Goal: Task Accomplishment & Management: Complete application form

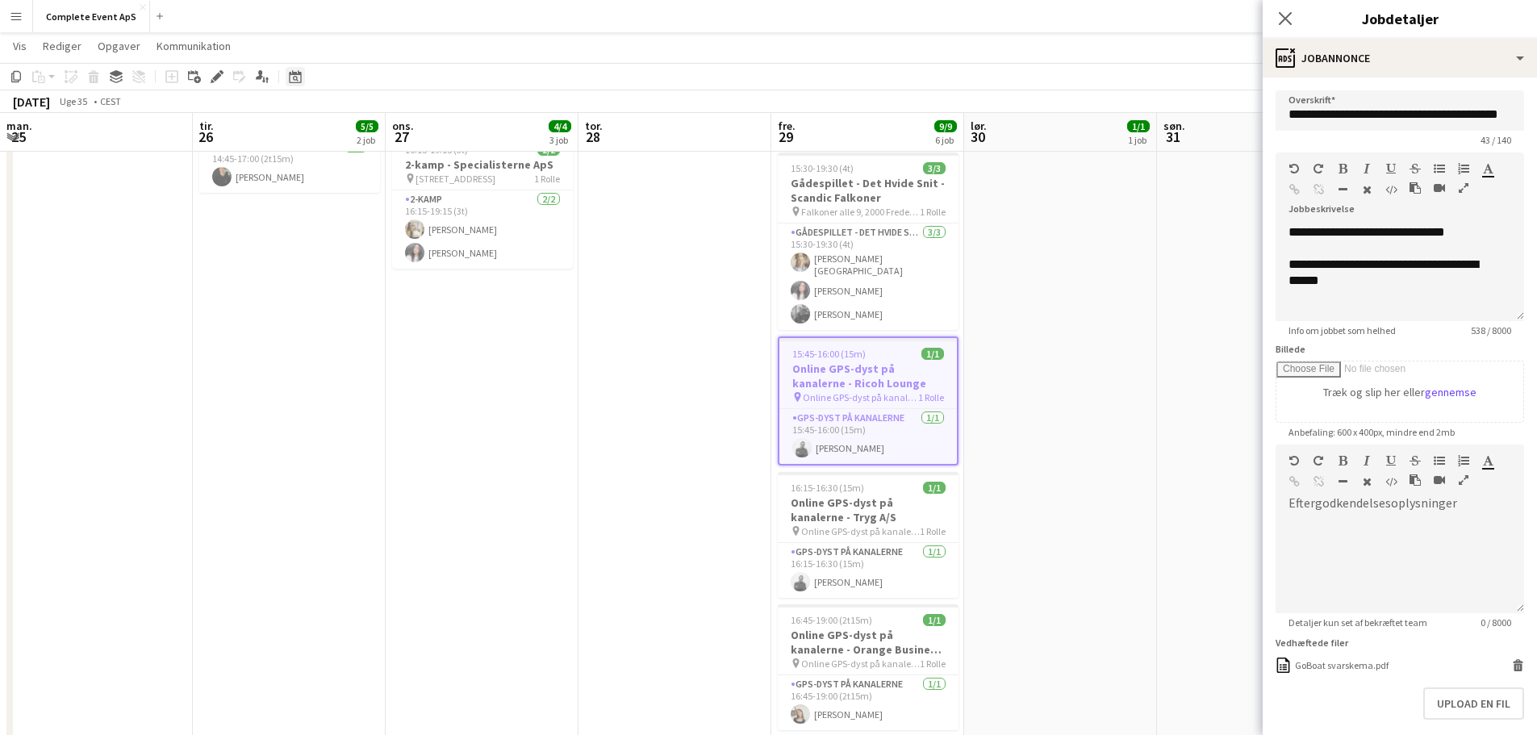
scroll to position [0, 409]
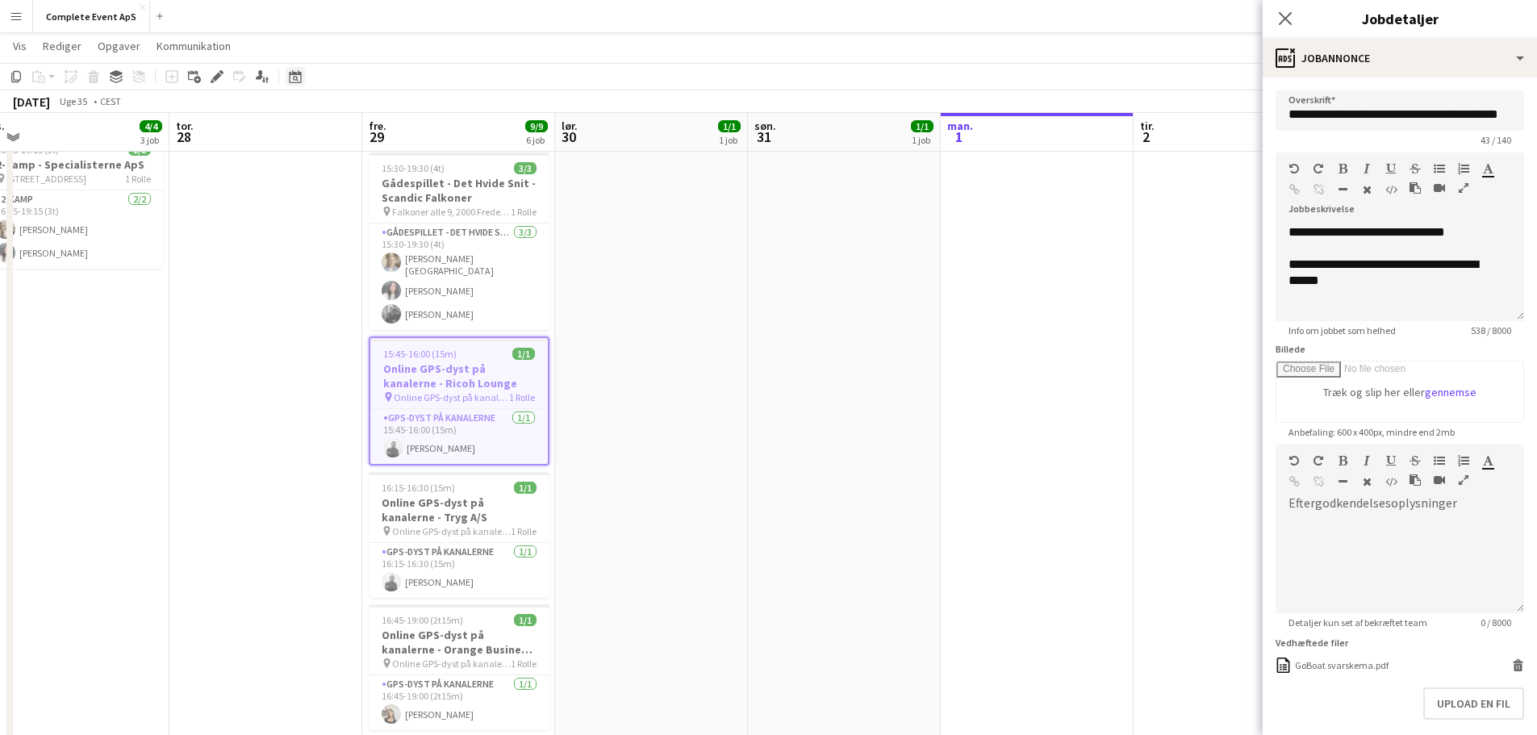
click at [298, 82] on icon at bounding box center [295, 76] width 12 height 13
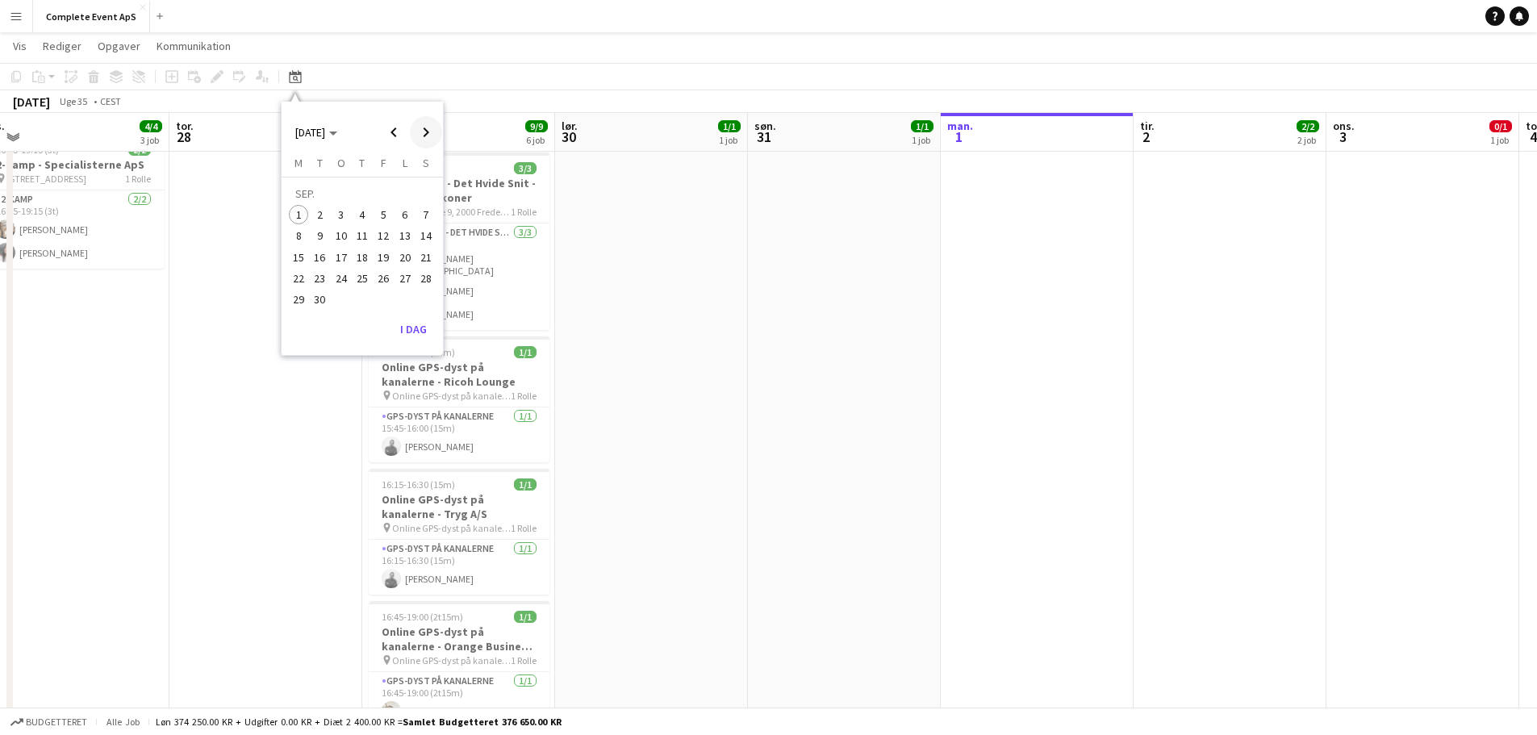
click at [422, 136] on span "Next month" at bounding box center [426, 132] width 32 height 32
click at [343, 302] on span "29" at bounding box center [341, 299] width 19 height 19
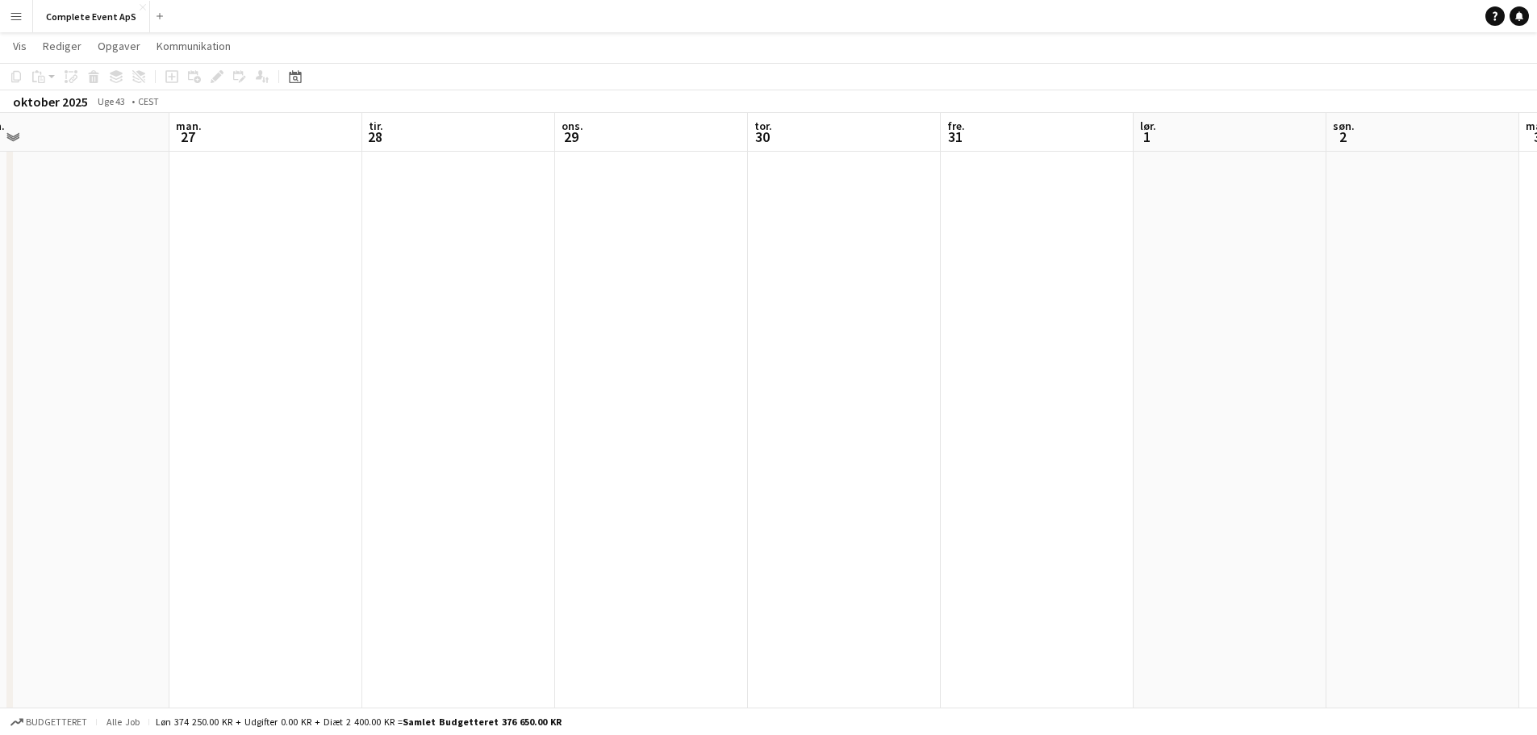
scroll to position [0, 555]
click at [293, 69] on div "Datovælger" at bounding box center [295, 76] width 19 height 19
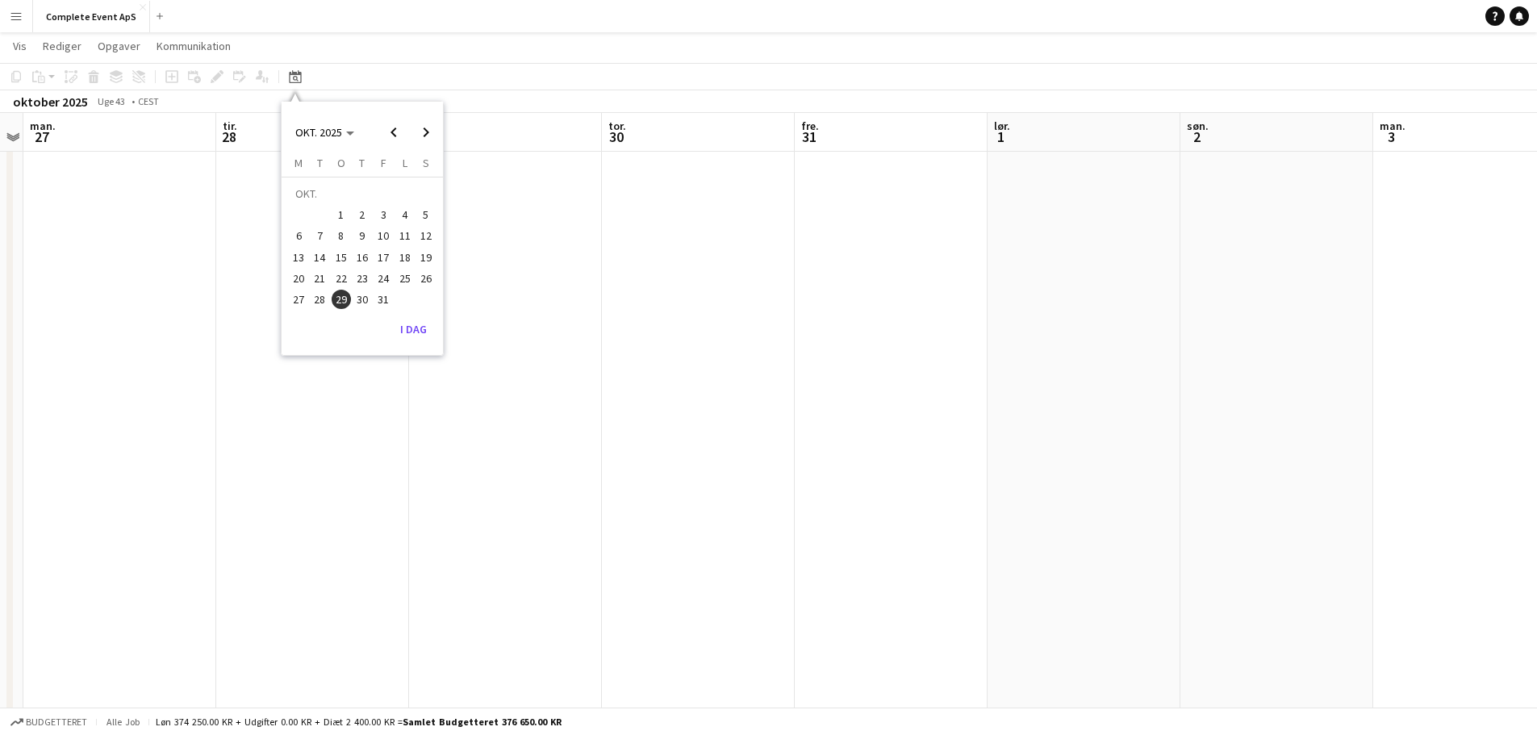
click at [336, 236] on span "8" at bounding box center [341, 236] width 19 height 19
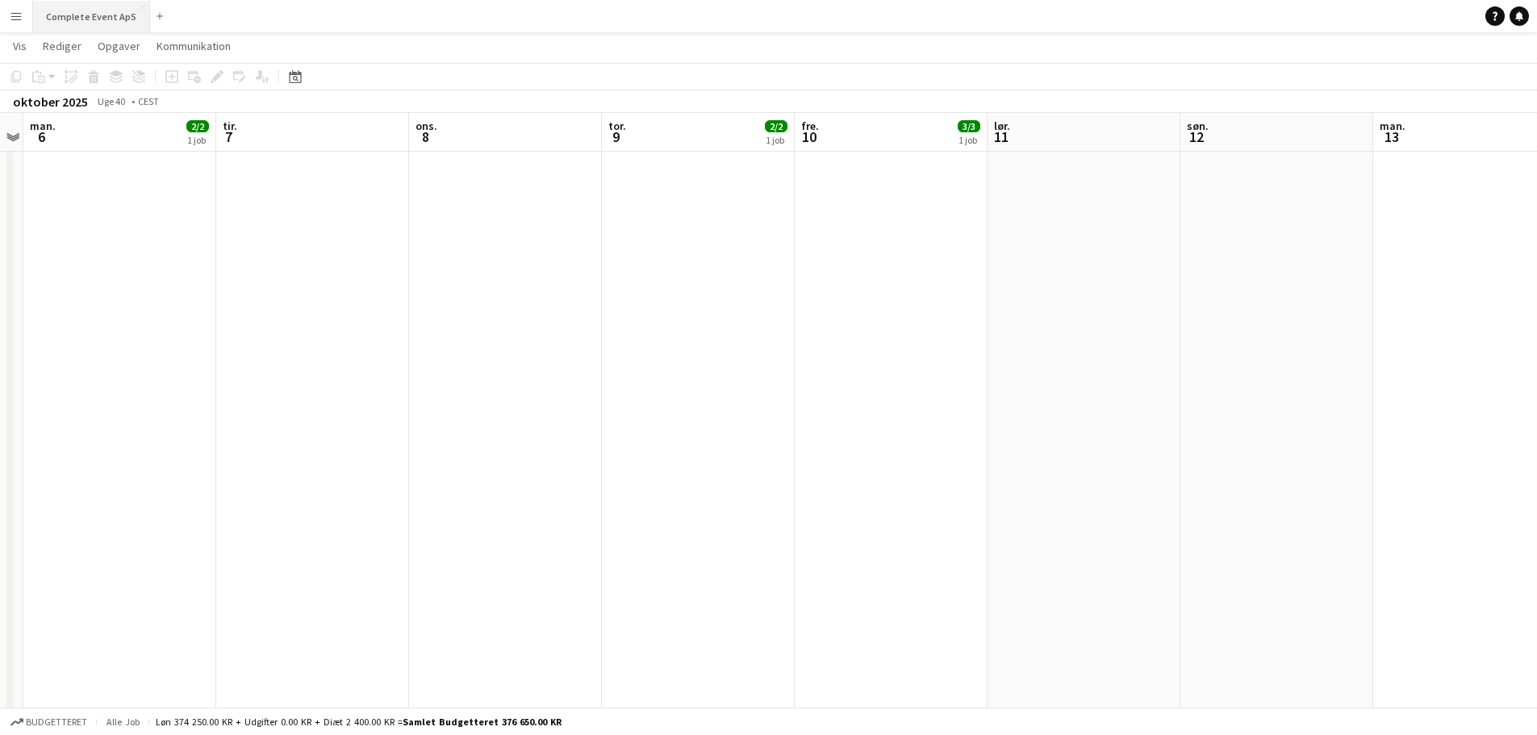
click at [86, 14] on button "Complete Event ApS Luk" at bounding box center [91, 16] width 117 height 31
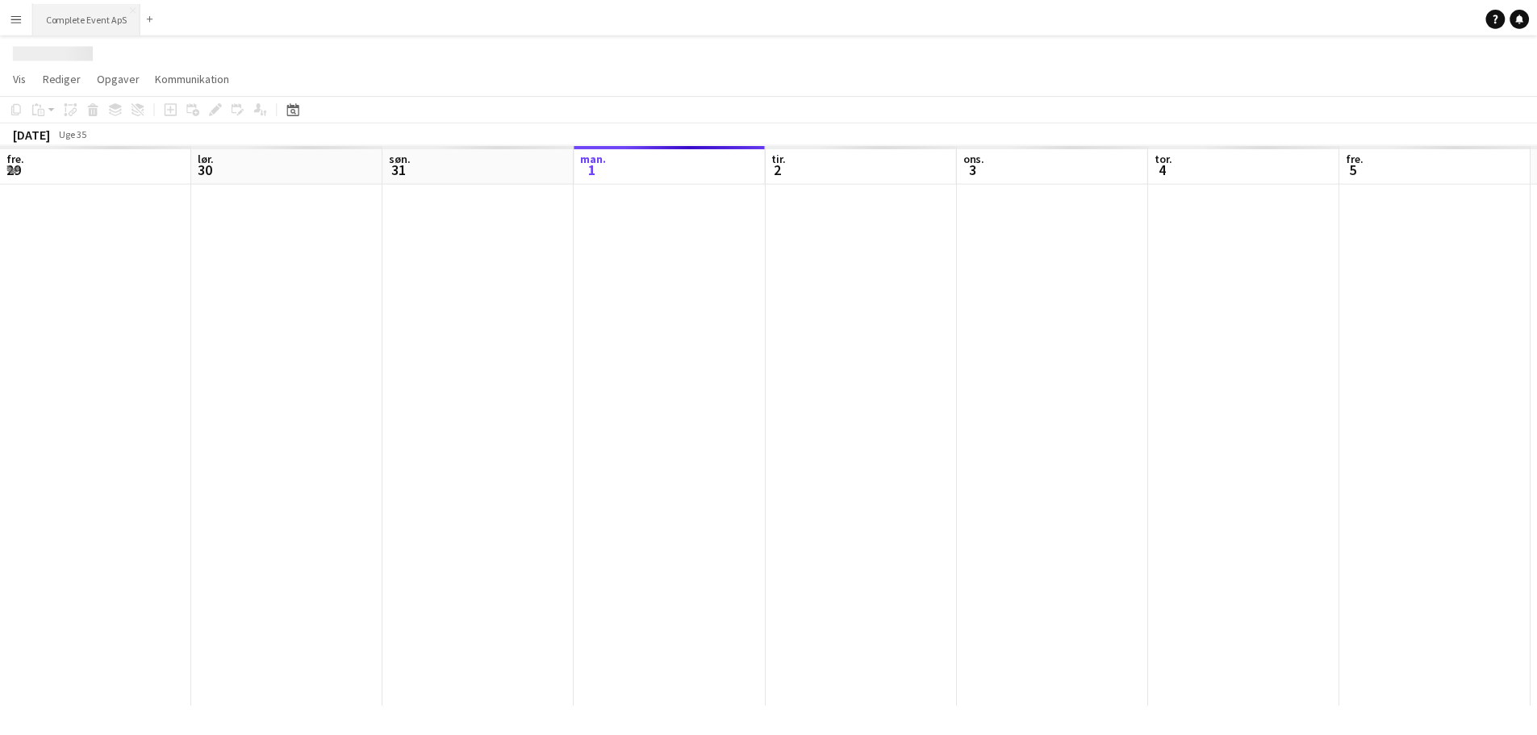
scroll to position [0, 386]
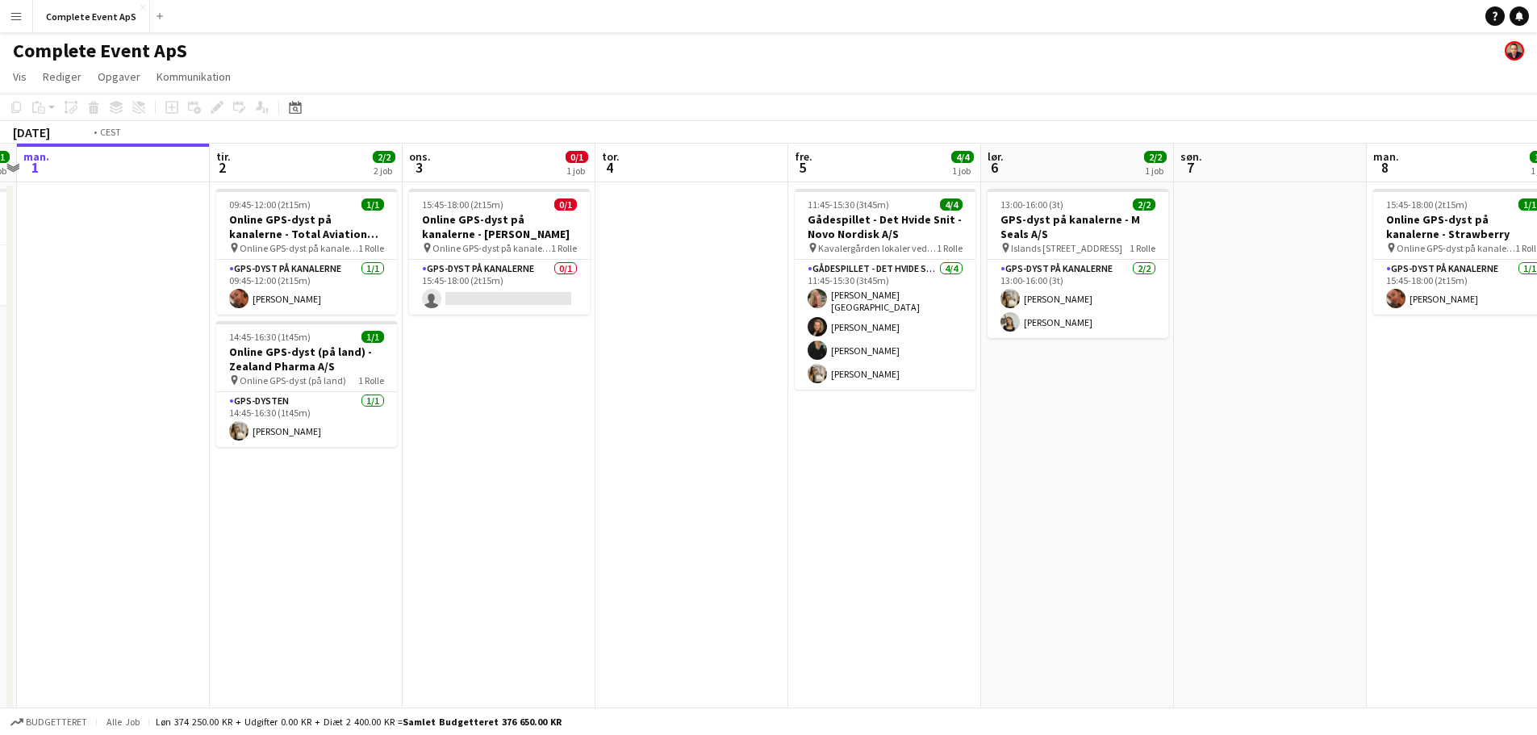
drag, startPoint x: 897, startPoint y: 446, endPoint x: 74, endPoint y: 362, distance: 826.6
click at [77, 363] on app-calendar-viewport "fre. 29 9/9 6 job lør. 30 1/1 1 job søn. 31 1/1 1 job man. 1 tir. 2 2/2 2 job o…" at bounding box center [768, 615] width 1537 height 943
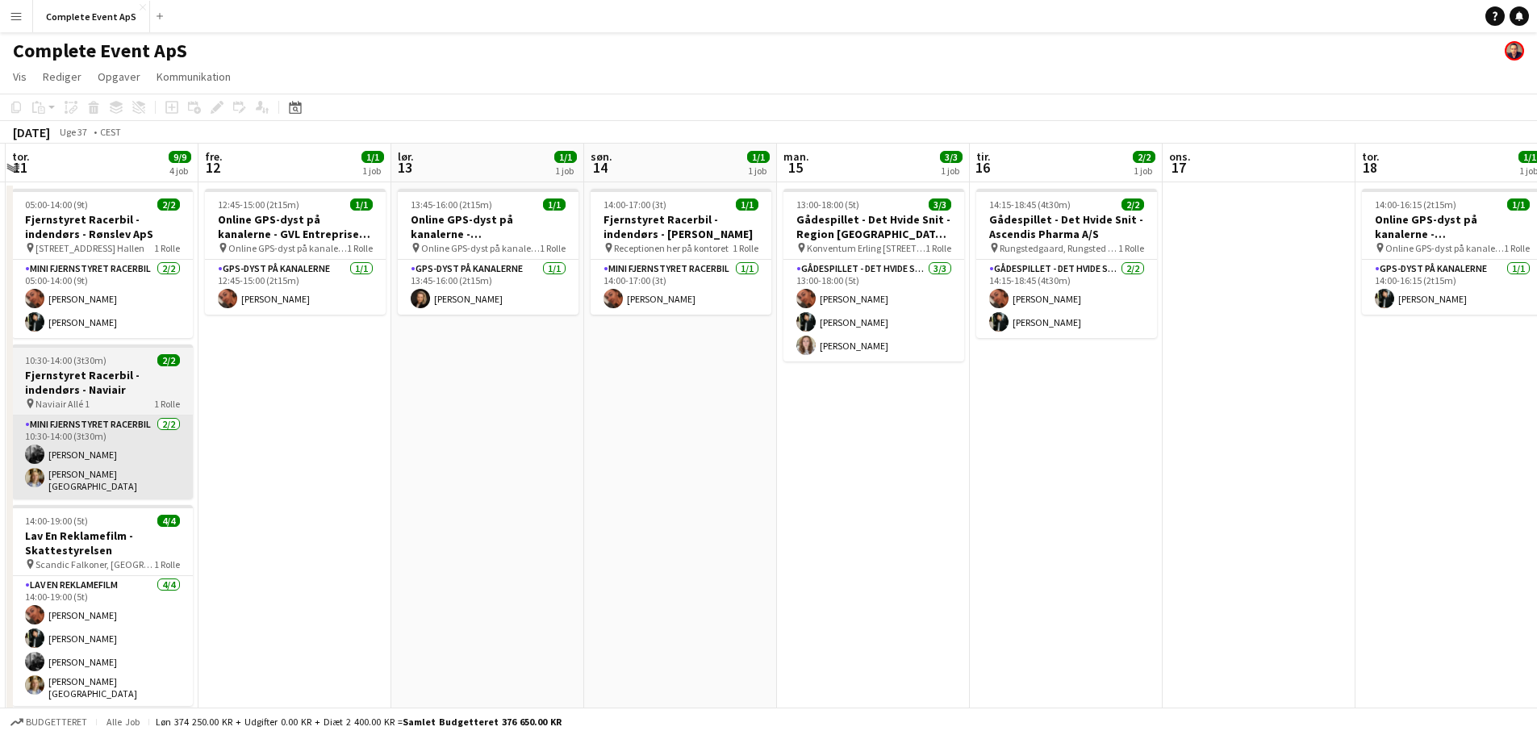
drag, startPoint x: 73, startPoint y: 451, endPoint x: 222, endPoint y: 457, distance: 148.6
click at [2, 437] on app-calendar-viewport "man. 8 1/1 1 job tir. 9 ons. 10 tor. 11 9/9 4 job fre. 12 1/1 1 job lør. 13 1/1…" at bounding box center [768, 615] width 1537 height 943
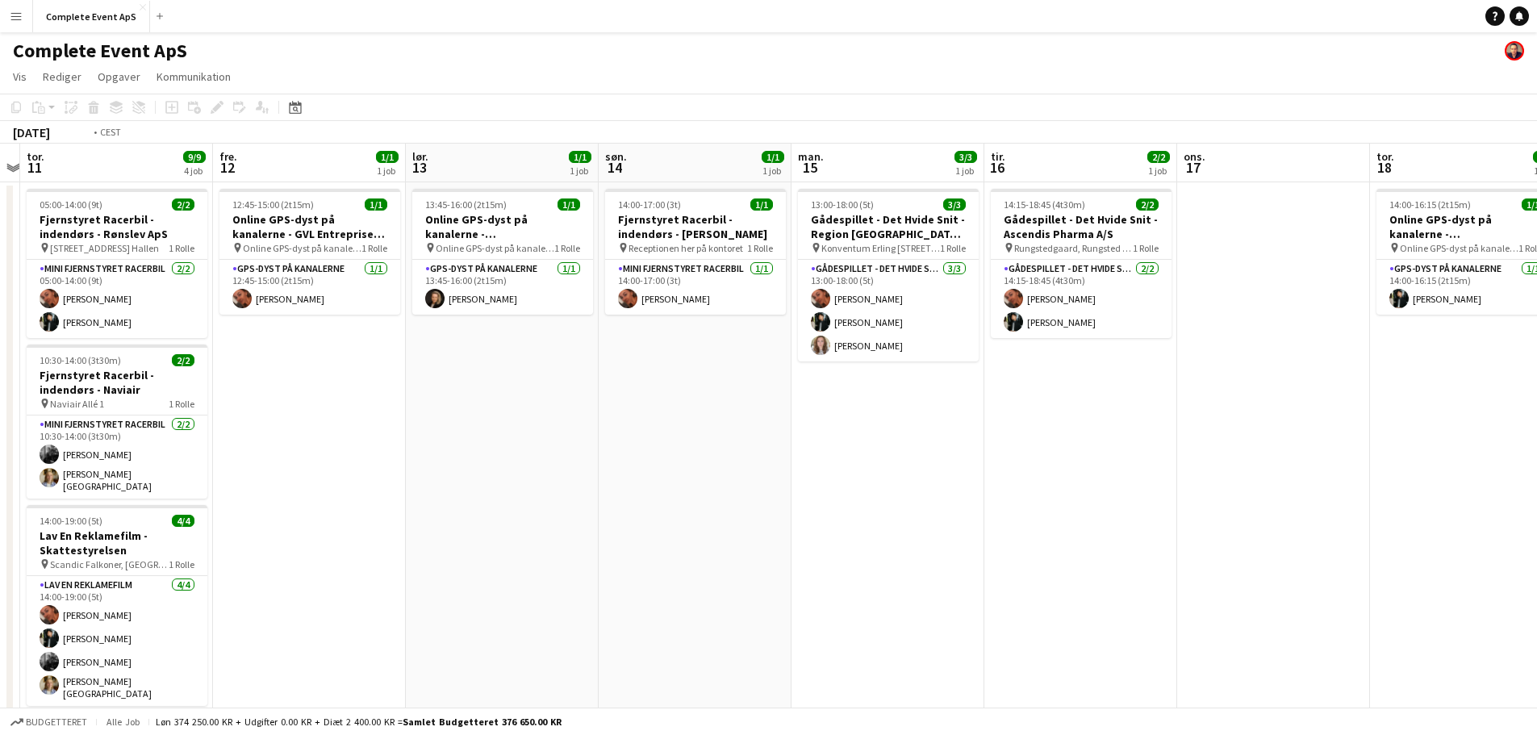
drag, startPoint x: 1107, startPoint y: 534, endPoint x: 149, endPoint y: 466, distance: 960.4
click at [123, 472] on app-calendar-viewport "man. 8 1/1 1 job tir. 9 ons. 10 tor. 11 9/9 4 job fre. 12 1/1 1 job lør. 13 1/1…" at bounding box center [768, 615] width 1537 height 943
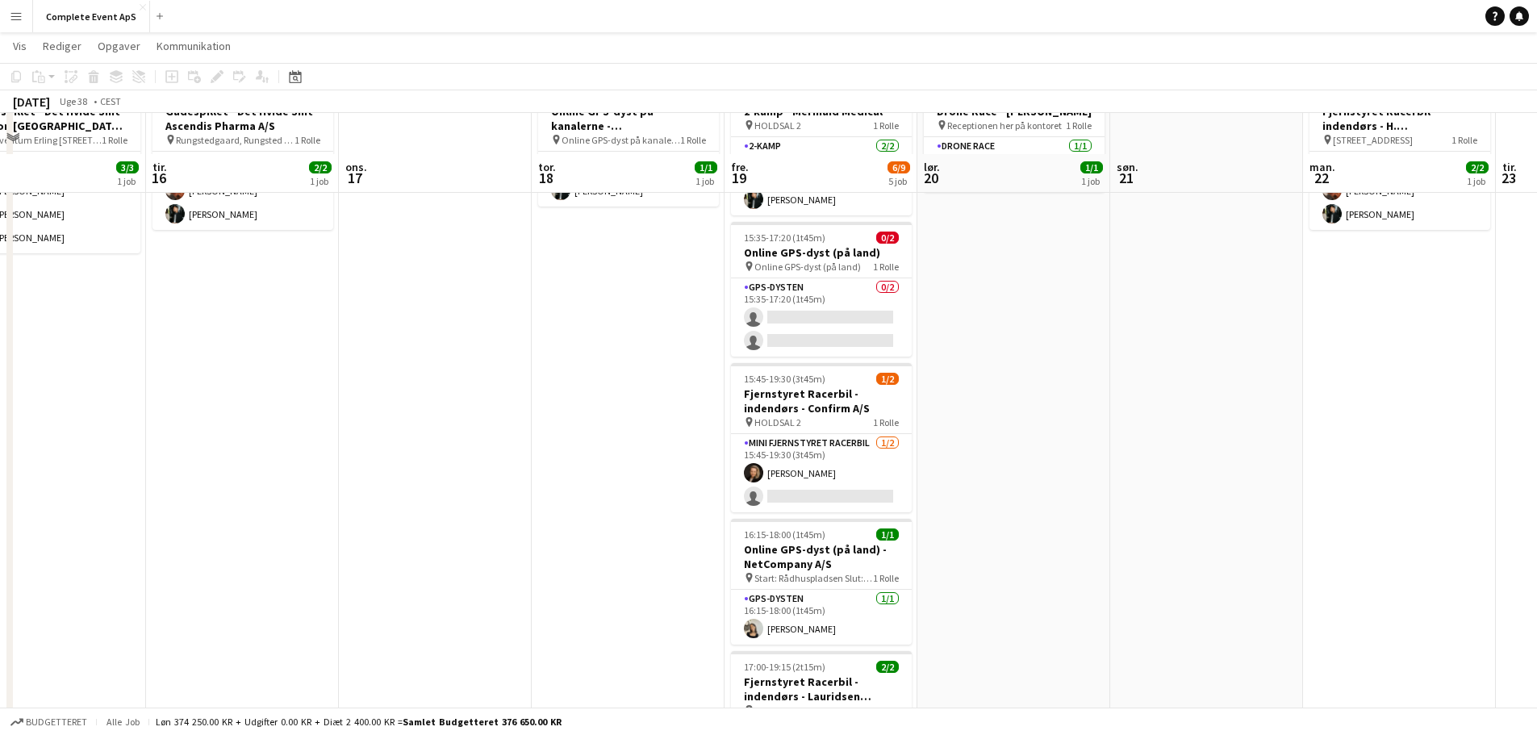
scroll to position [0, 0]
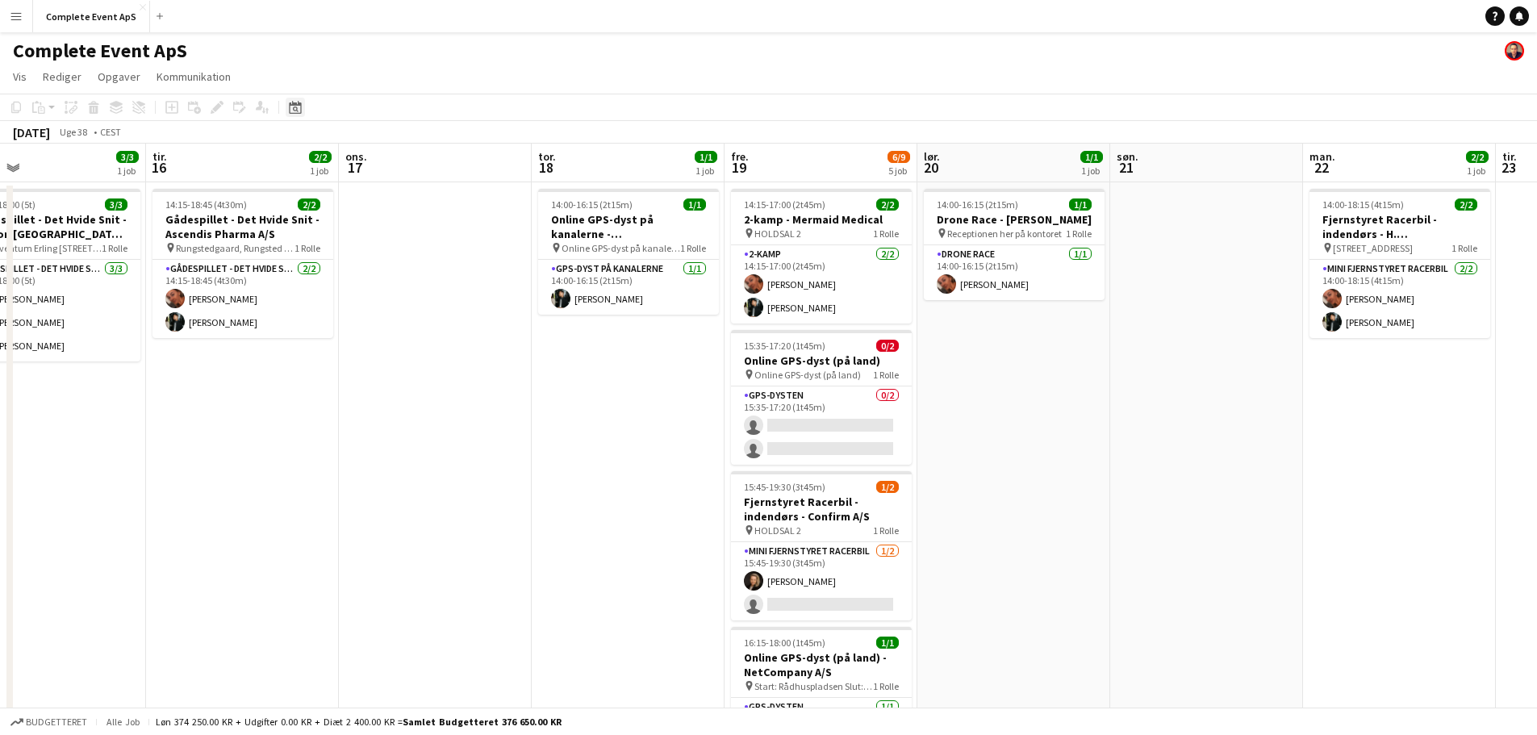
click at [295, 104] on icon at bounding box center [295, 107] width 12 height 13
click at [430, 160] on span "Next month" at bounding box center [426, 163] width 32 height 32
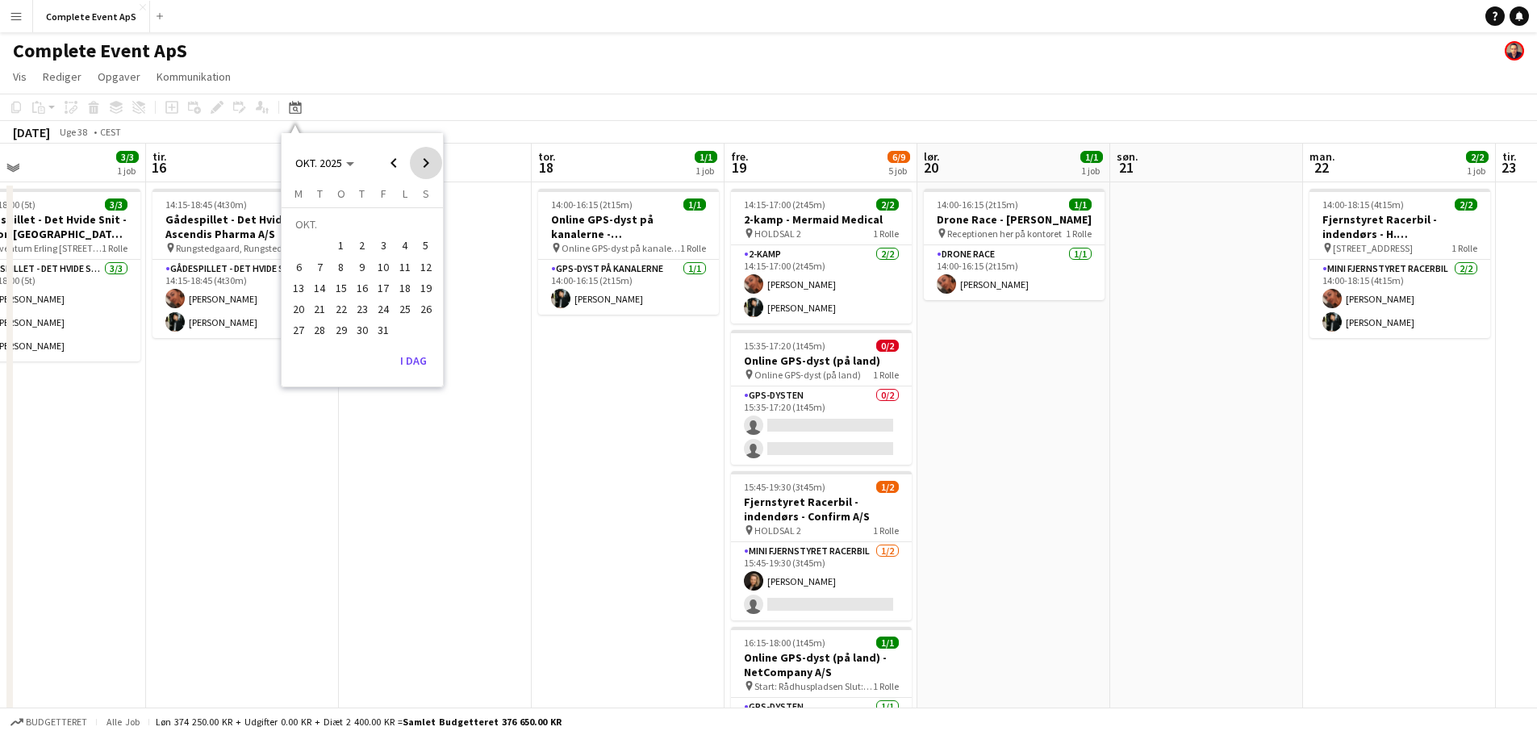
click at [430, 160] on span "Next month" at bounding box center [426, 163] width 32 height 32
click at [341, 270] on span "12" at bounding box center [341, 270] width 19 height 19
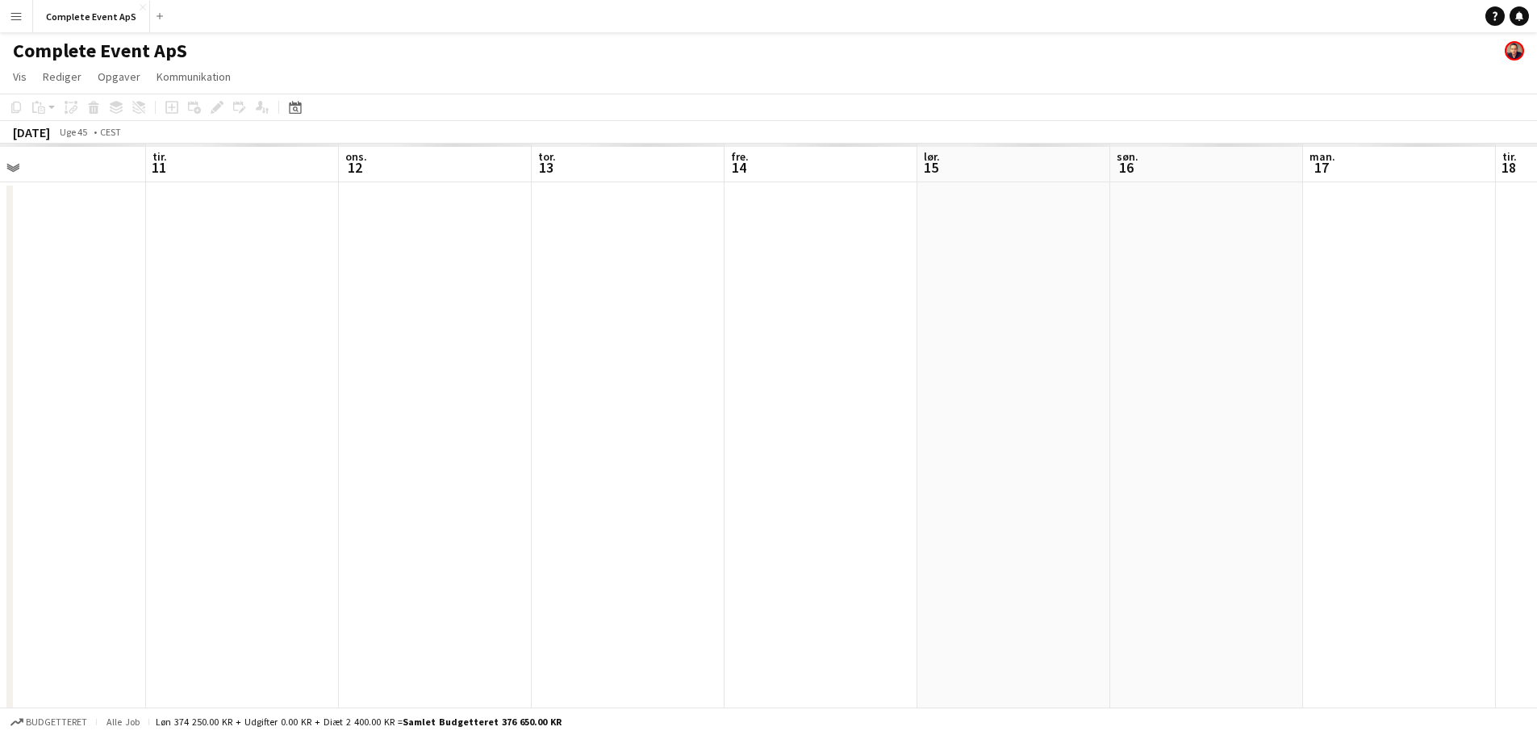
scroll to position [0, 555]
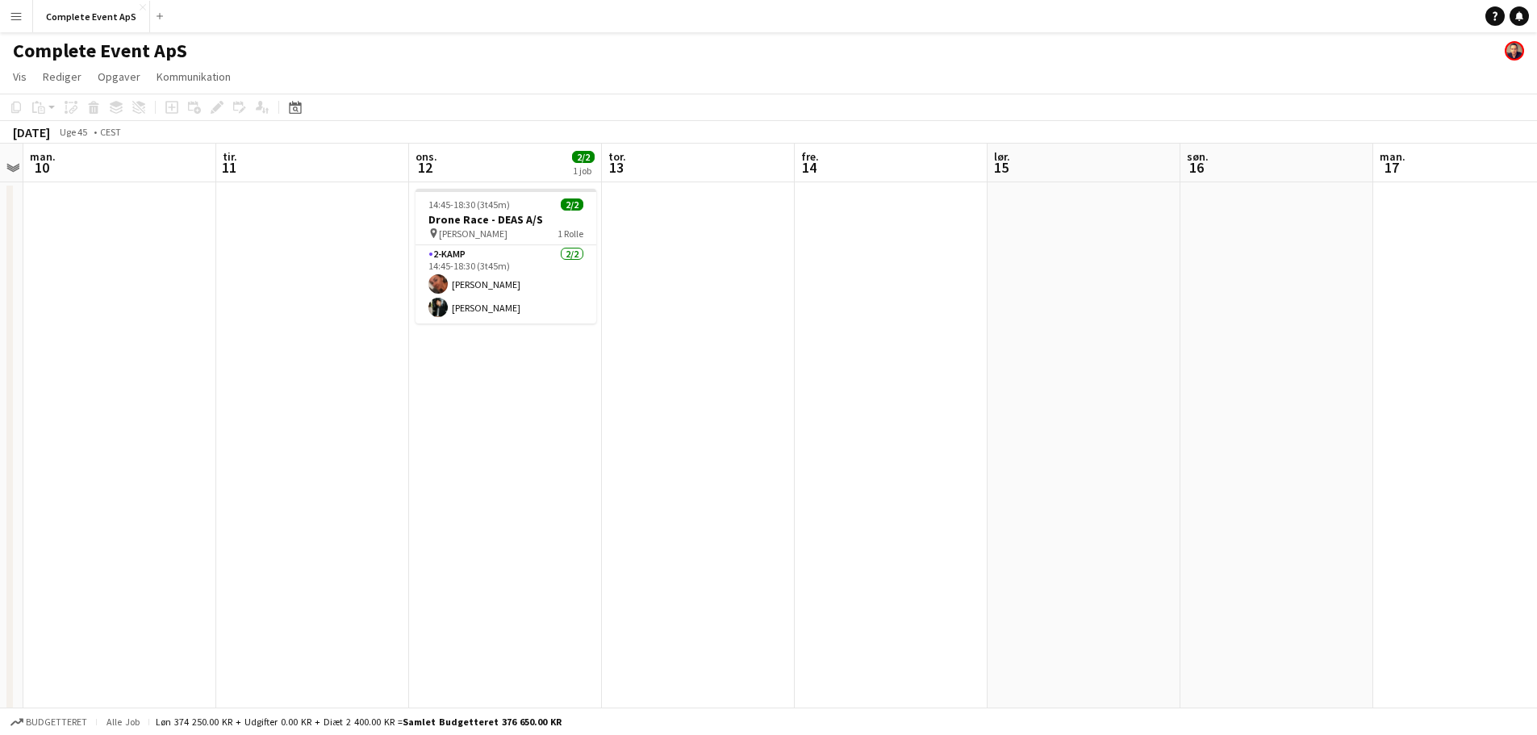
click at [491, 399] on app-date-cell "14:45-18:30 (3t45m) 2/2 Drone Race - DEAS A/S pin HAL B 1 Rolle 2-kamp [DATE] 1…" at bounding box center [505, 634] width 193 height 904
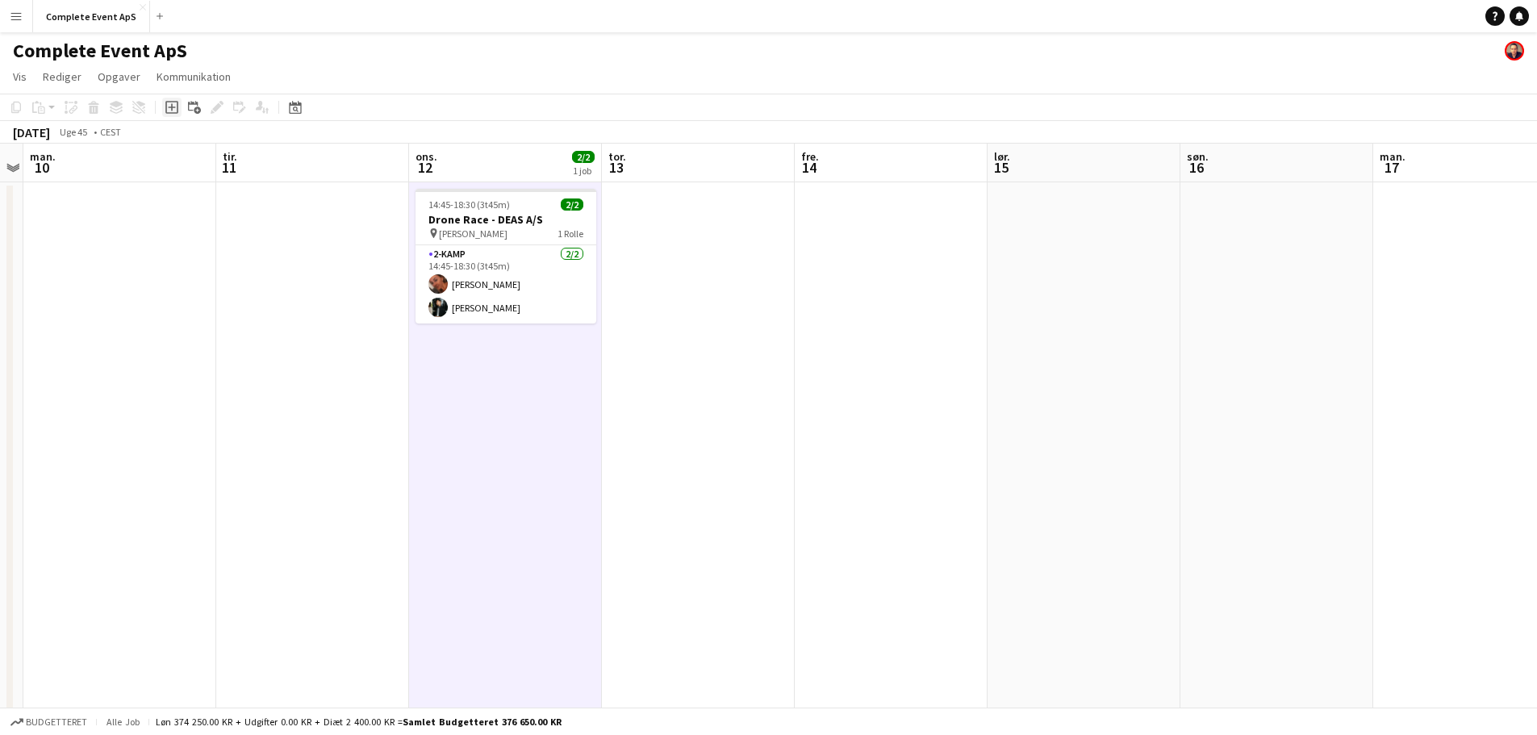
click at [174, 107] on icon at bounding box center [171, 107] width 7 height 7
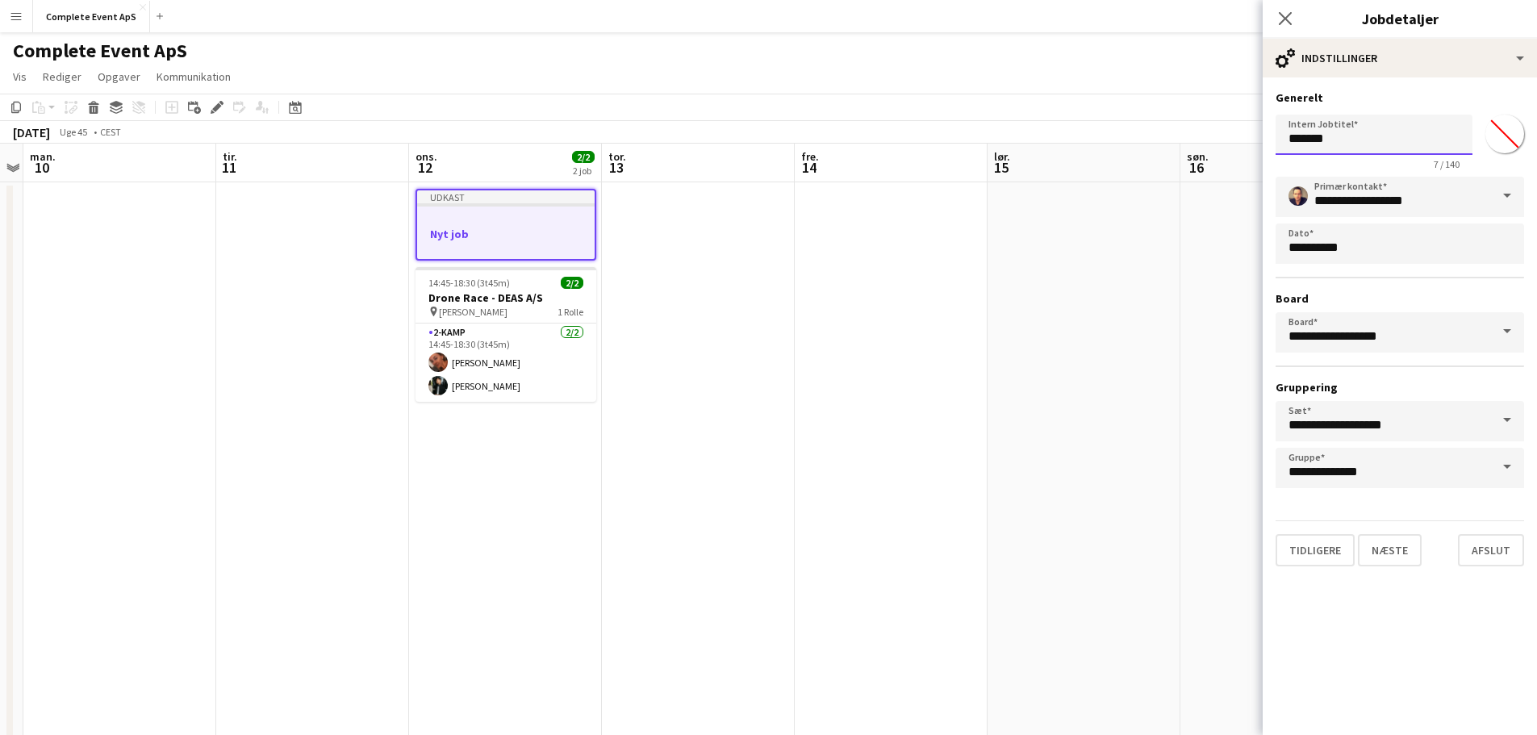
click at [1328, 144] on input "*******" at bounding box center [1374, 135] width 197 height 40
click at [1374, 143] on input "********" at bounding box center [1374, 135] width 197 height 40
paste input "**********"
type input "**********"
click at [1392, 546] on button "Næste" at bounding box center [1390, 550] width 64 height 32
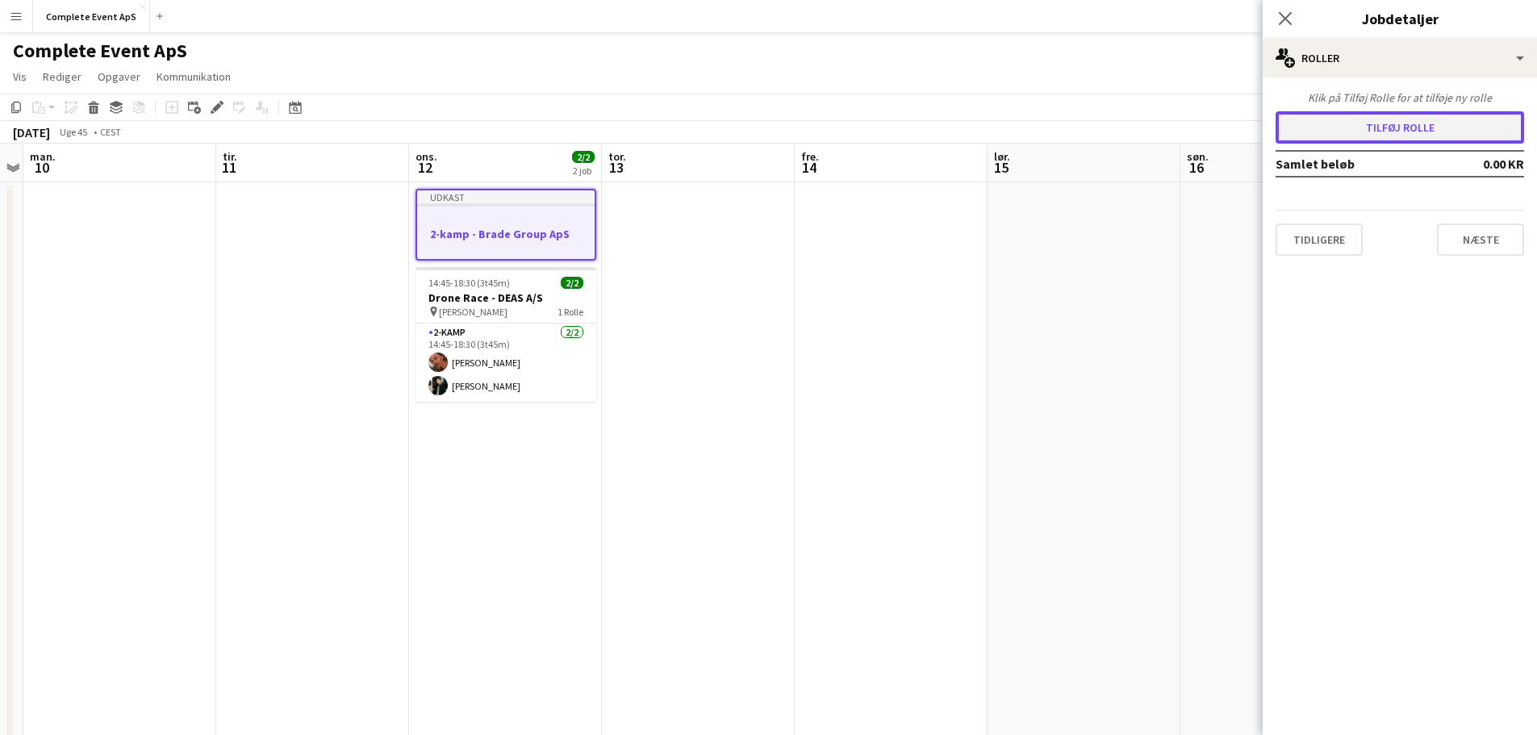
click at [1364, 120] on button "Tilføj rolle" at bounding box center [1400, 127] width 249 height 32
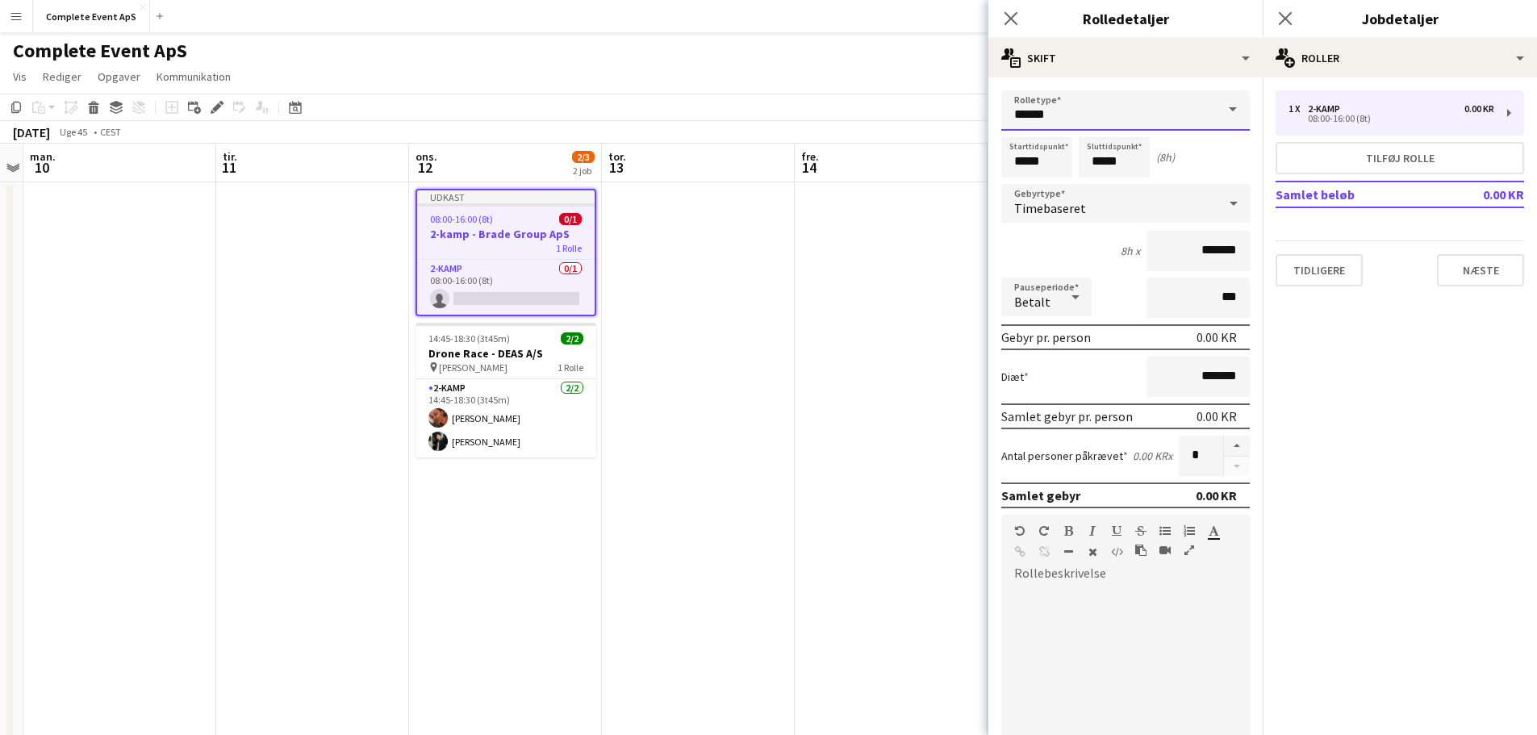
click at [1130, 113] on input "******" at bounding box center [1126, 110] width 249 height 40
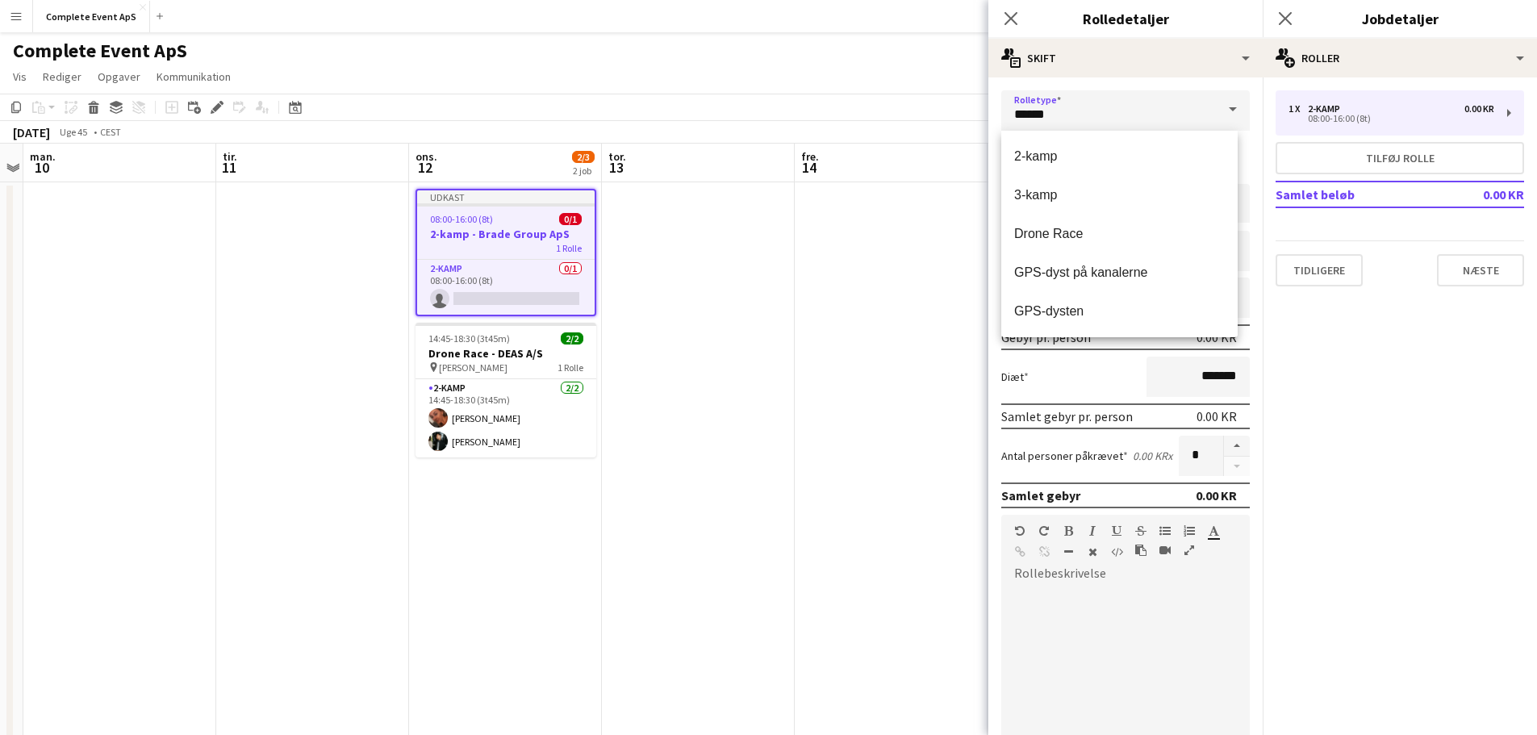
click at [1124, 623] on div at bounding box center [1126, 684] width 249 height 194
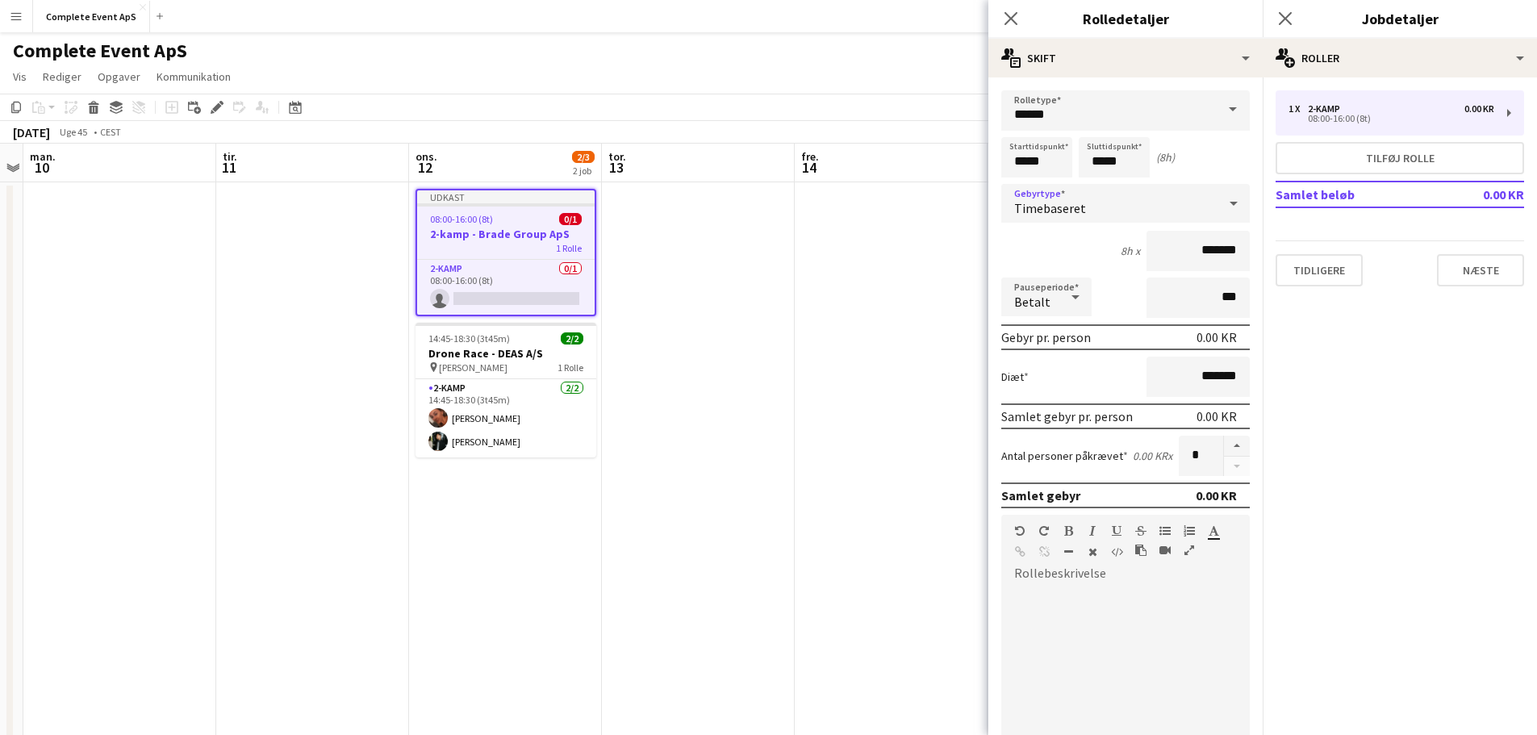
click at [1093, 207] on div "Timebaseret" at bounding box center [1110, 203] width 216 height 39
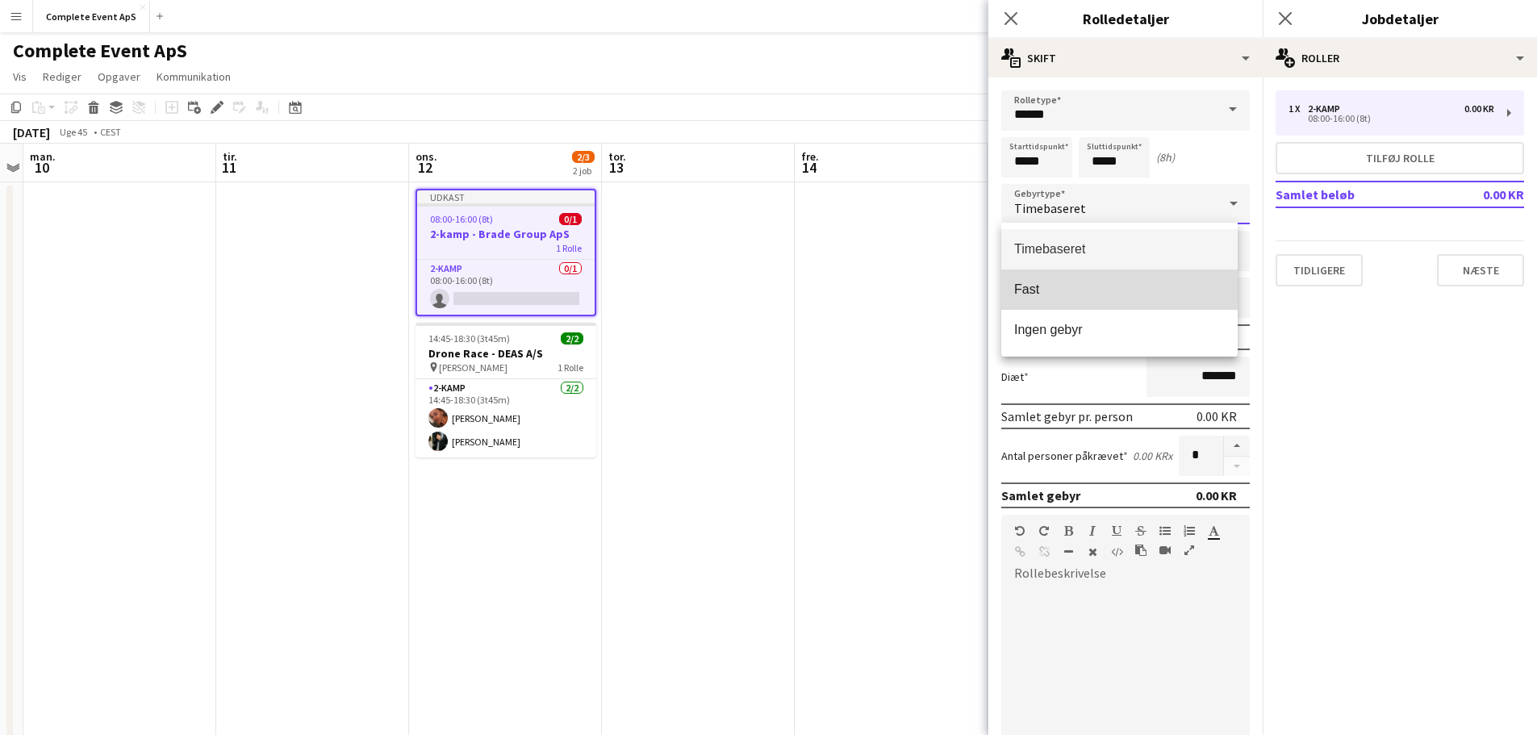
click at [1095, 290] on span "Fast" at bounding box center [1119, 289] width 211 height 15
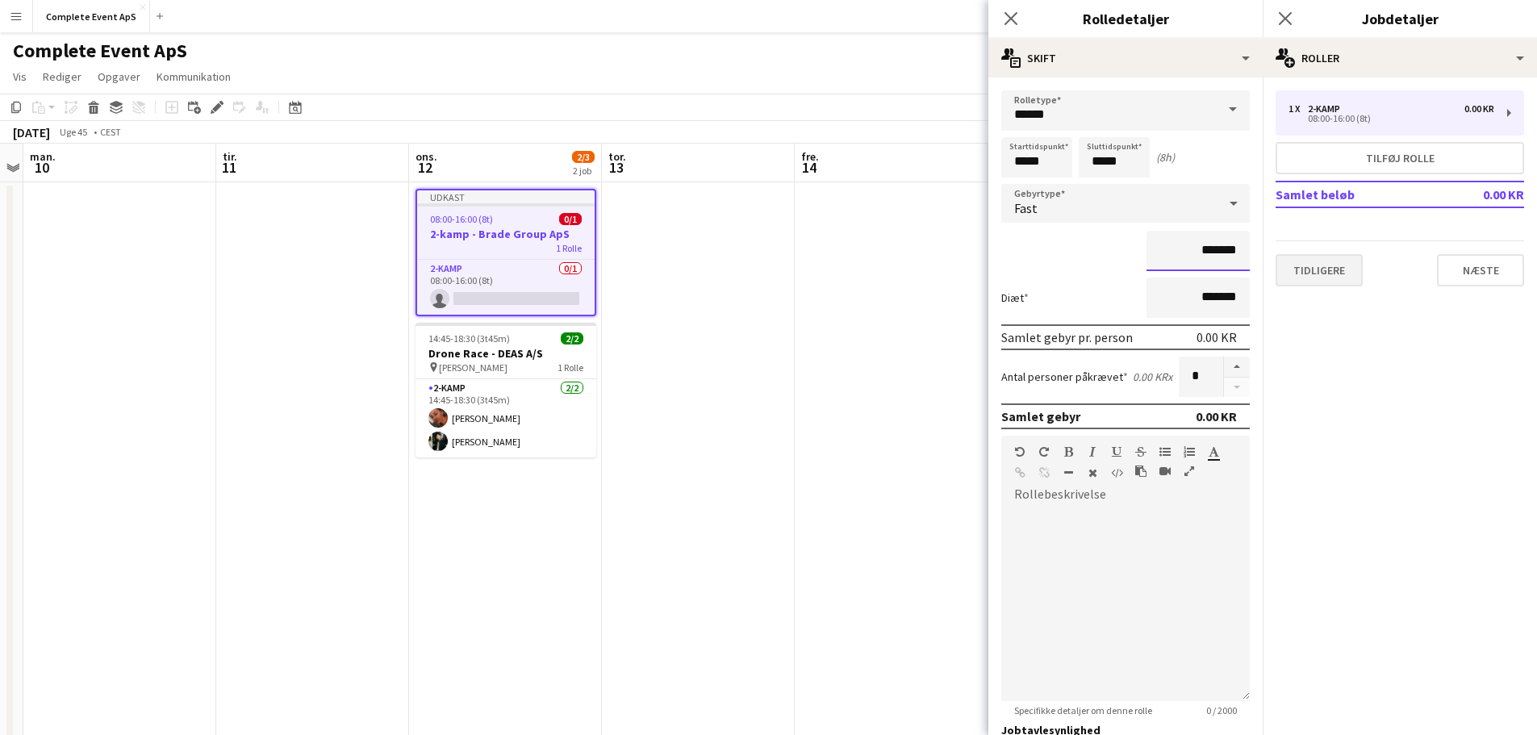
drag, startPoint x: 1179, startPoint y: 249, endPoint x: 1307, endPoint y: 273, distance: 130.4
click at [1266, 266] on body "Menu Boards Boards Boards Alle job Status Arbejdsstyrke Arbejdsstyrke Min arbej…" at bounding box center [768, 557] width 1537 height 1114
type input "**********"
click at [1227, 366] on button "button" at bounding box center [1237, 367] width 26 height 21
type input "*"
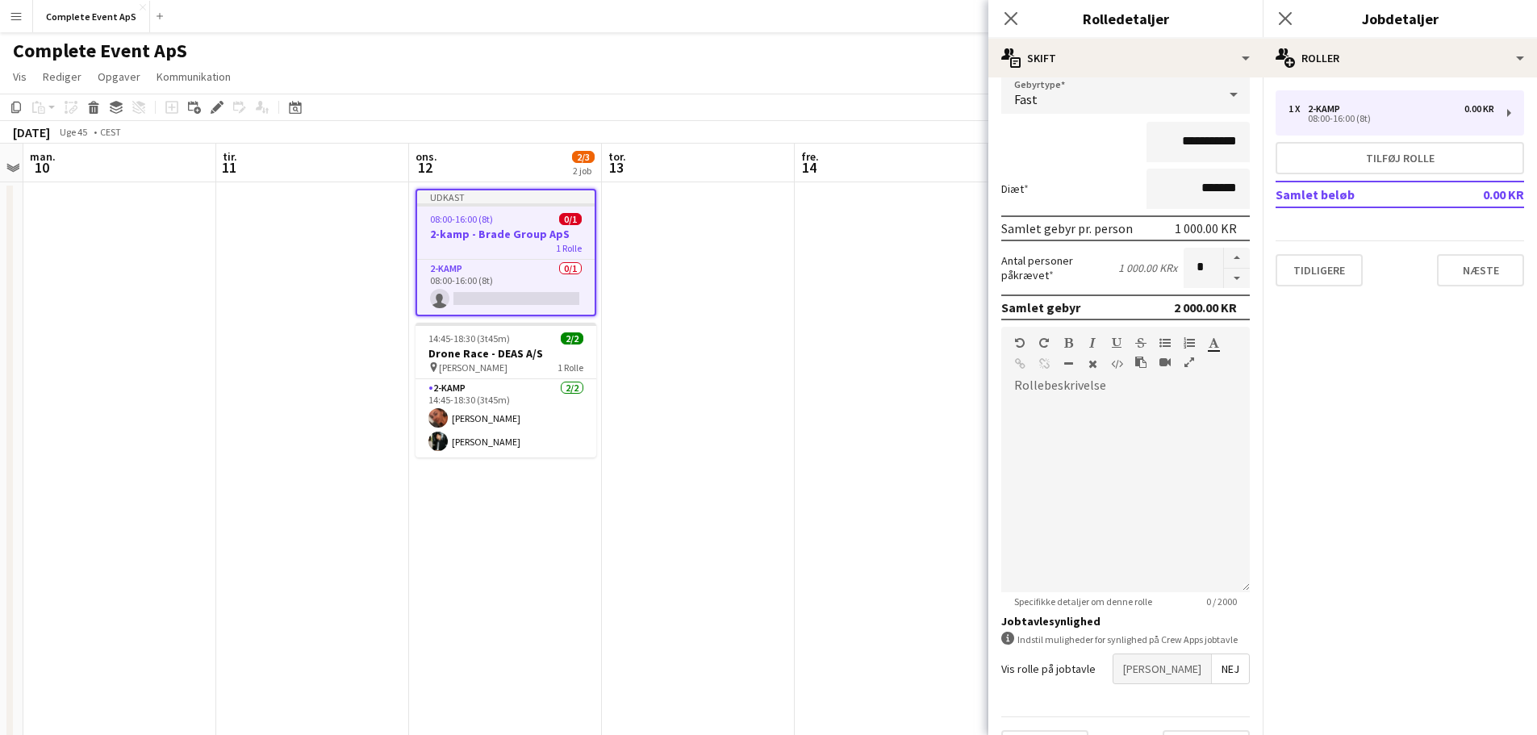
scroll to position [149, 0]
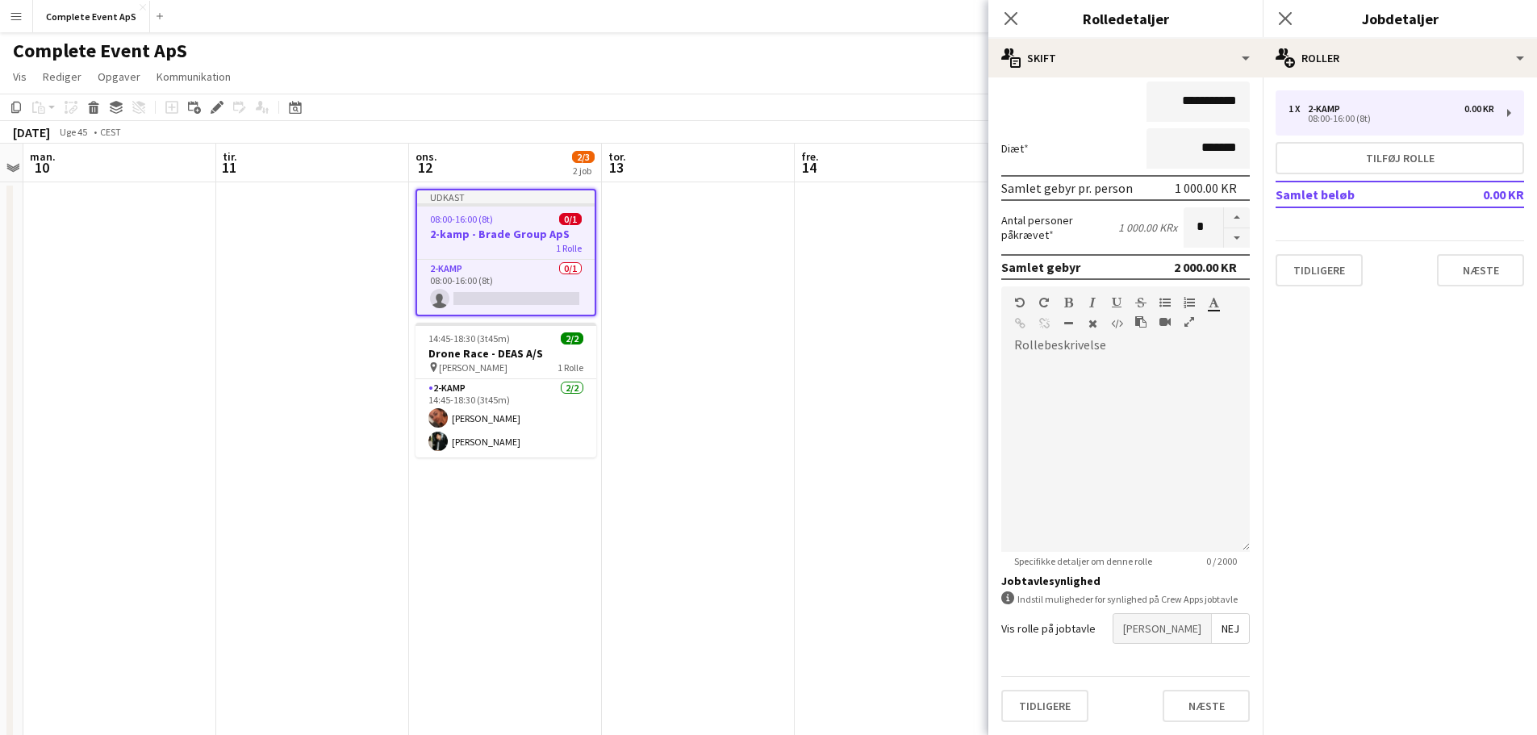
click at [1185, 621] on span "[PERSON_NAME]" at bounding box center [1163, 628] width 98 height 29
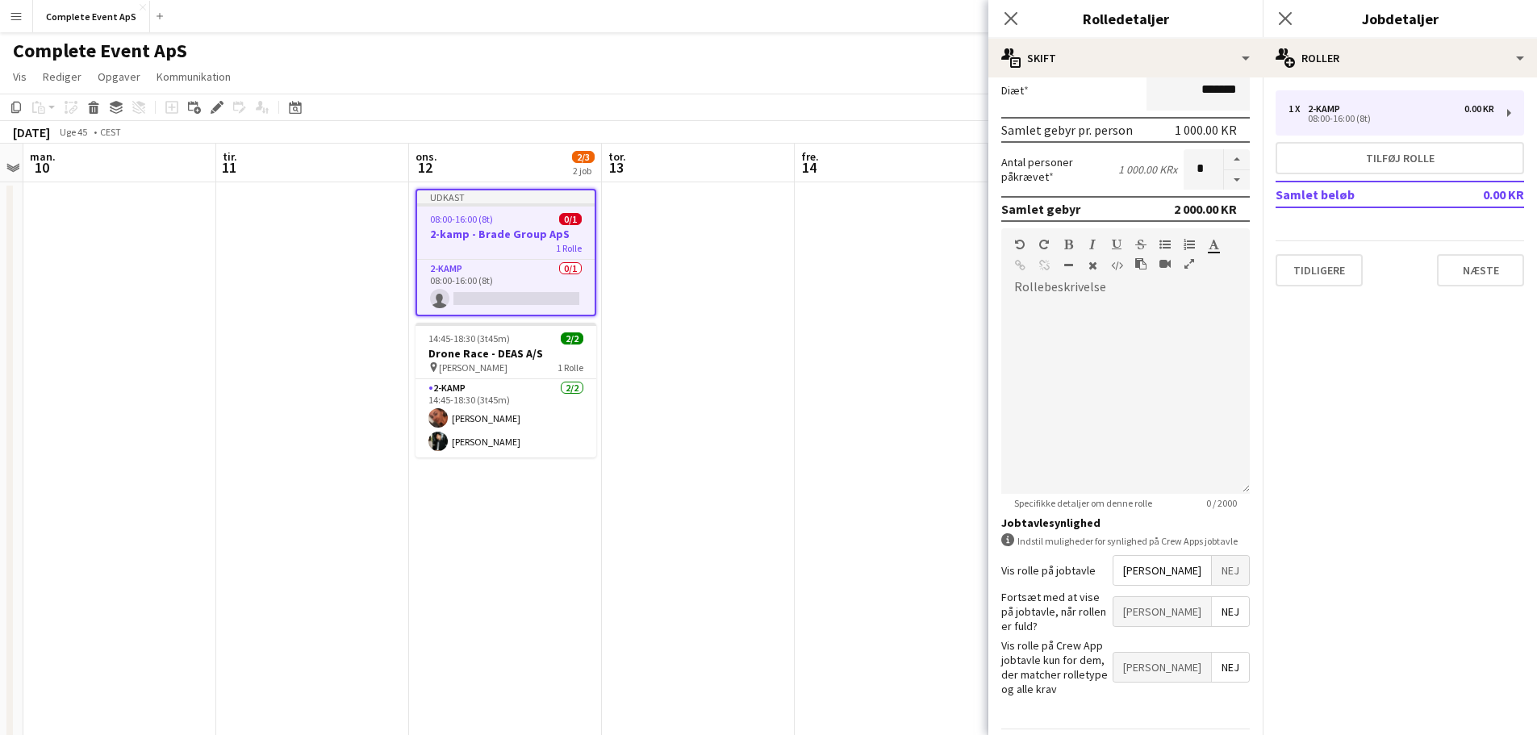
scroll to position [232, 0]
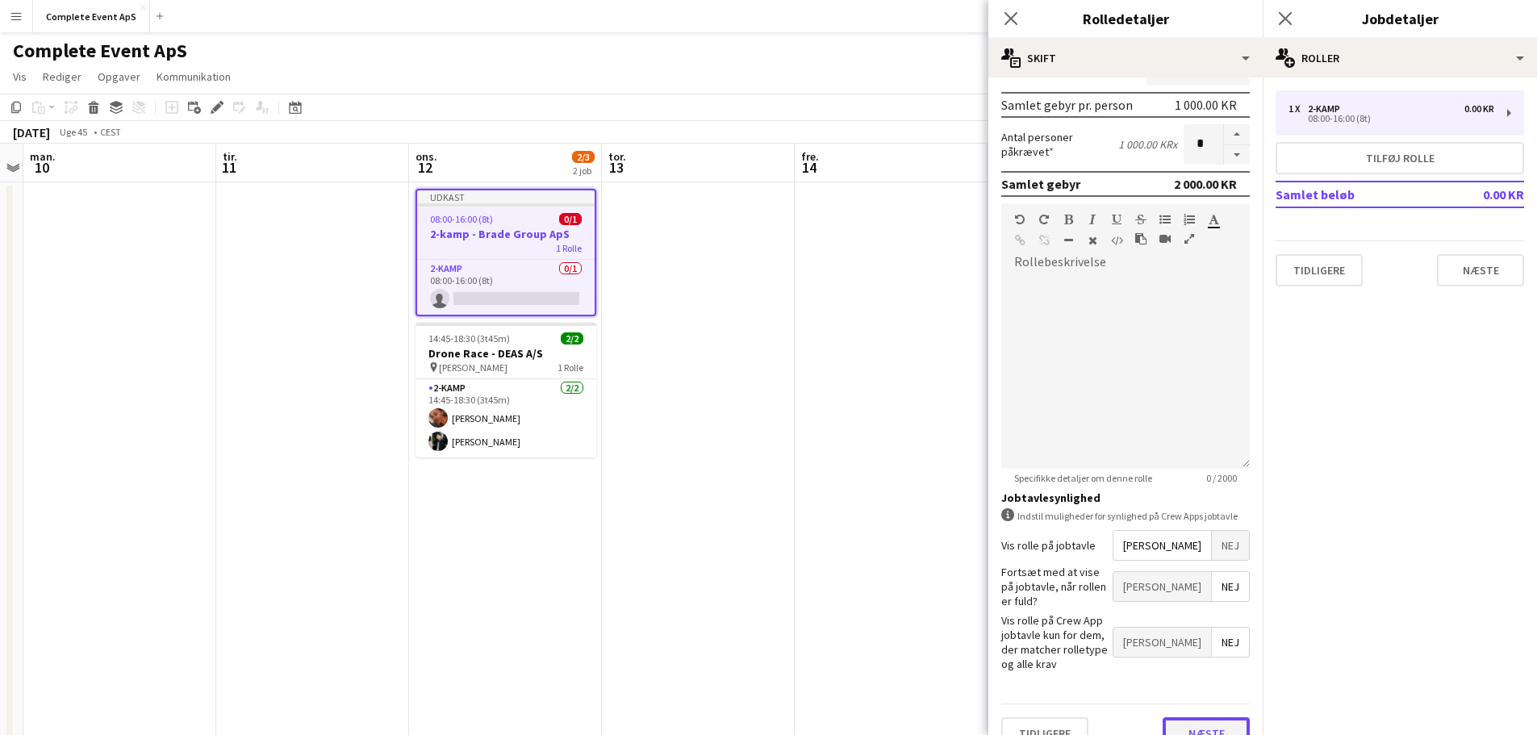
click at [1198, 717] on button "Næste" at bounding box center [1206, 733] width 87 height 32
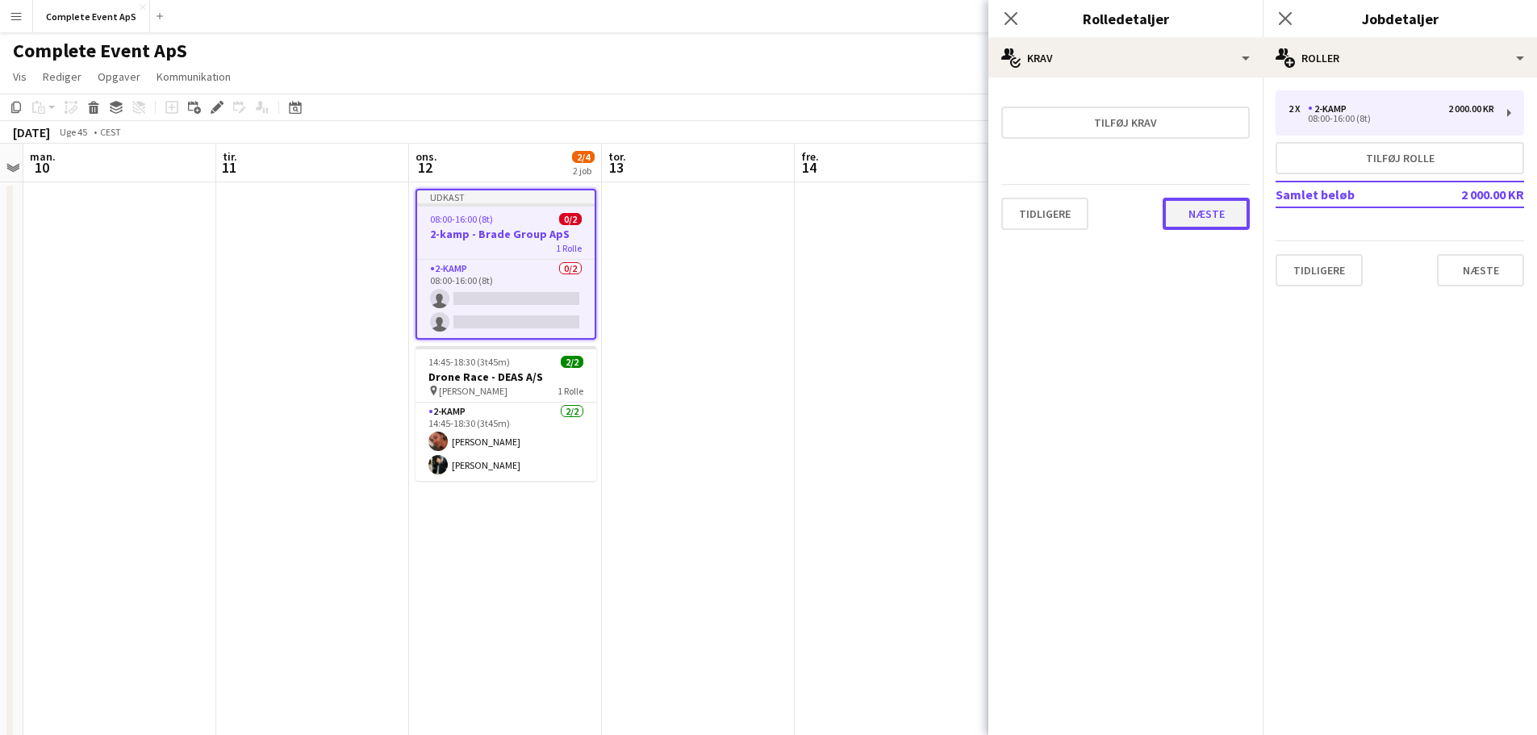
click at [1212, 220] on button "Næste" at bounding box center [1206, 214] width 87 height 32
click at [1220, 208] on button "Afslut" at bounding box center [1217, 216] width 66 height 32
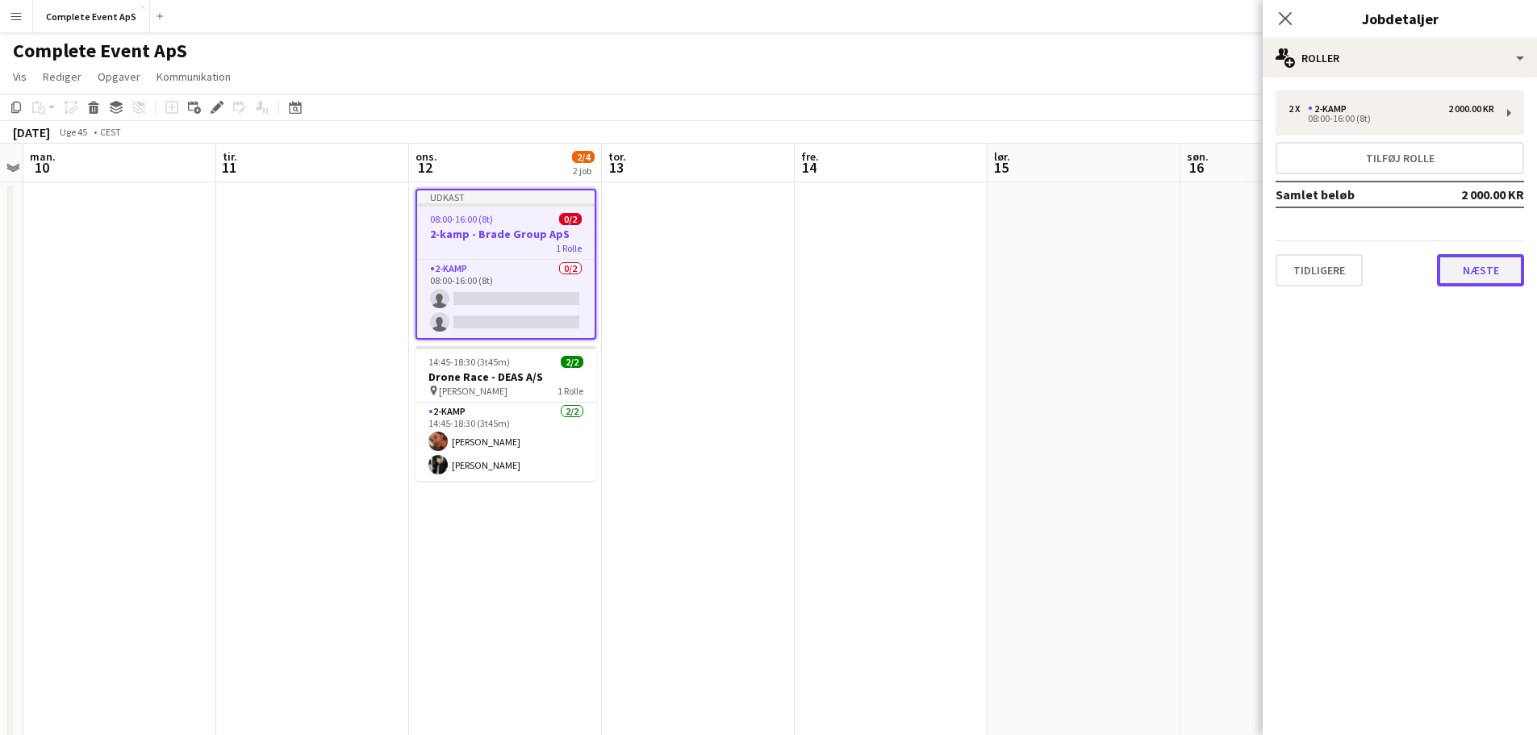
click at [1499, 282] on button "Næste" at bounding box center [1480, 270] width 87 height 32
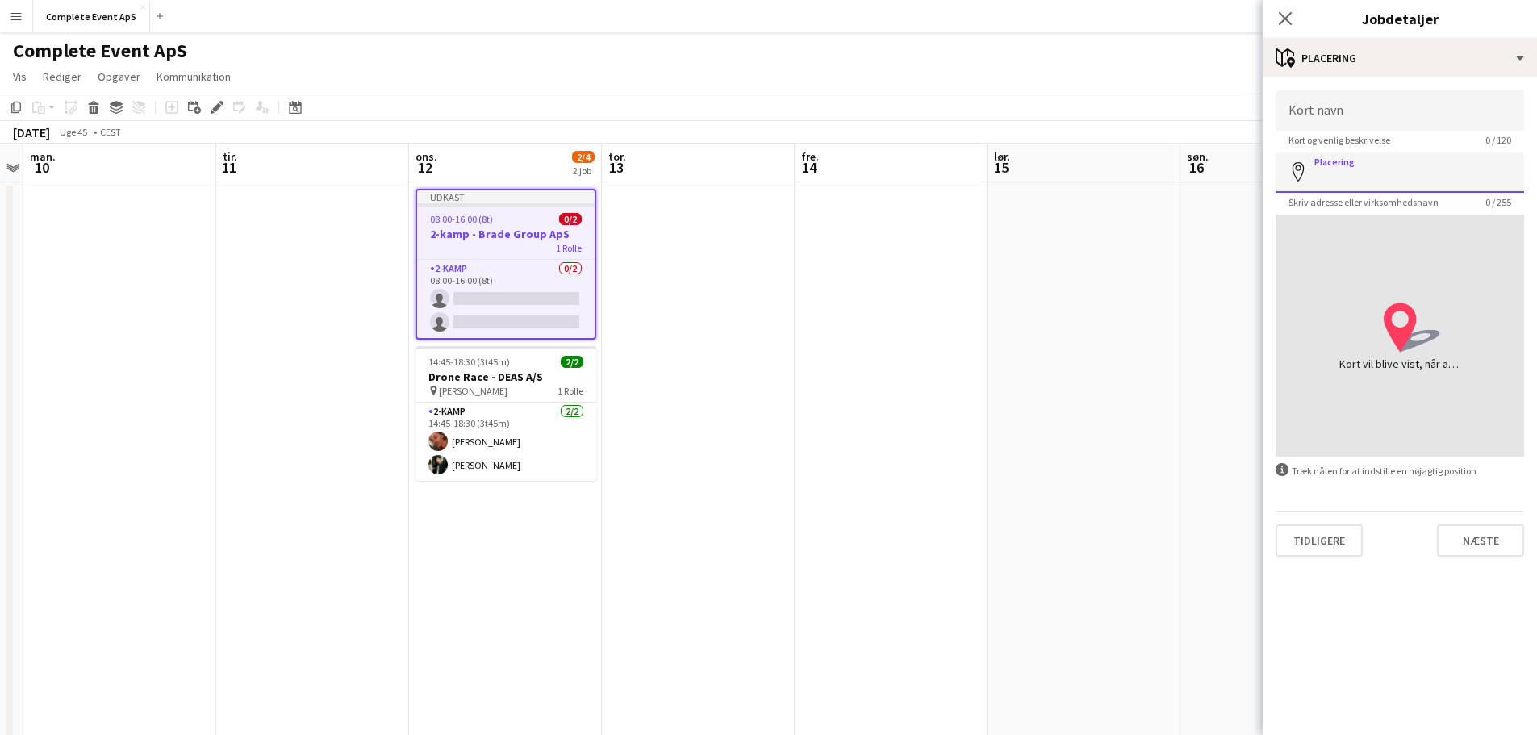
drag, startPoint x: 1363, startPoint y: 157, endPoint x: 1362, endPoint y: 172, distance: 15.4
click at [1363, 158] on input "Placering" at bounding box center [1400, 173] width 249 height 40
type input "**********"
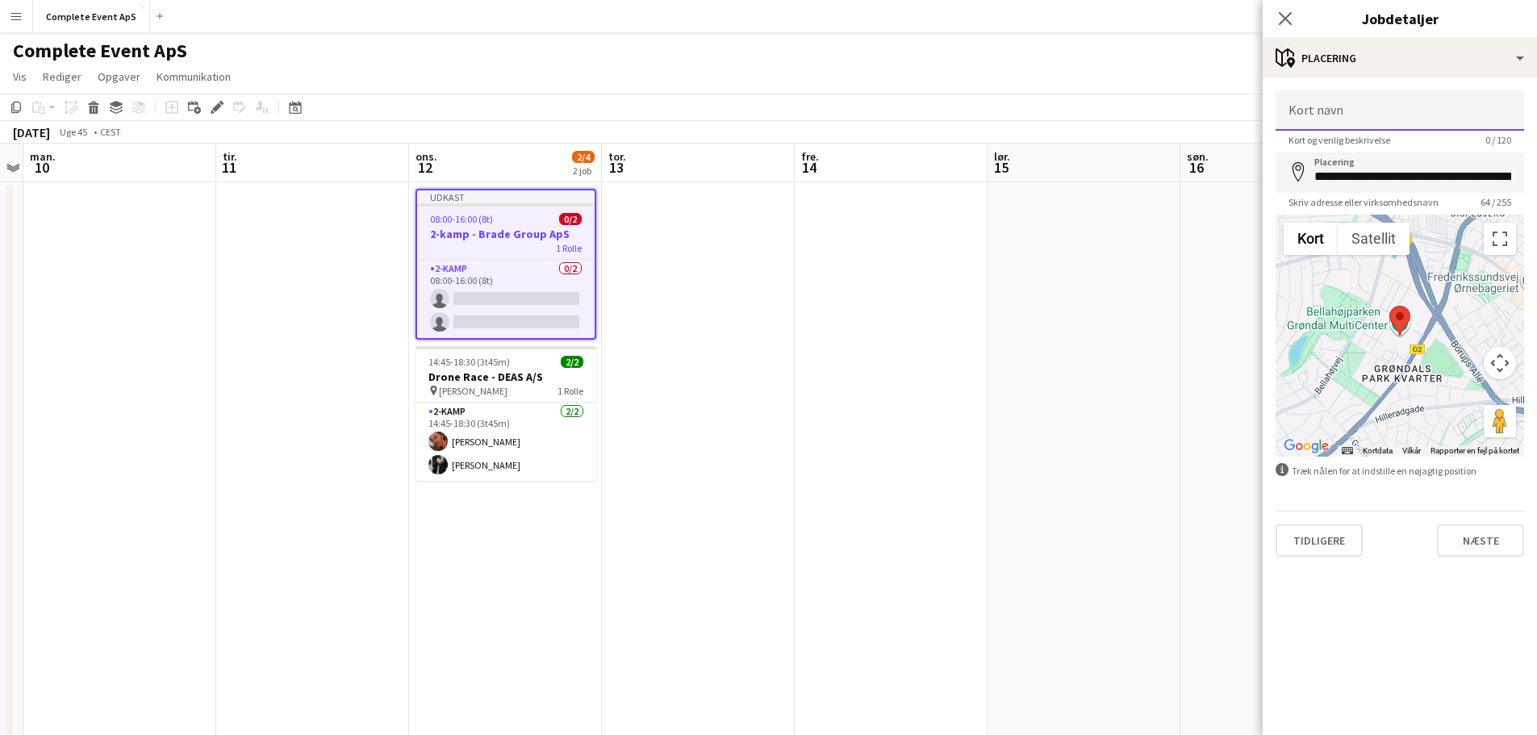
click at [1339, 114] on input "Kort navn" at bounding box center [1400, 110] width 249 height 40
type input "*********"
click at [1471, 546] on button "Næste" at bounding box center [1480, 541] width 87 height 32
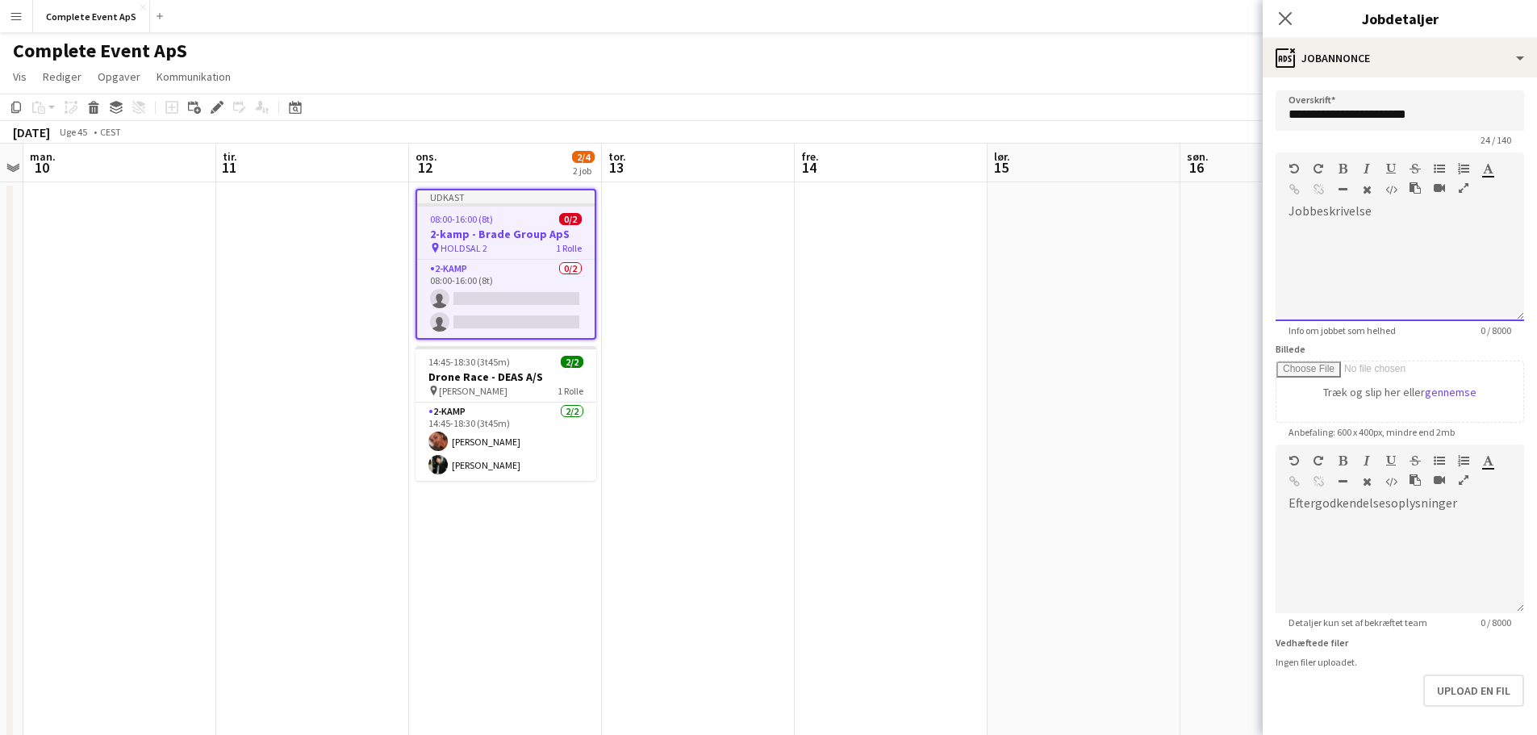
click at [1399, 220] on div at bounding box center [1400, 267] width 249 height 108
paste div
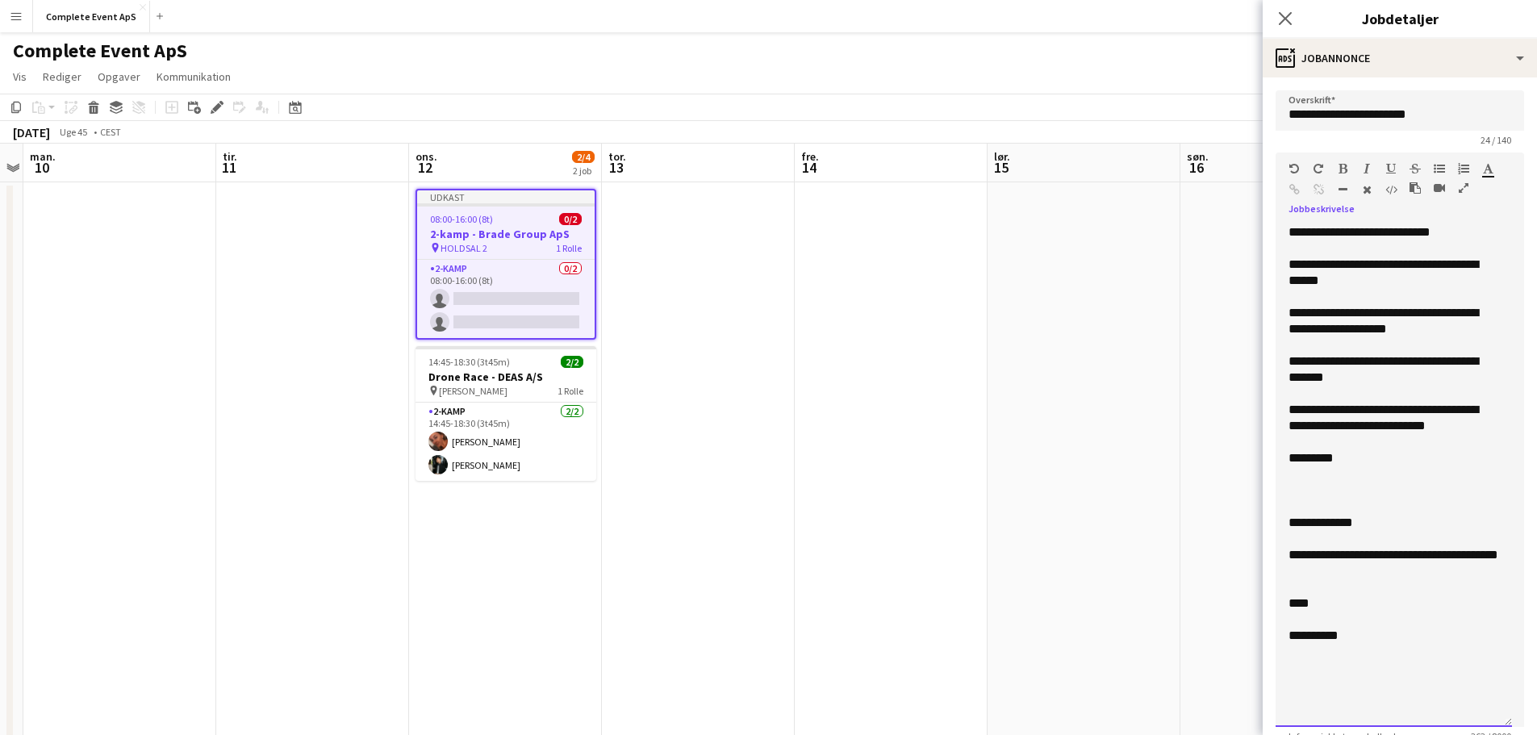
drag, startPoint x: 1507, startPoint y: 316, endPoint x: 1470, endPoint y: 722, distance: 407.6
click at [1470, 722] on div "**********" at bounding box center [1394, 475] width 236 height 503
click at [1482, 226] on div "**********" at bounding box center [1394, 232] width 211 height 16
click at [1377, 232] on div "**********" at bounding box center [1394, 232] width 211 height 16
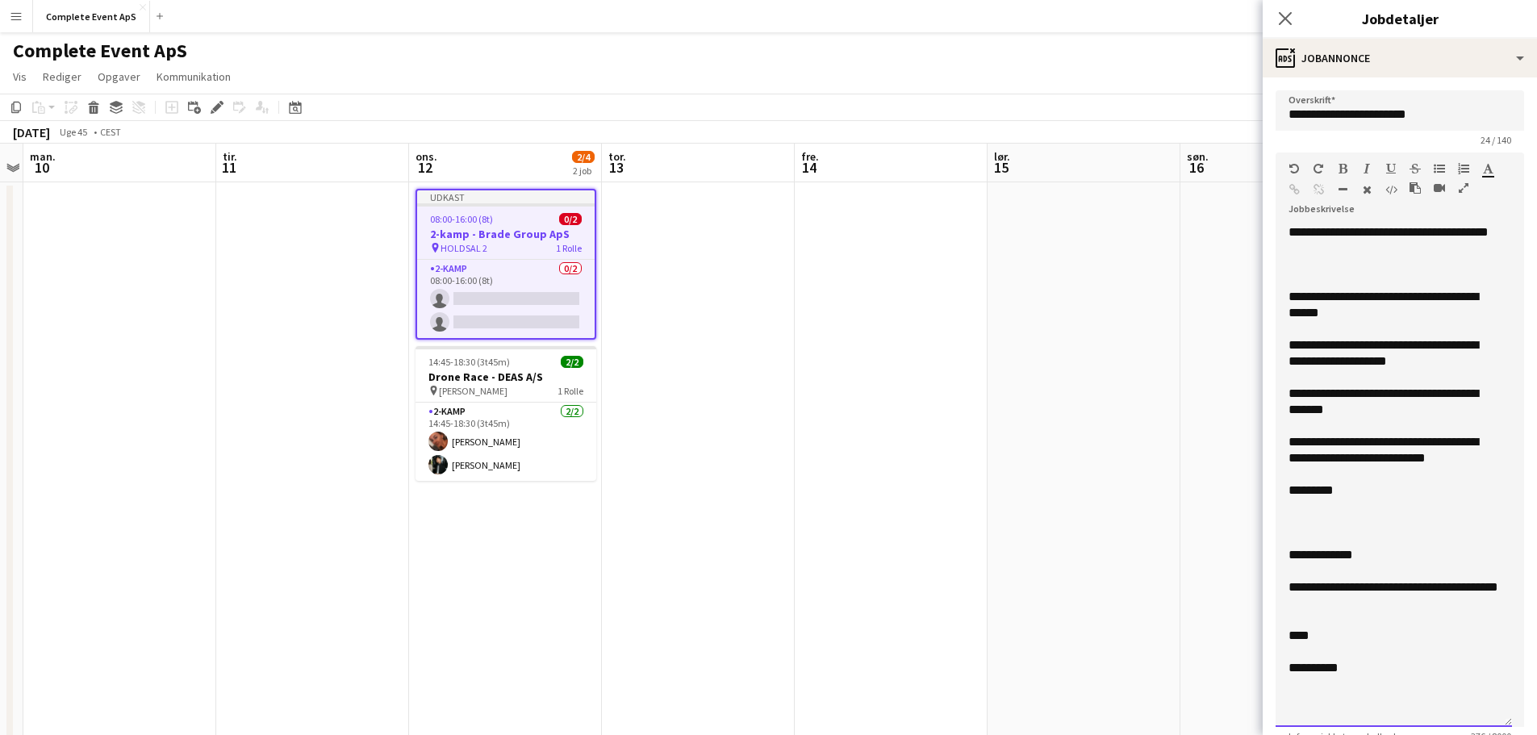
click at [1467, 297] on div "**********" at bounding box center [1394, 305] width 211 height 32
click at [1369, 316] on div "**********" at bounding box center [1394, 305] width 211 height 32
click at [1379, 392] on div "**********" at bounding box center [1394, 402] width 211 height 32
click at [1293, 411] on div "**********" at bounding box center [1394, 402] width 211 height 32
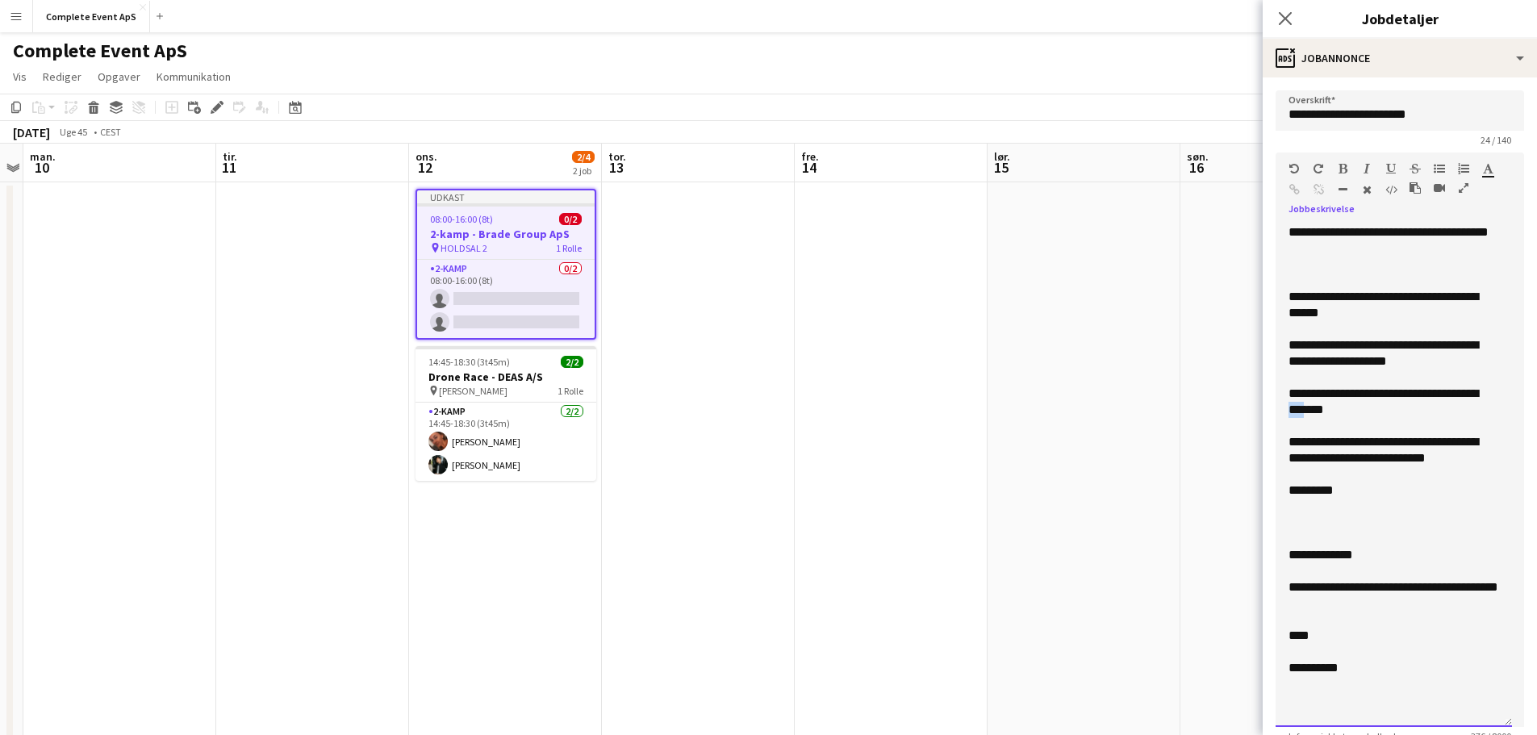
click at [1293, 411] on div "**********" at bounding box center [1394, 402] width 211 height 32
click at [1378, 440] on div "**********" at bounding box center [1394, 450] width 211 height 32
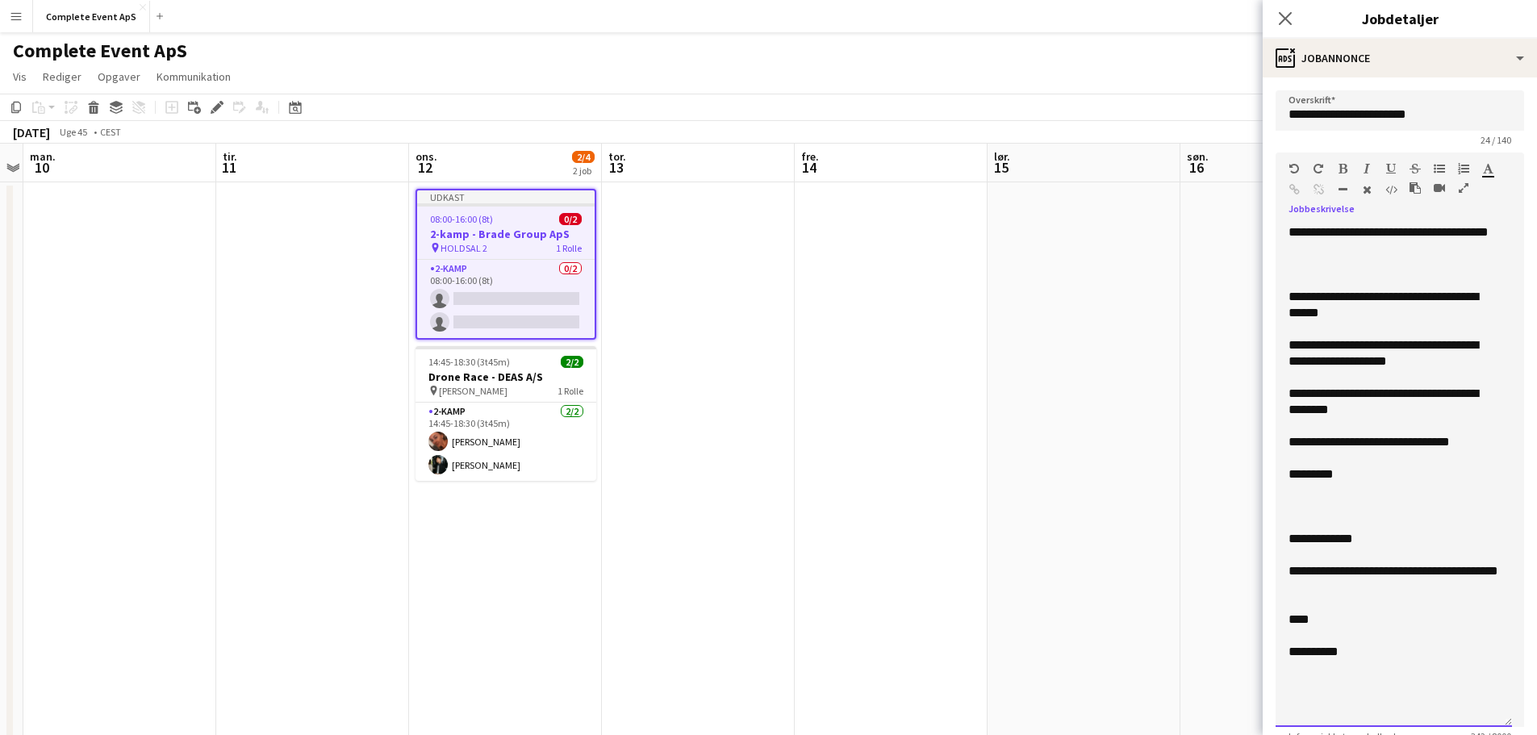
click at [1378, 493] on div at bounding box center [1394, 491] width 211 height 16
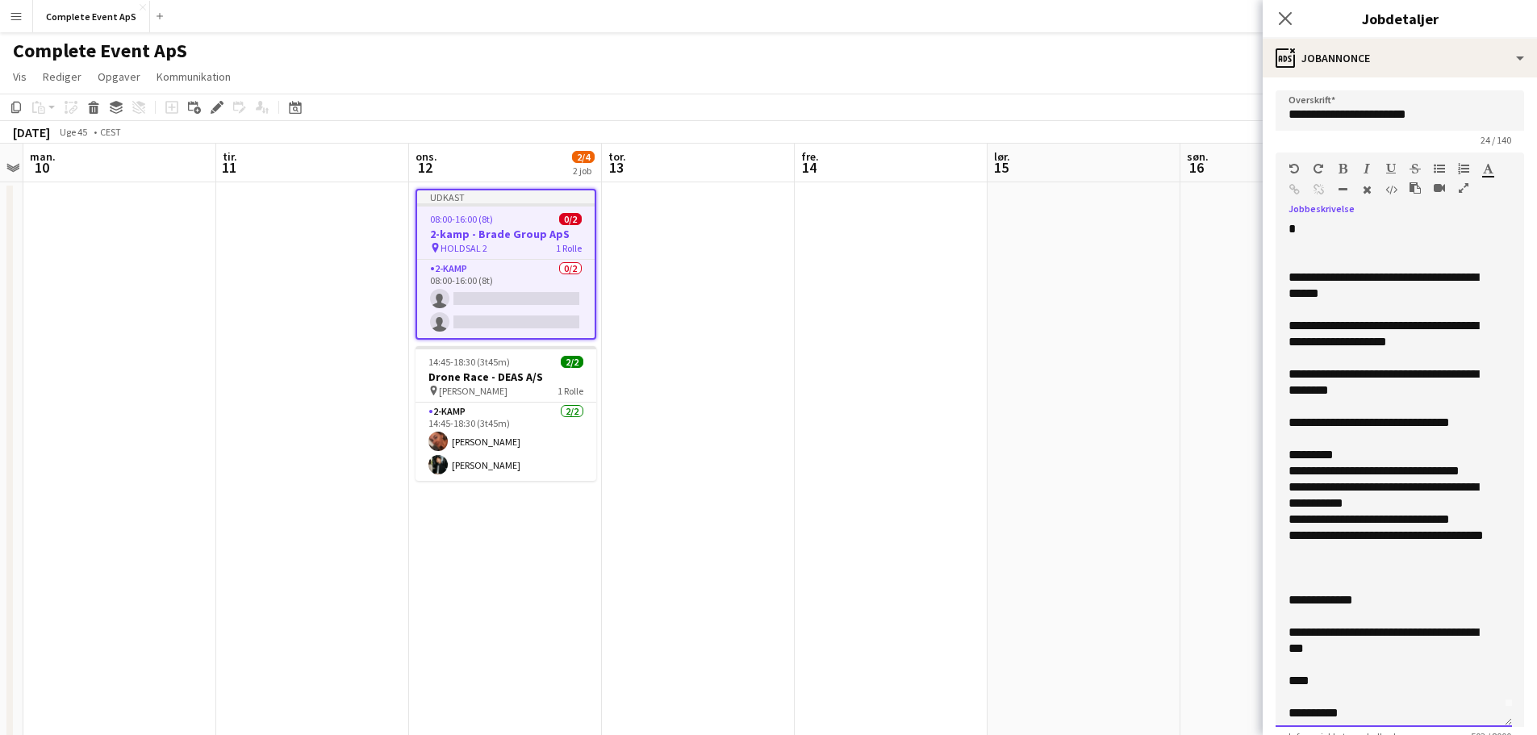
scroll to position [27, 0]
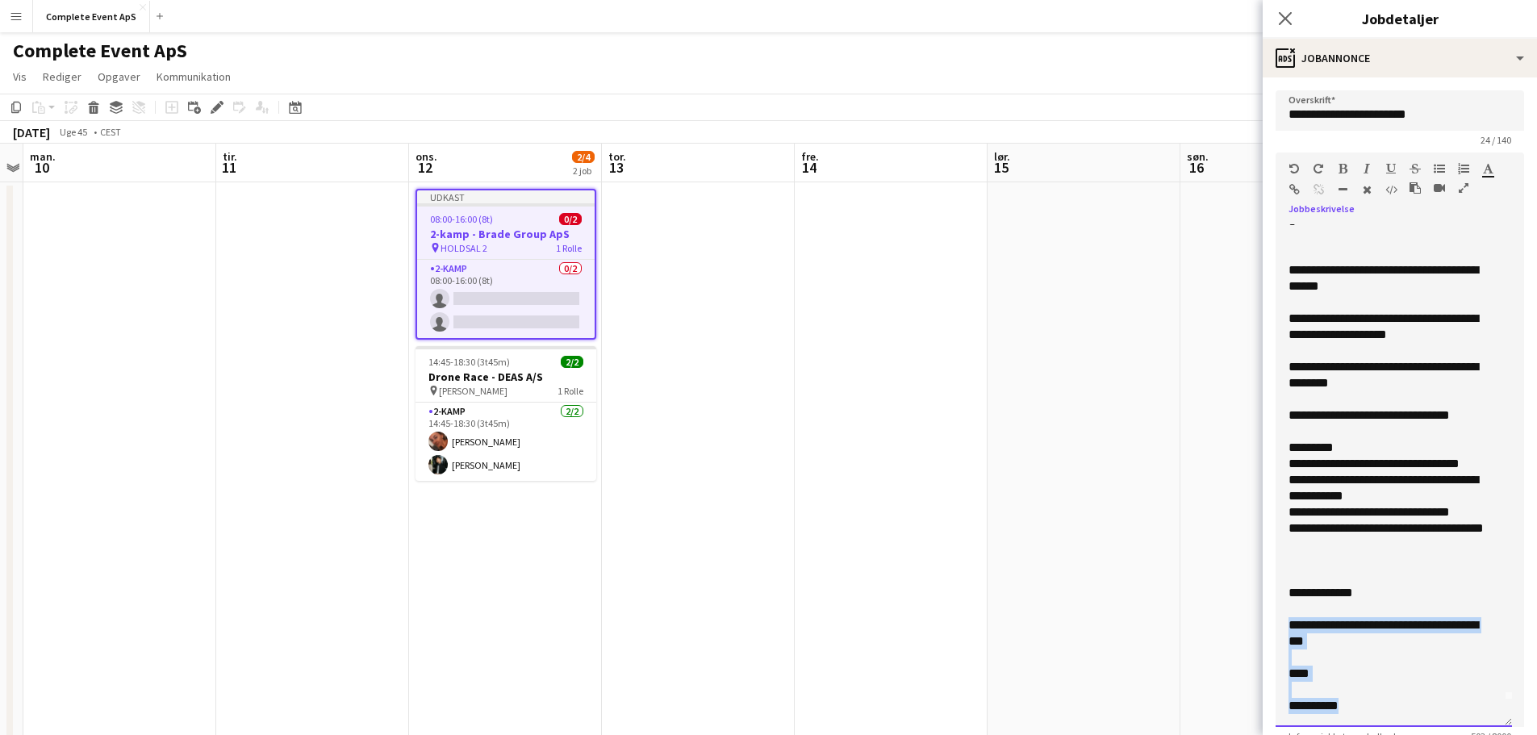
drag, startPoint x: 1361, startPoint y: 703, endPoint x: 1289, endPoint y: 632, distance: 101.0
click at [1289, 632] on div "**********" at bounding box center [1394, 475] width 236 height 503
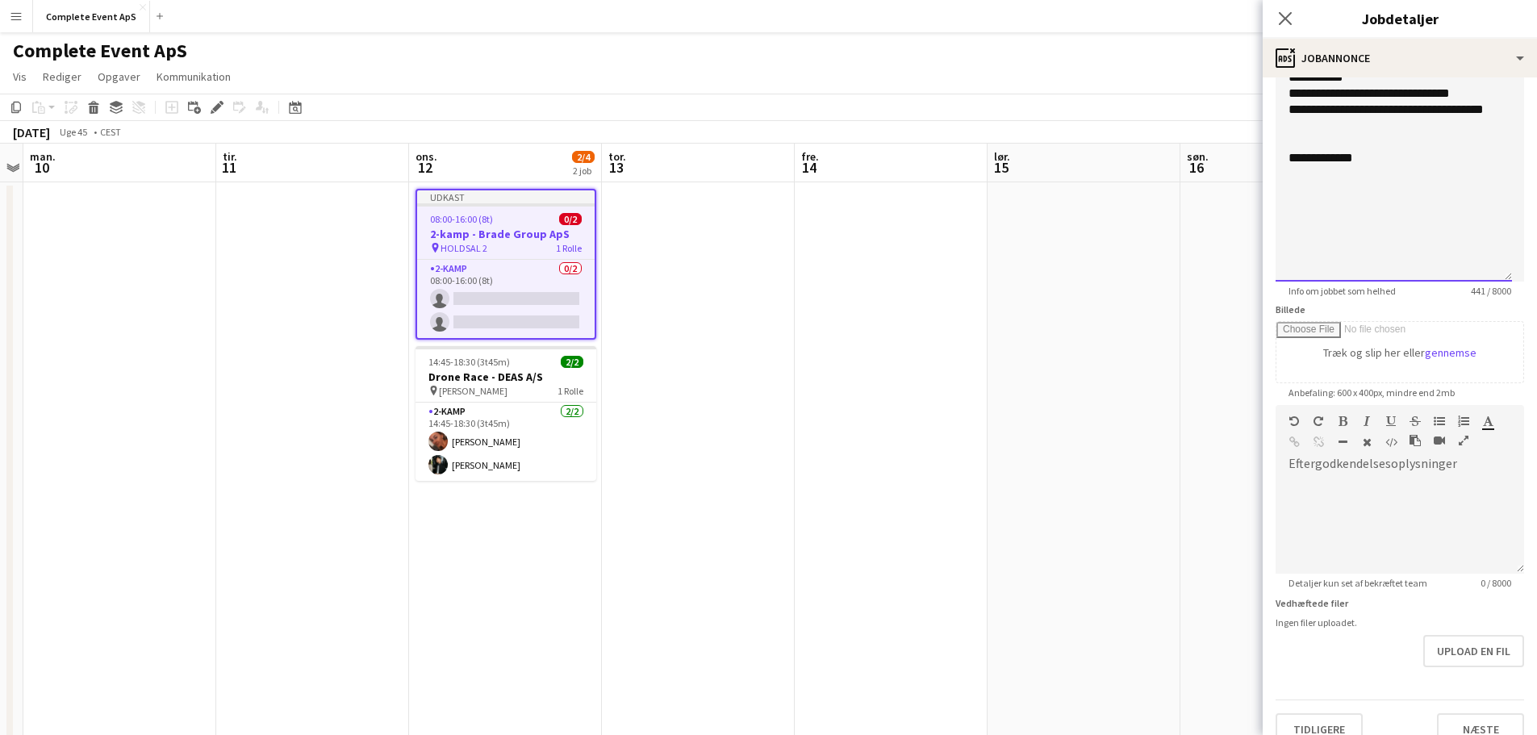
scroll to position [469, 0]
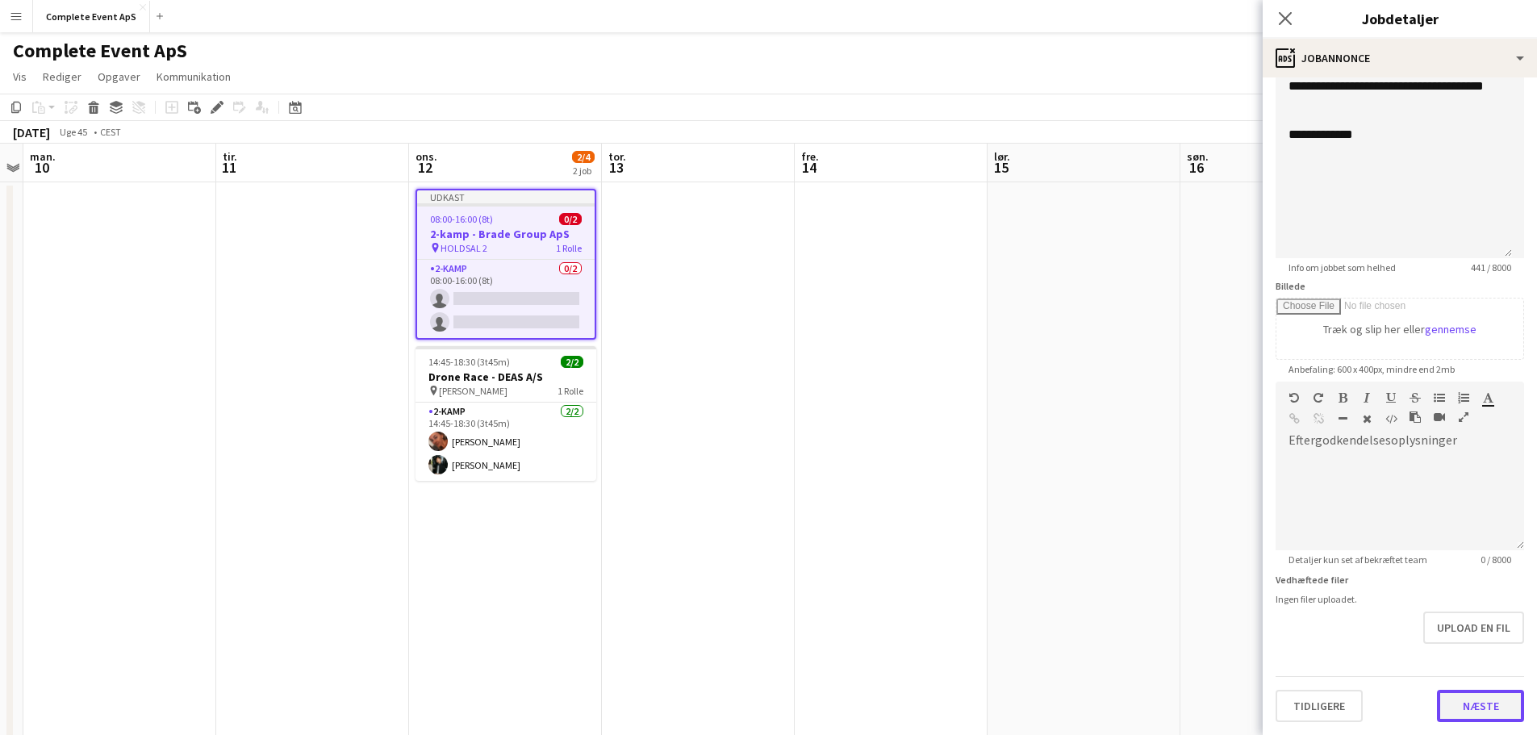
click at [1476, 700] on button "Næste" at bounding box center [1480, 706] width 87 height 32
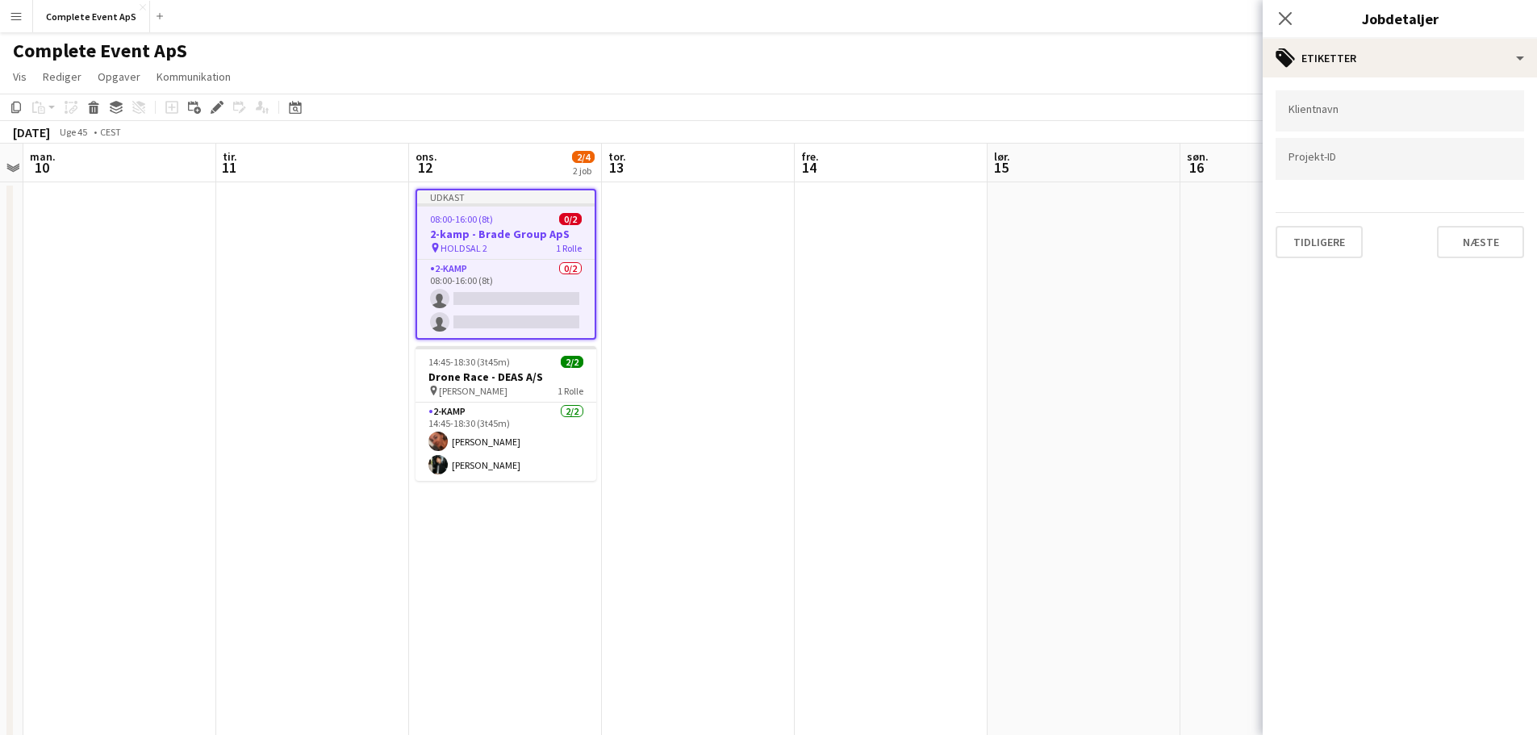
scroll to position [0, 0]
click at [1462, 235] on button "Næste" at bounding box center [1480, 242] width 87 height 32
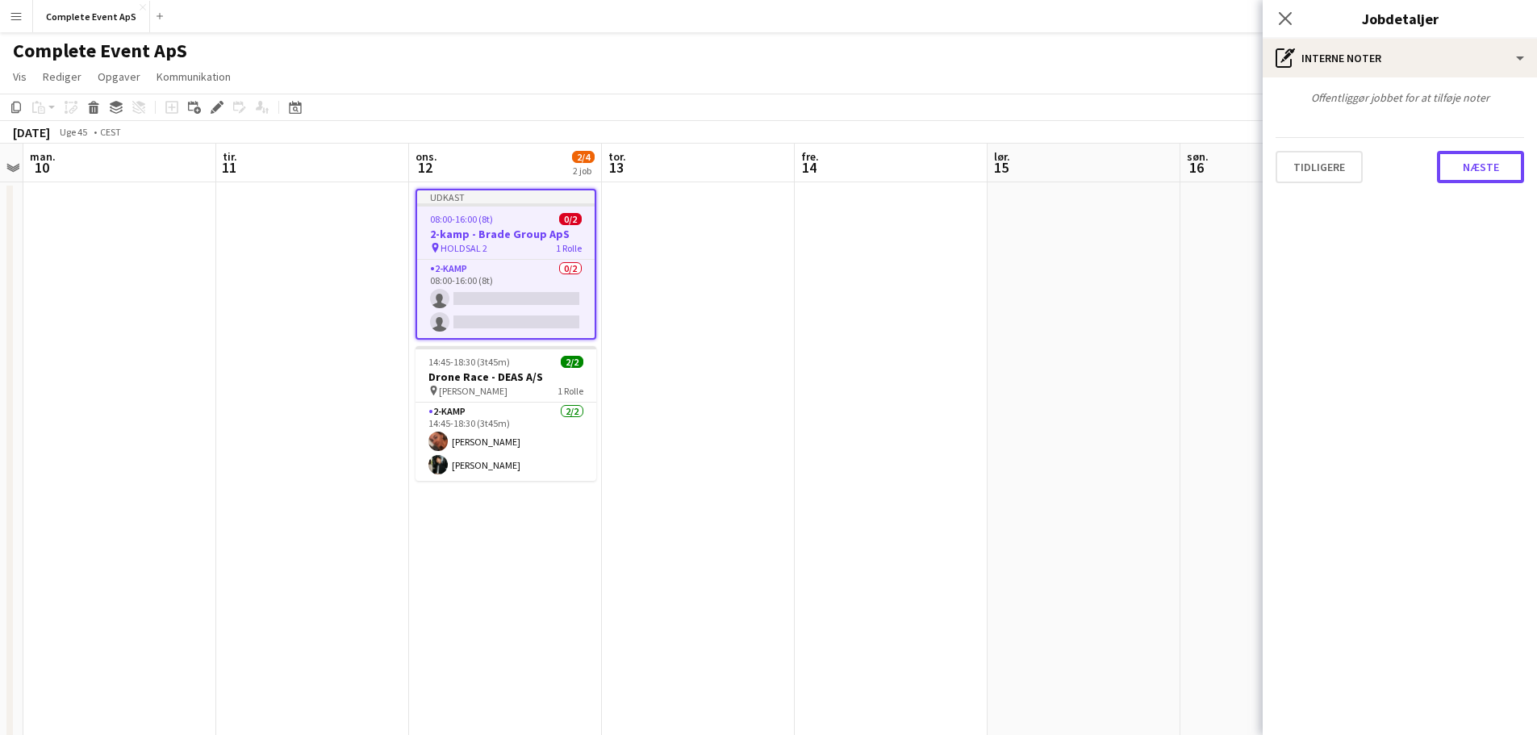
drag, startPoint x: 1472, startPoint y: 178, endPoint x: 1469, endPoint y: 197, distance: 18.8
click at [1472, 178] on button "Næste" at bounding box center [1480, 167] width 87 height 32
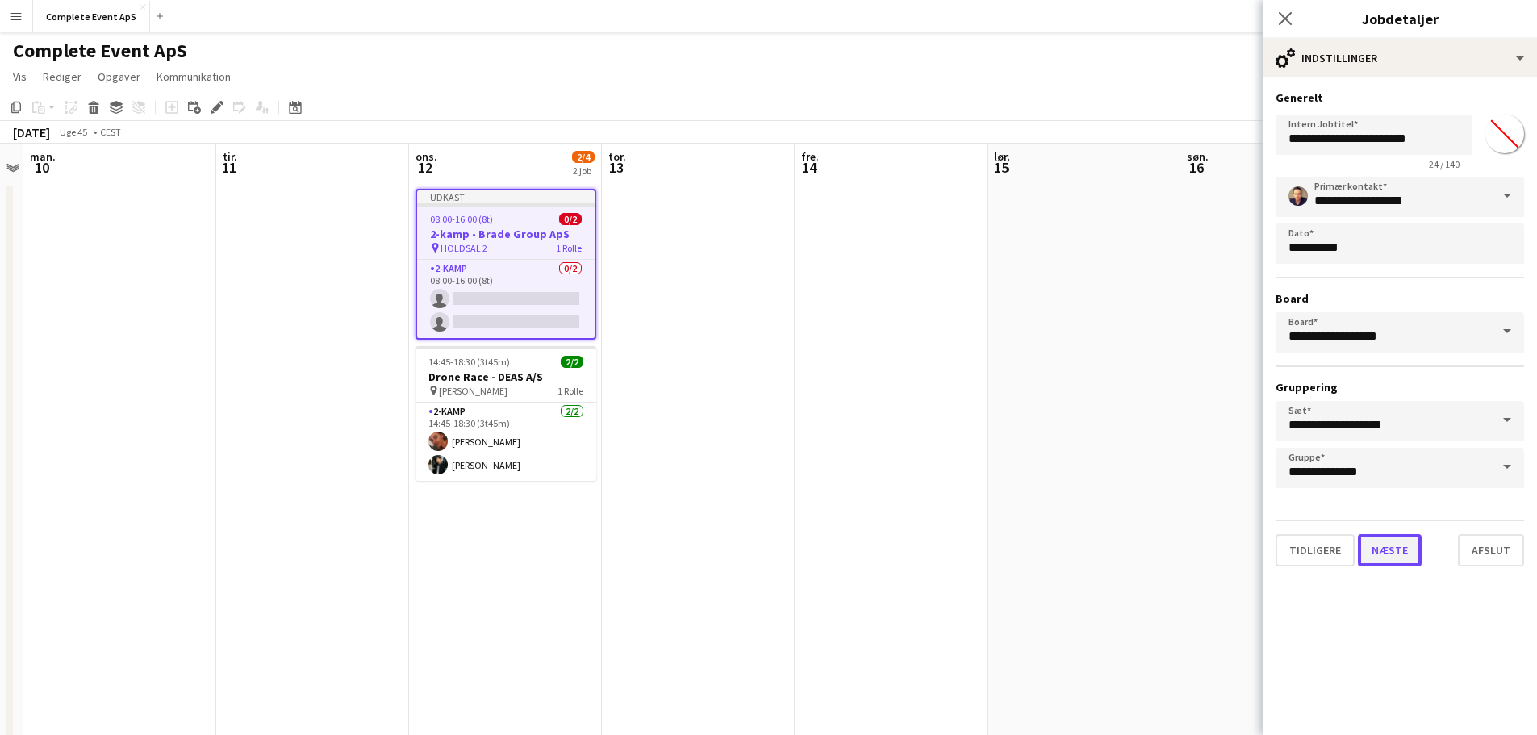
click at [1391, 552] on button "Næste" at bounding box center [1390, 550] width 64 height 32
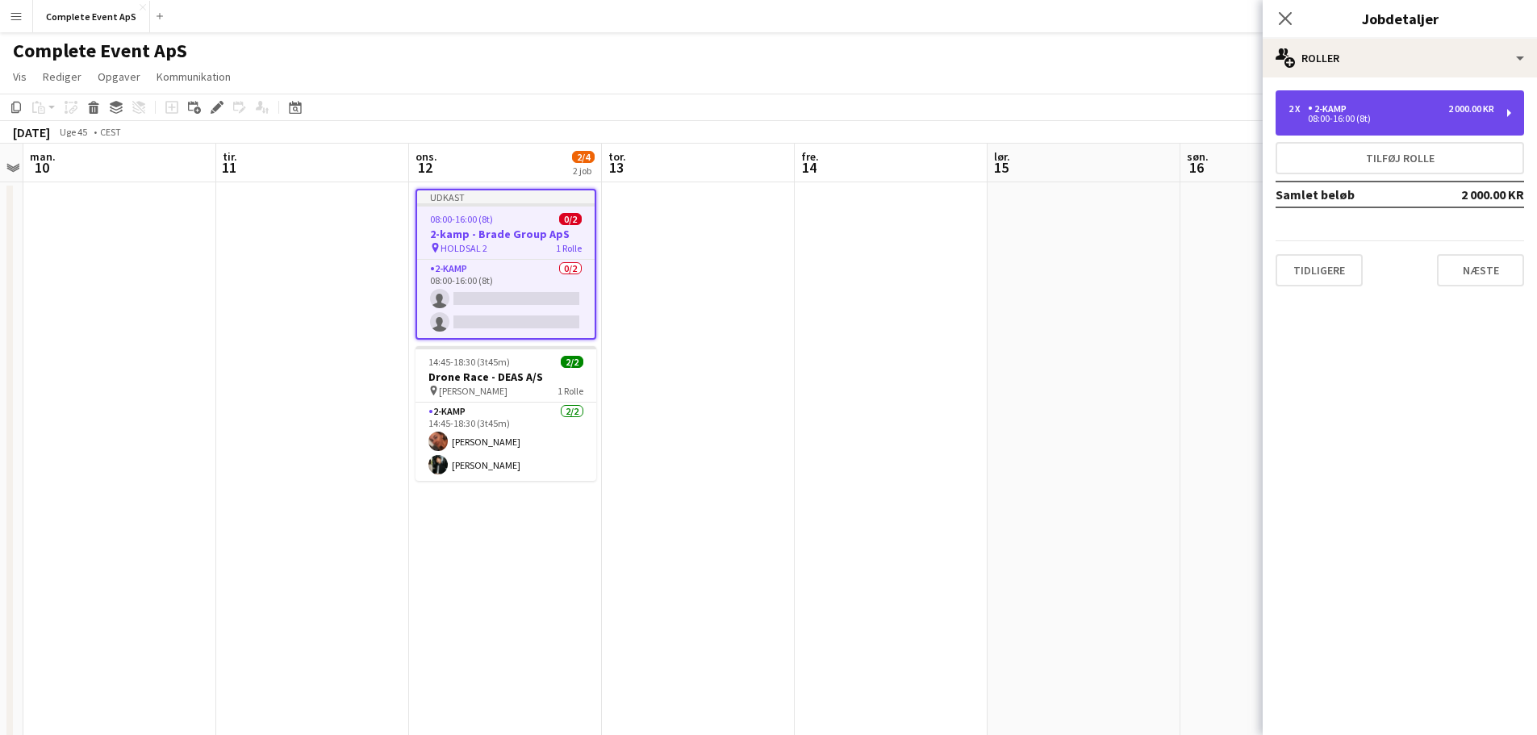
click at [1350, 116] on div "08:00-16:00 (8t)" at bounding box center [1392, 119] width 206 height 8
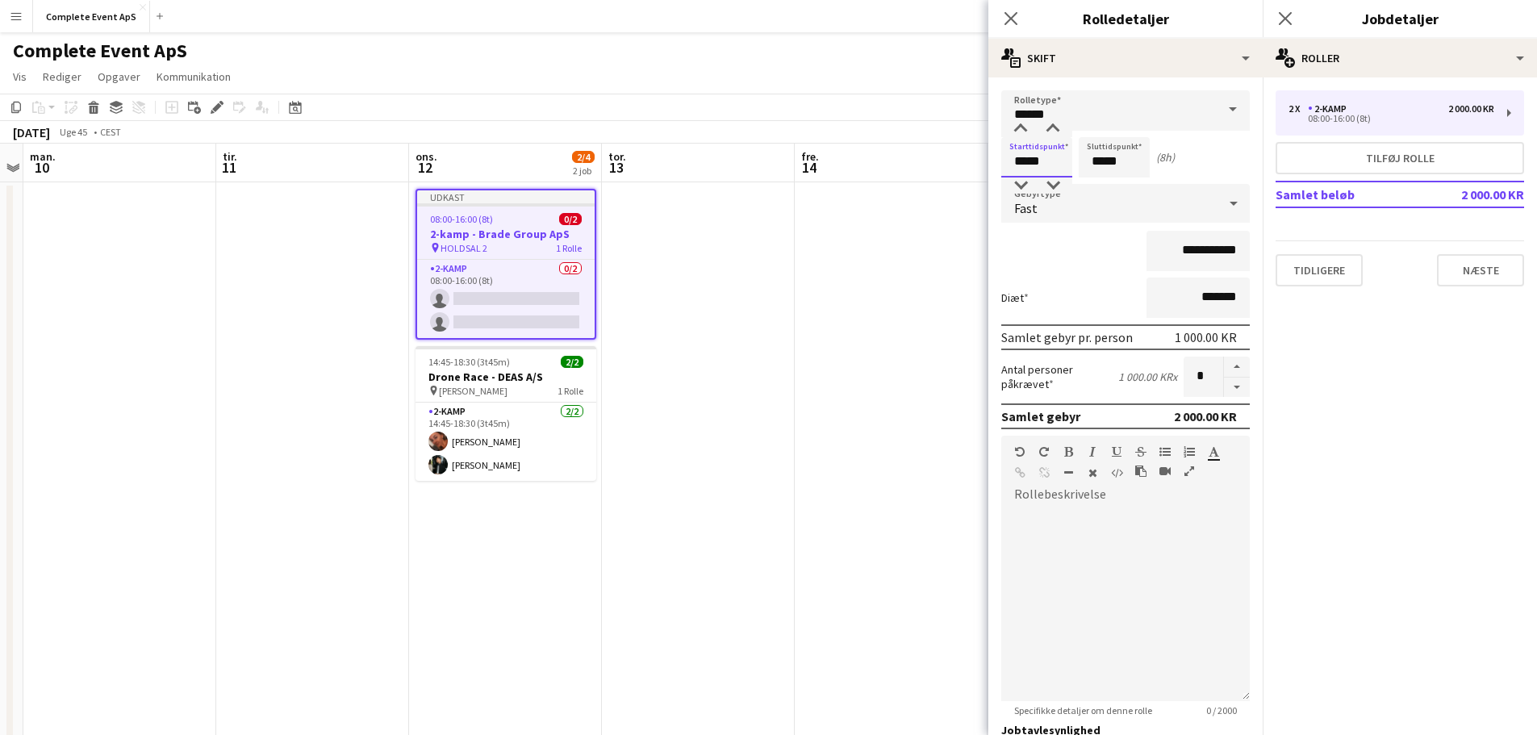
drag, startPoint x: 1052, startPoint y: 161, endPoint x: 893, endPoint y: 148, distance: 159.6
click at [896, 148] on body "Menu Boards Boards Boards Alle job Status Arbejdsstyrke Arbejdsstyrke Min arbej…" at bounding box center [768, 557] width 1537 height 1114
type input "*****"
click at [1094, 207] on div "Fast" at bounding box center [1110, 203] width 216 height 39
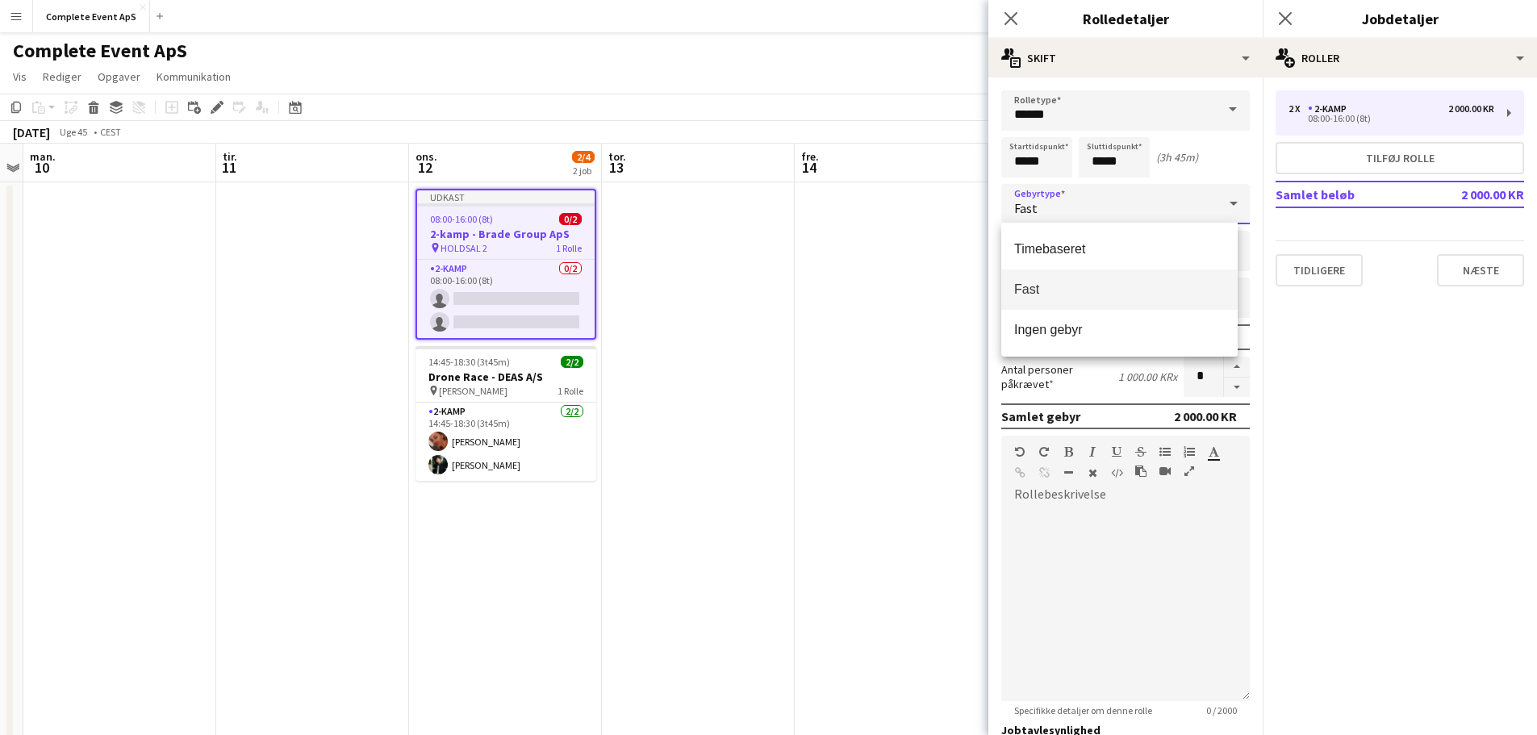
click at [1069, 292] on span "Fast" at bounding box center [1119, 289] width 211 height 15
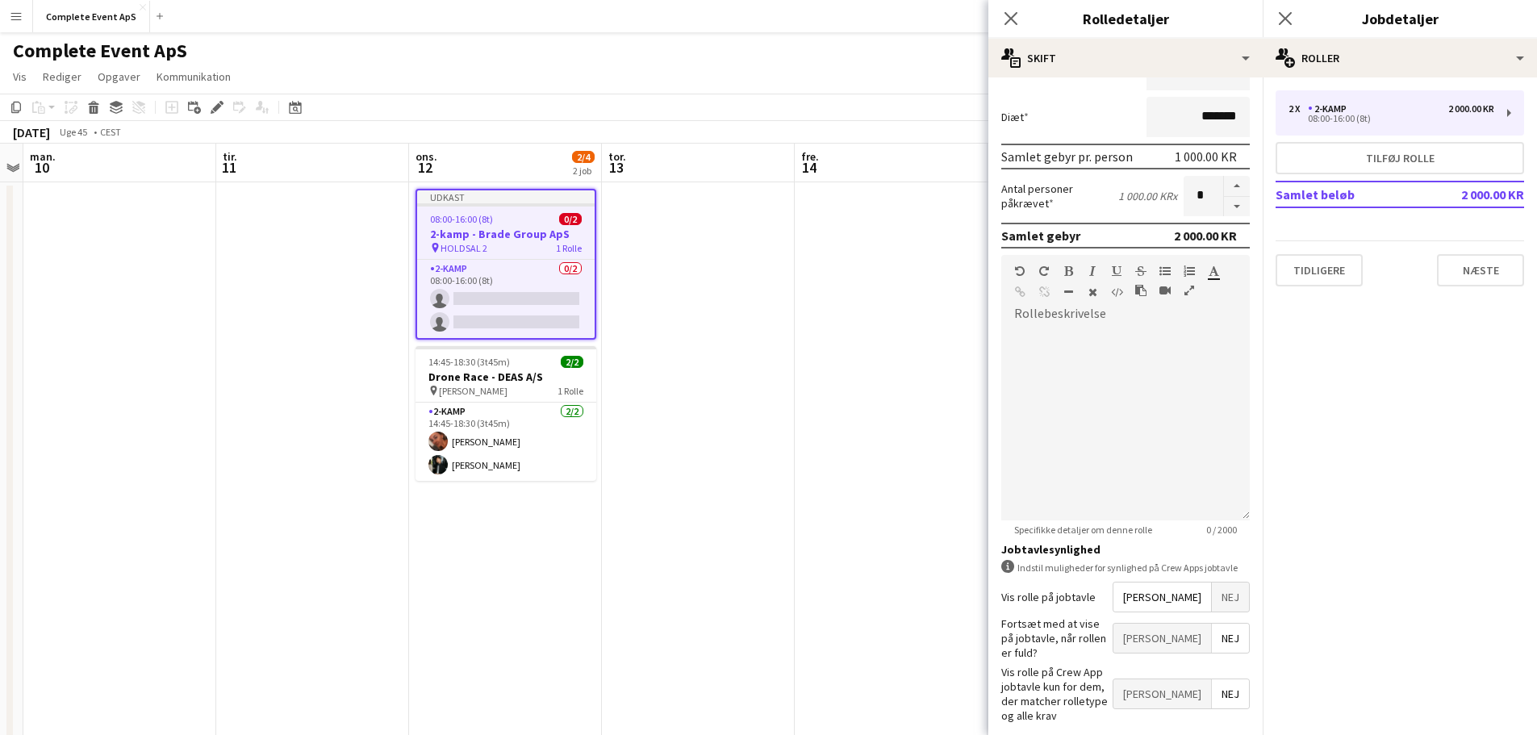
scroll to position [232, 0]
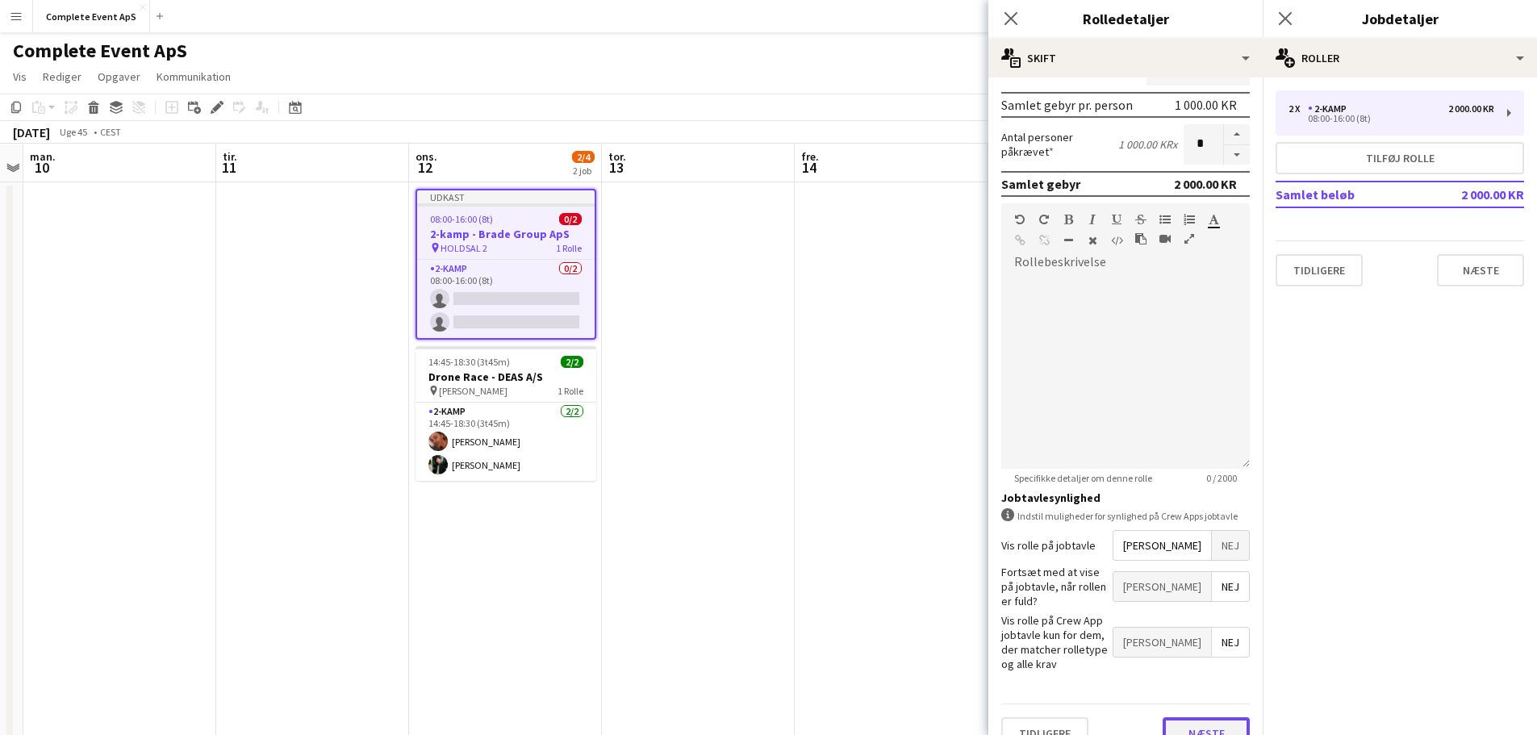
drag, startPoint x: 1200, startPoint y: 711, endPoint x: 1143, endPoint y: 277, distance: 437.9
click at [1200, 717] on button "Næste" at bounding box center [1206, 733] width 87 height 32
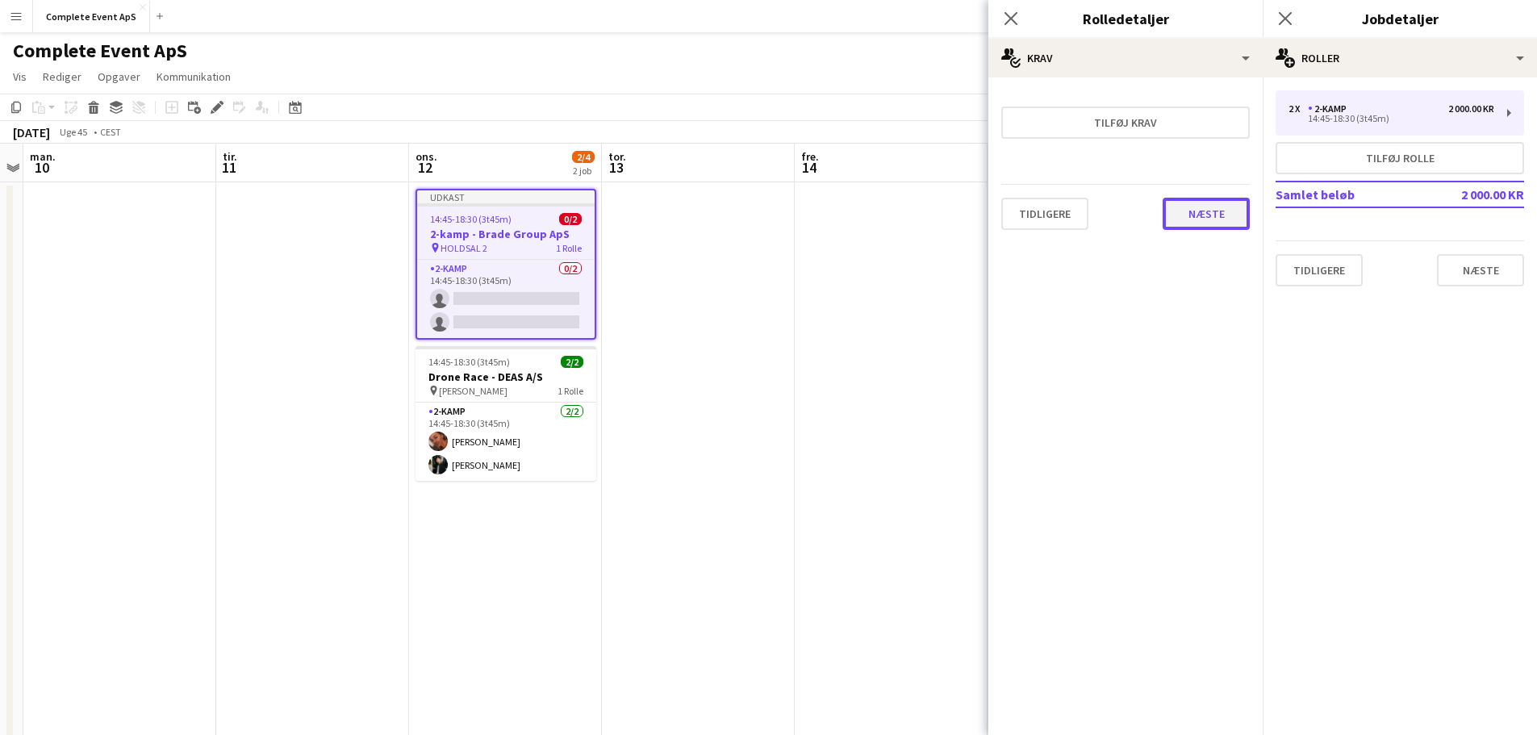
click at [1201, 216] on button "Næste" at bounding box center [1206, 214] width 87 height 32
click at [1219, 213] on button "Afslut" at bounding box center [1217, 216] width 66 height 32
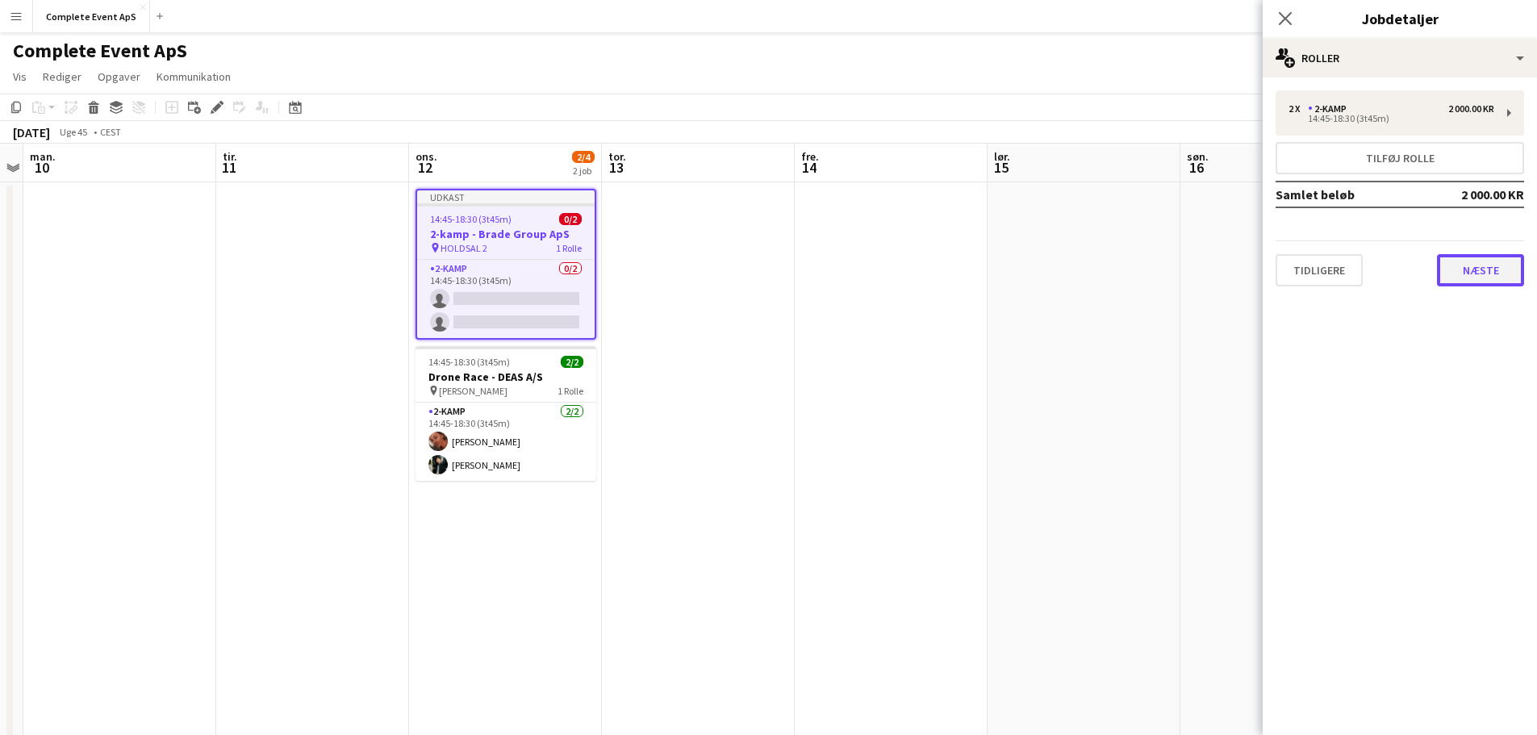
click at [1498, 273] on button "Næste" at bounding box center [1480, 270] width 87 height 32
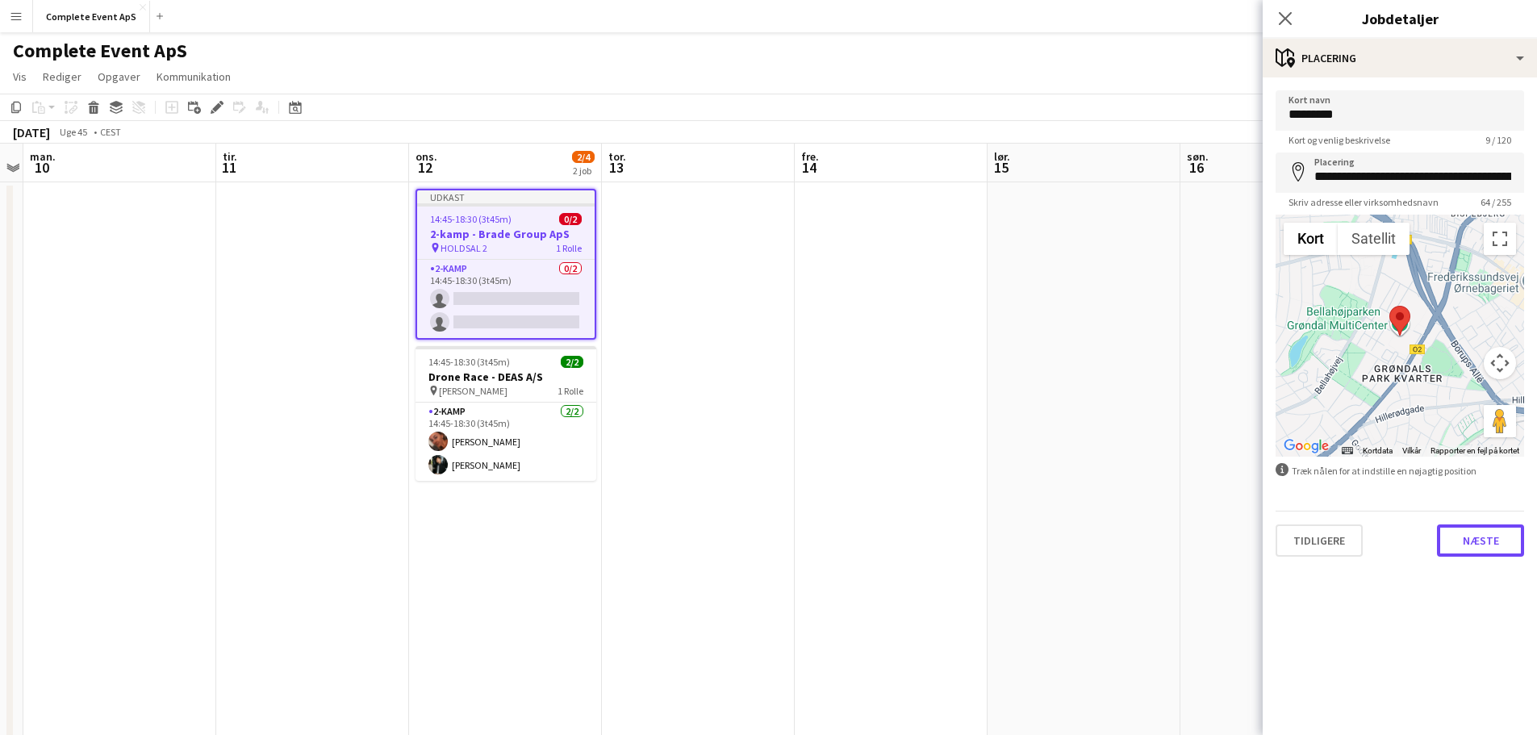
click at [1490, 535] on button "Næste" at bounding box center [1480, 541] width 87 height 32
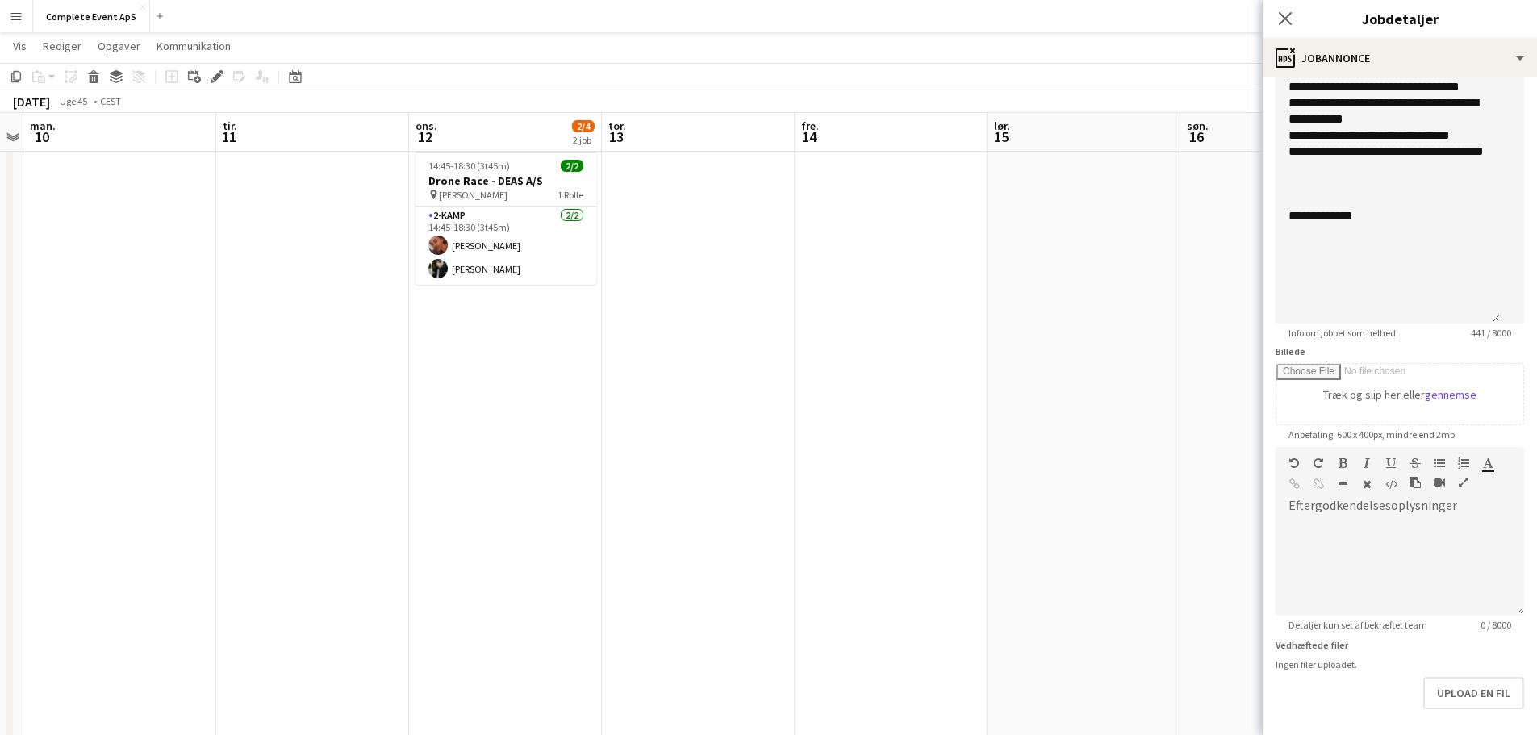
scroll to position [323, 0]
drag, startPoint x: 1198, startPoint y: 467, endPoint x: 1194, endPoint y: 457, distance: 11.6
click at [1198, 466] on app-date-cell at bounding box center [1277, 310] width 193 height 904
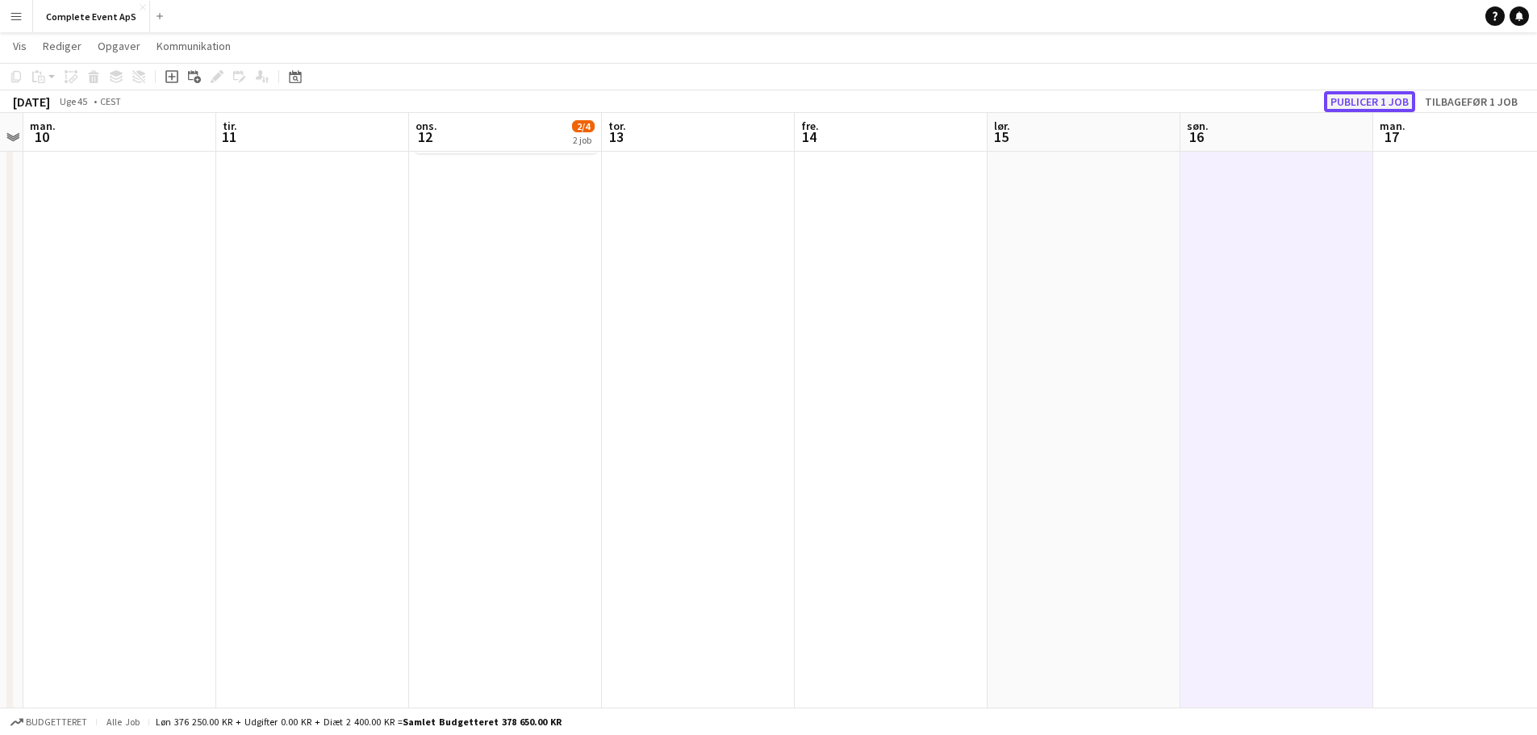
click at [1354, 108] on button "Publicer 1 job" at bounding box center [1369, 101] width 91 height 21
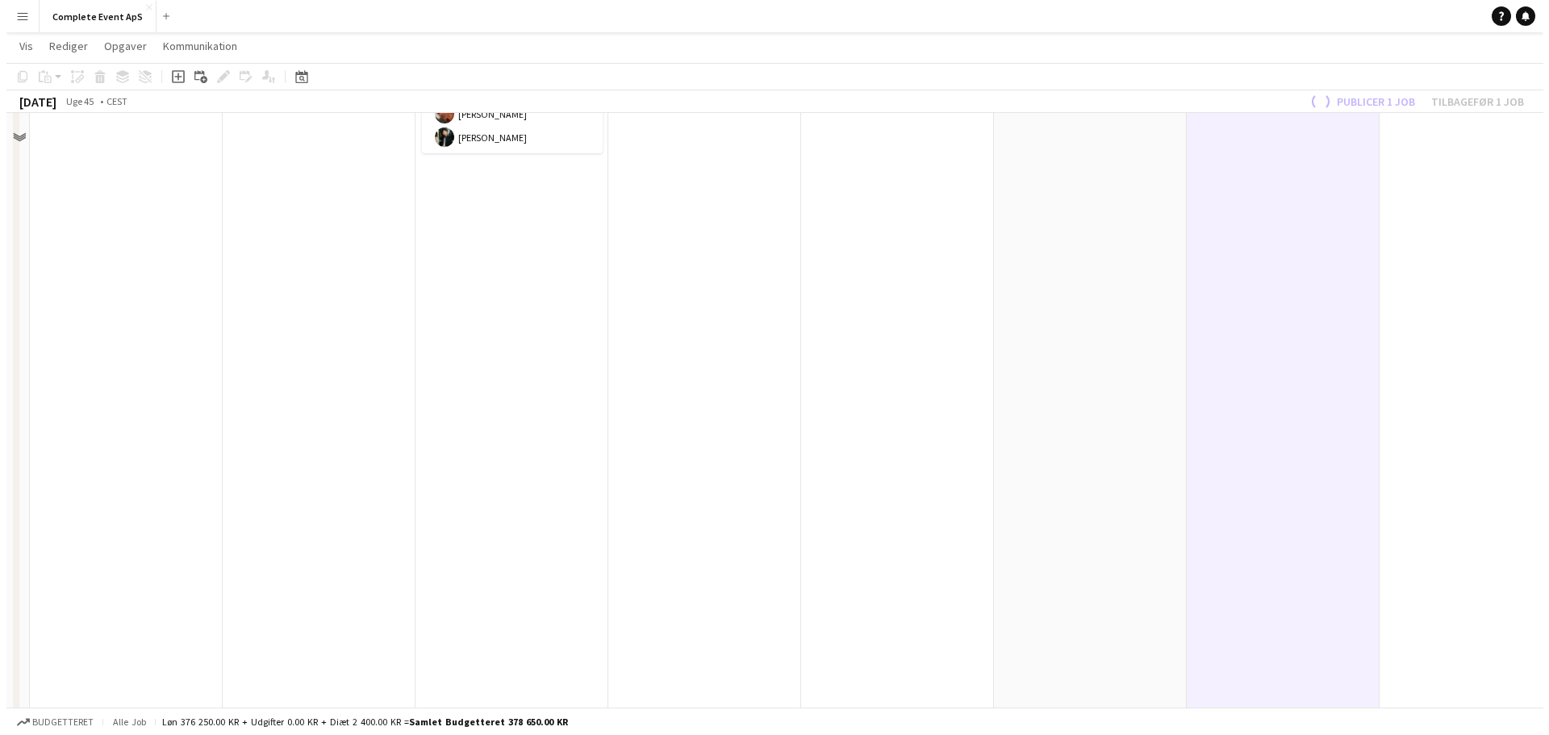
scroll to position [0, 0]
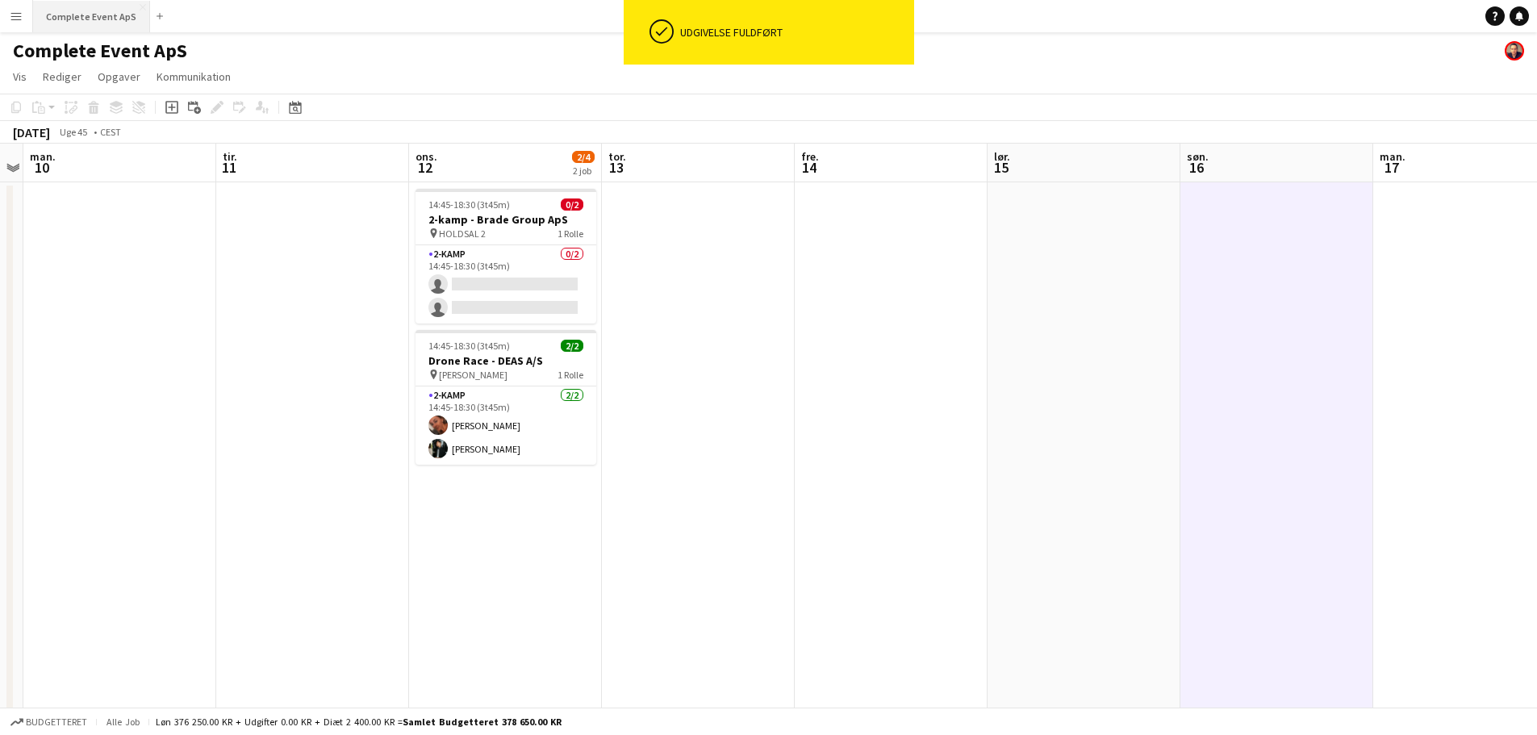
click at [80, 9] on button "Complete Event ApS Luk" at bounding box center [91, 16] width 117 height 31
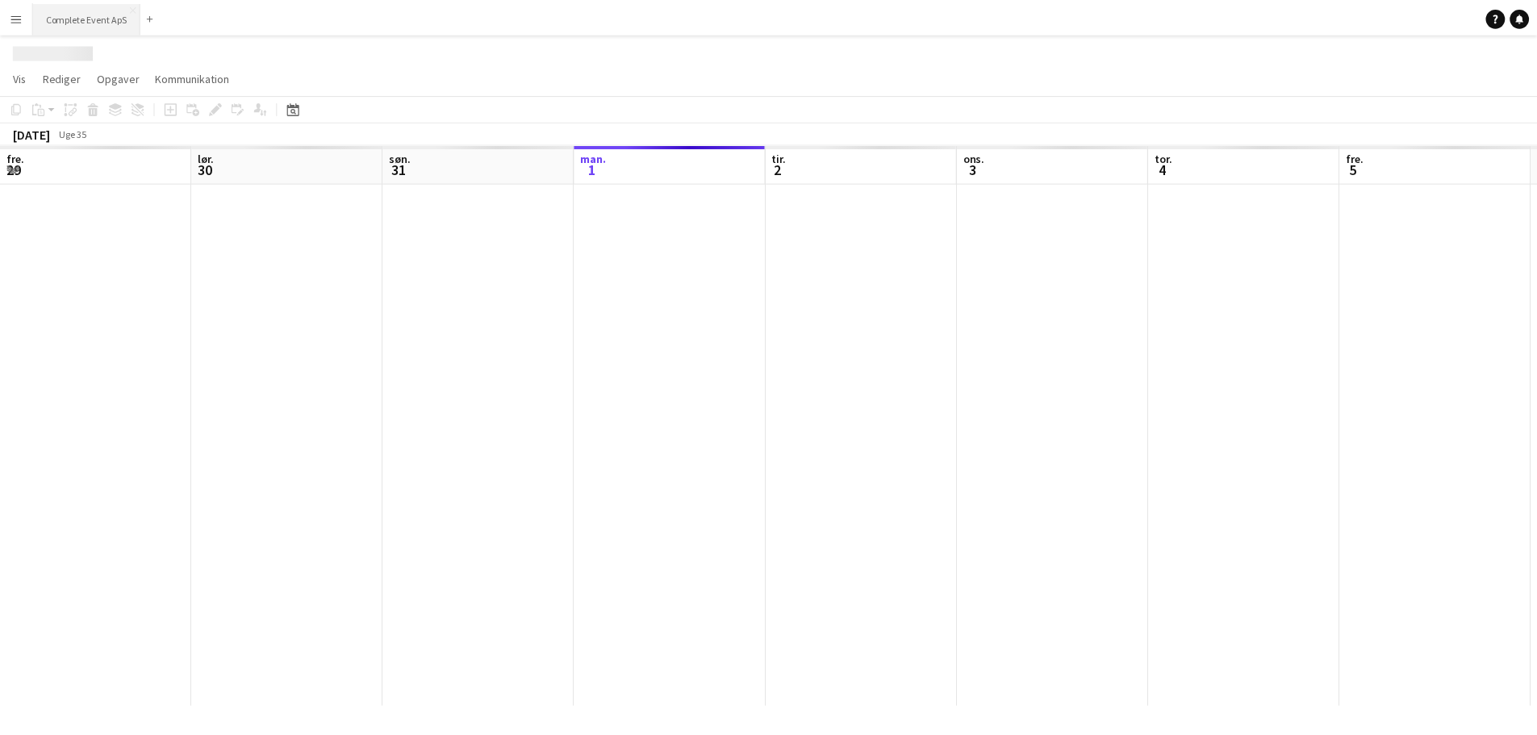
scroll to position [0, 386]
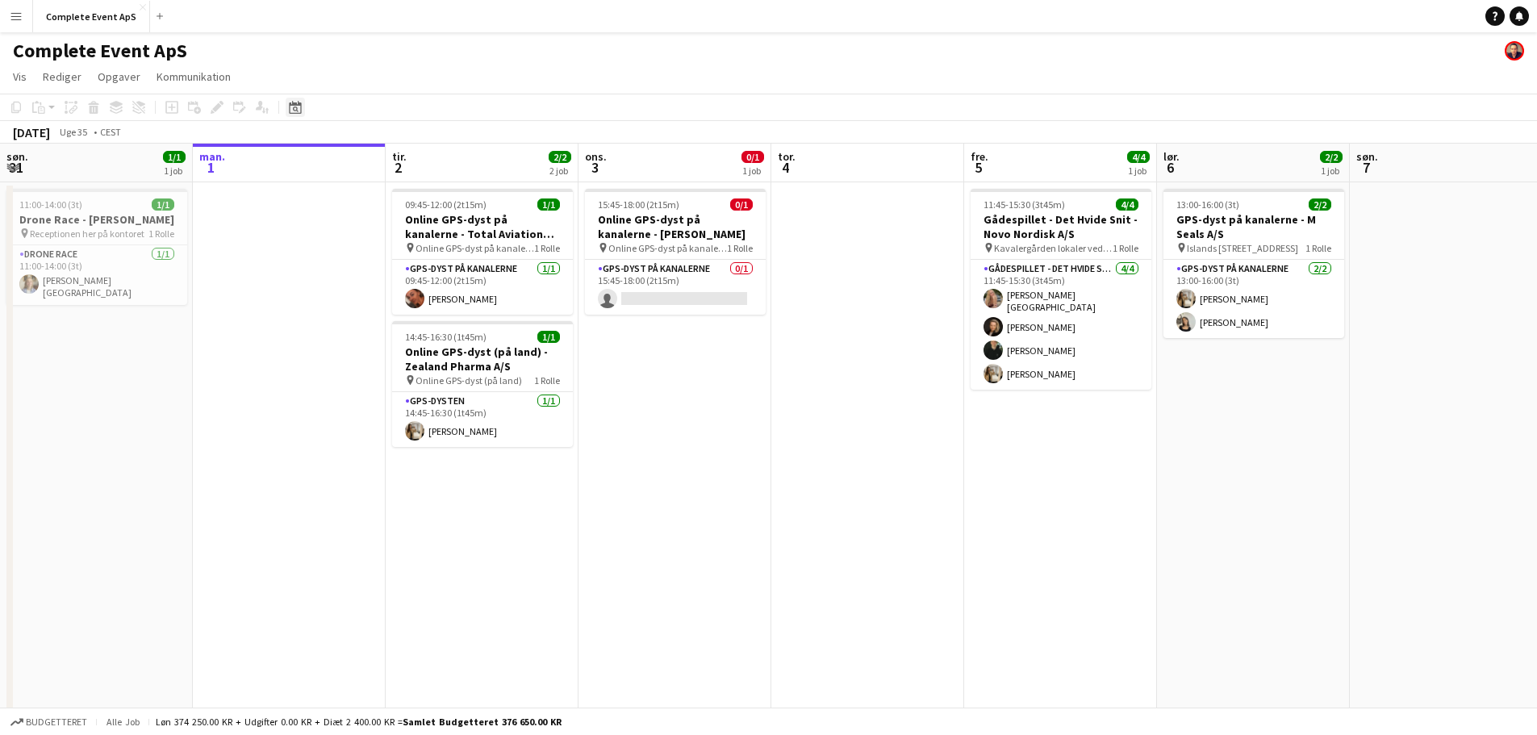
click at [303, 112] on div "Datovælger" at bounding box center [295, 107] width 19 height 19
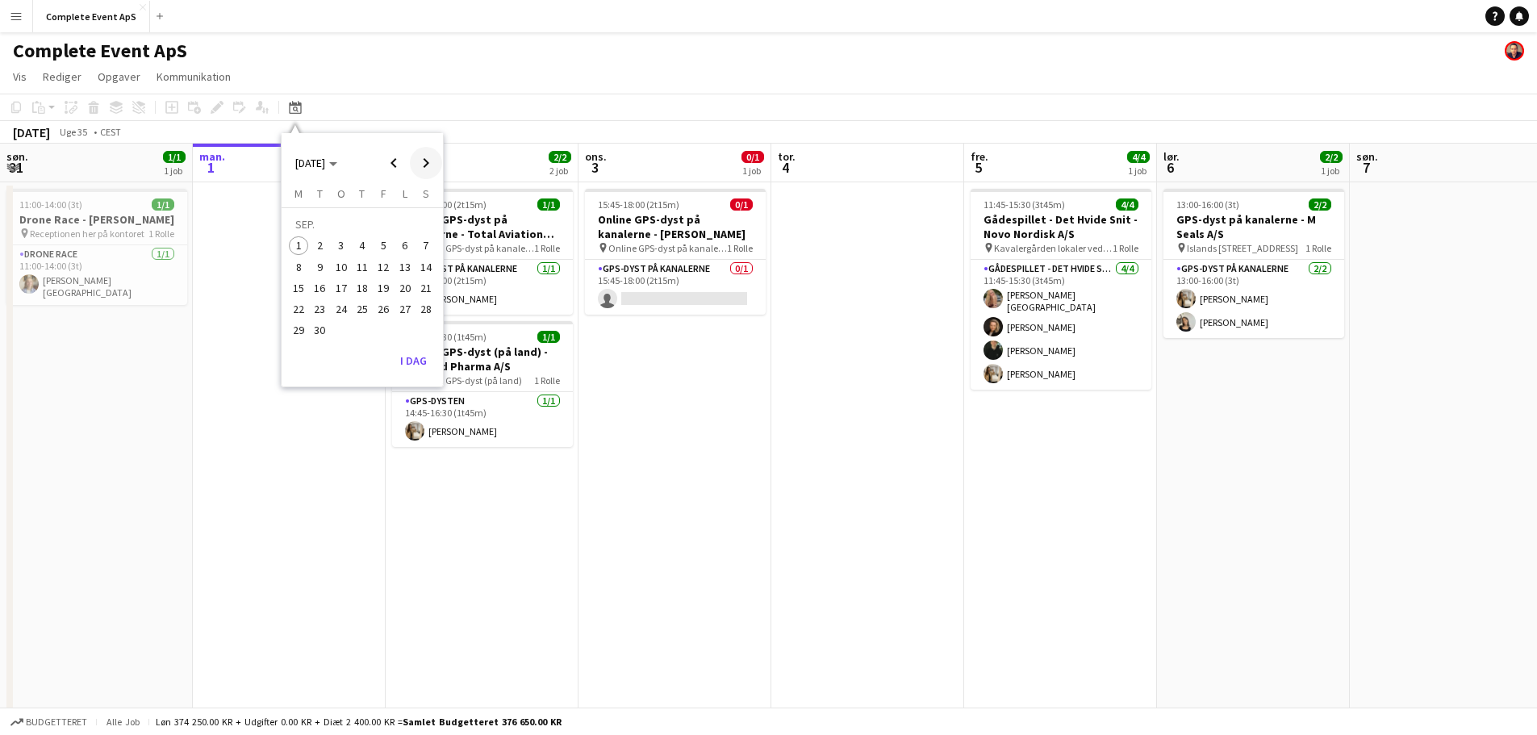
click at [428, 162] on span "Next month" at bounding box center [426, 163] width 32 height 32
click at [346, 271] on span "12" at bounding box center [341, 270] width 19 height 19
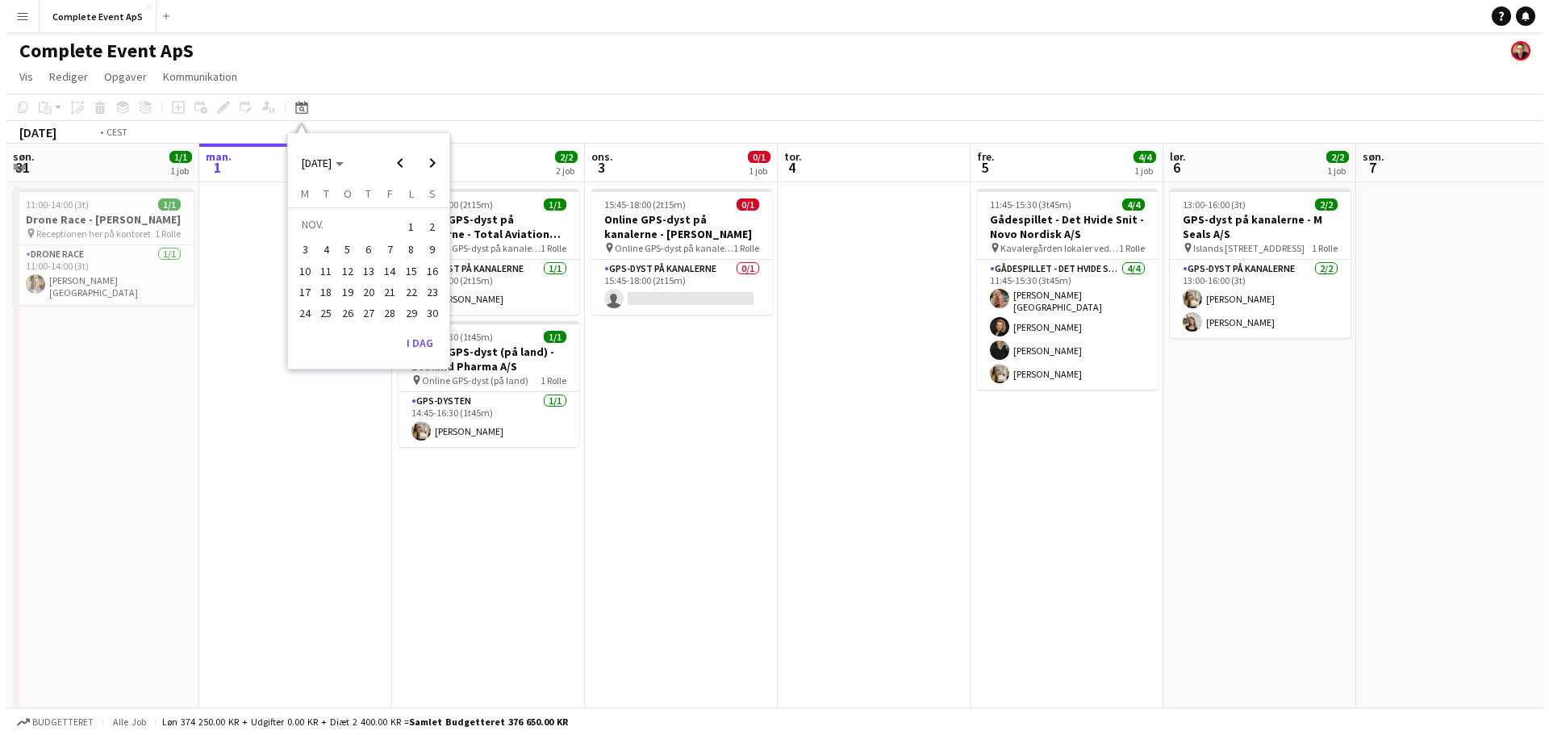
scroll to position [0, 555]
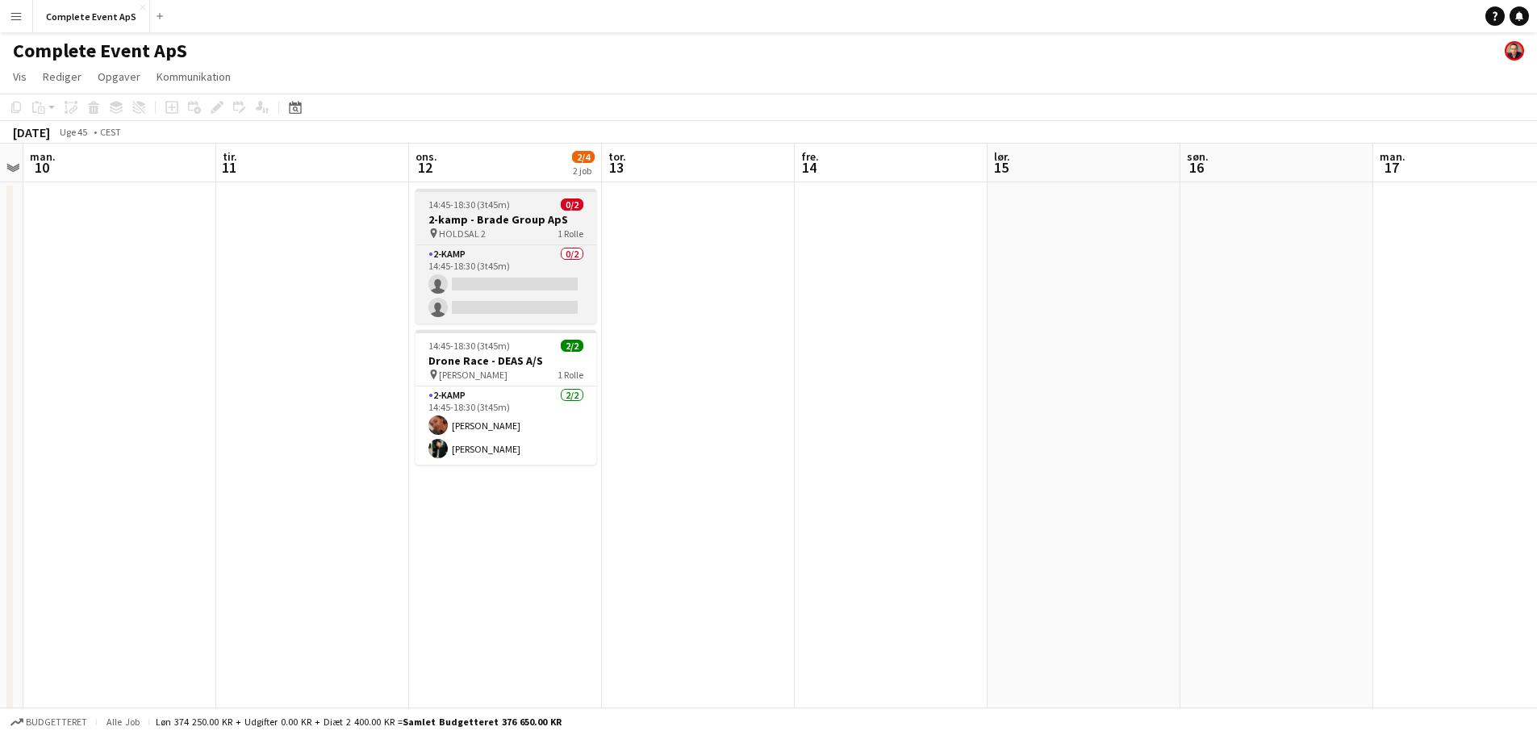
click at [512, 207] on div "14:45-18:30 (3t45m) 0/2" at bounding box center [506, 205] width 181 height 12
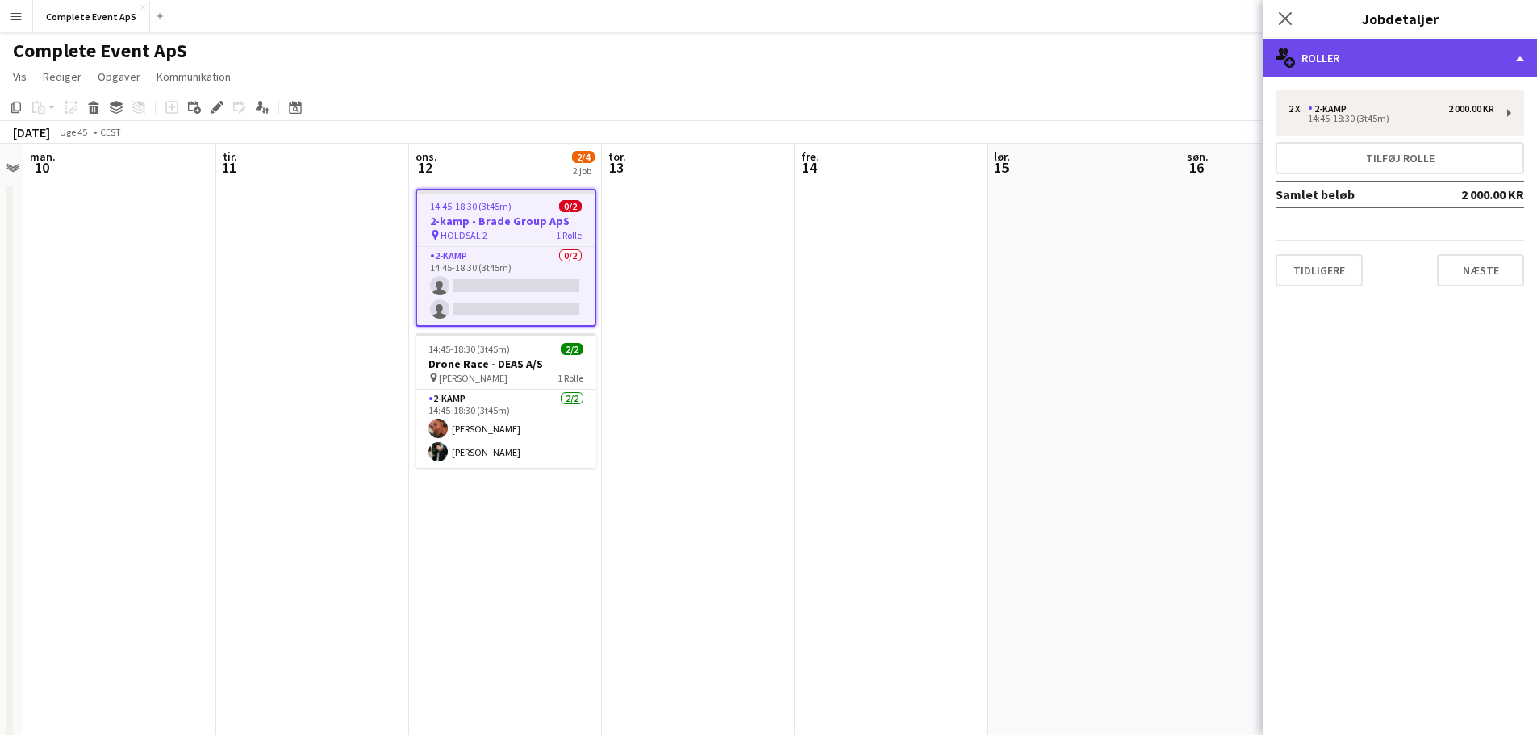
click at [1378, 65] on div "multiple-users-add Roller" at bounding box center [1400, 58] width 274 height 39
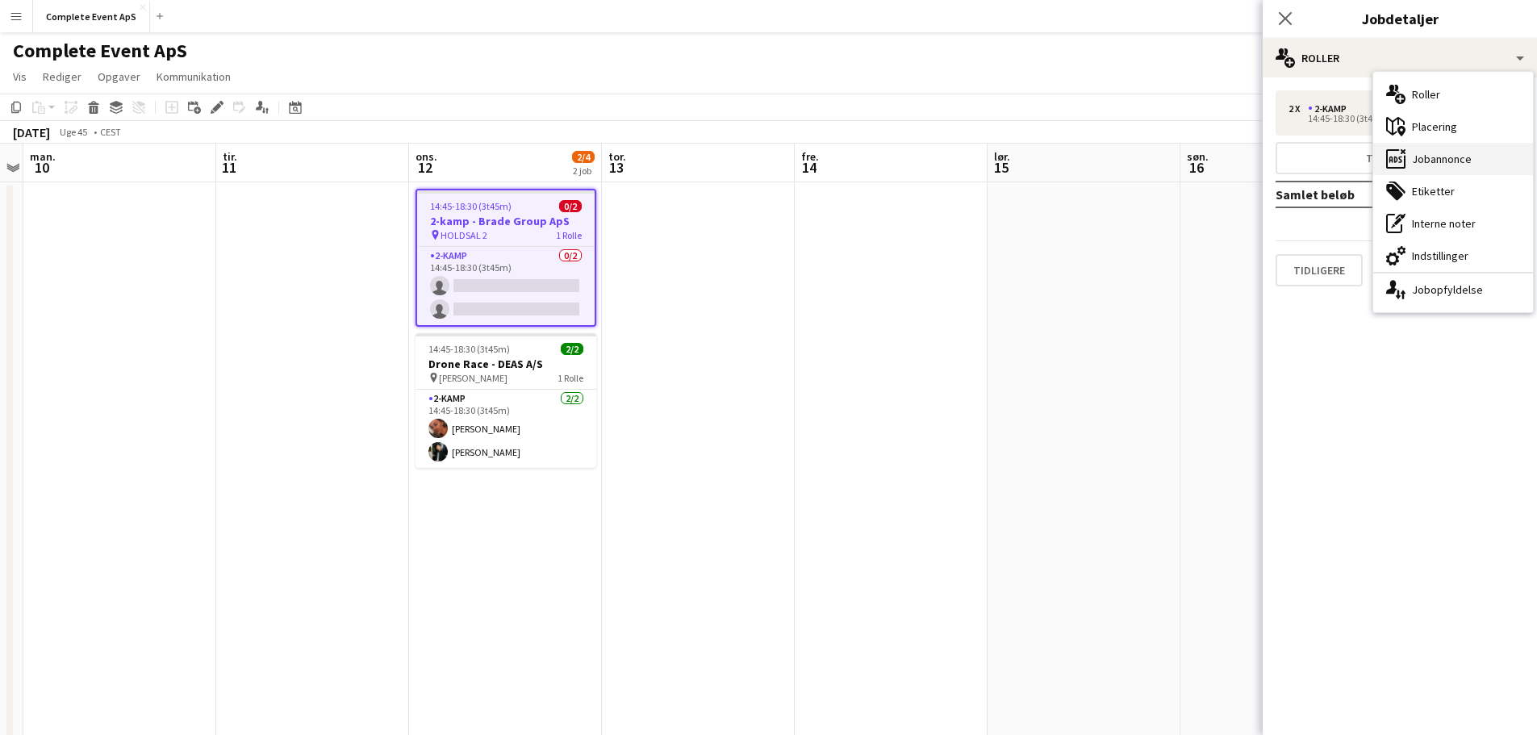
click at [1434, 159] on div "ads-window Jobannonce" at bounding box center [1454, 159] width 160 height 32
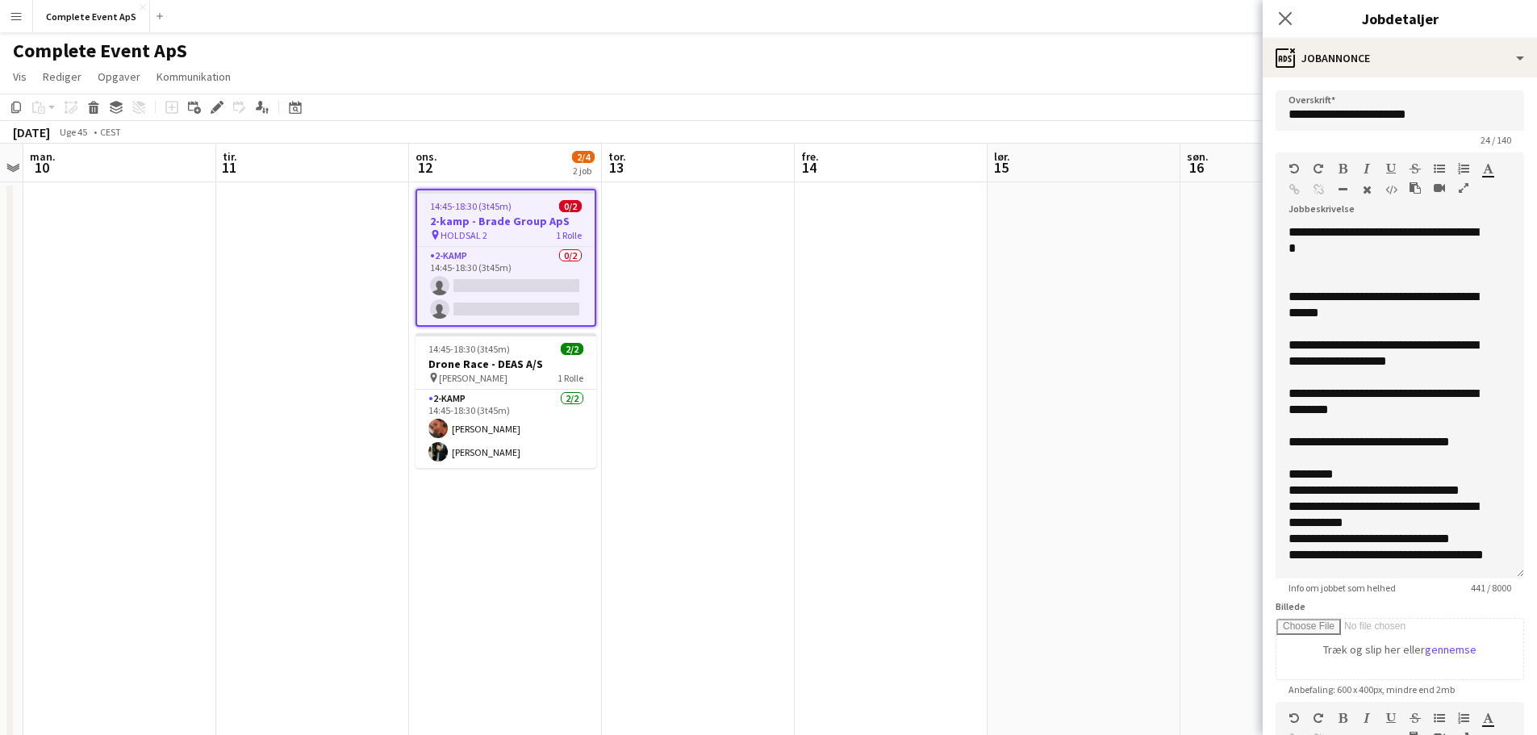
drag, startPoint x: 1509, startPoint y: 313, endPoint x: 1516, endPoint y: 570, distance: 256.7
click at [1516, 570] on form "**********" at bounding box center [1400, 566] width 274 height 952
click at [107, 10] on button "Complete Event ApS Luk" at bounding box center [91, 16] width 117 height 31
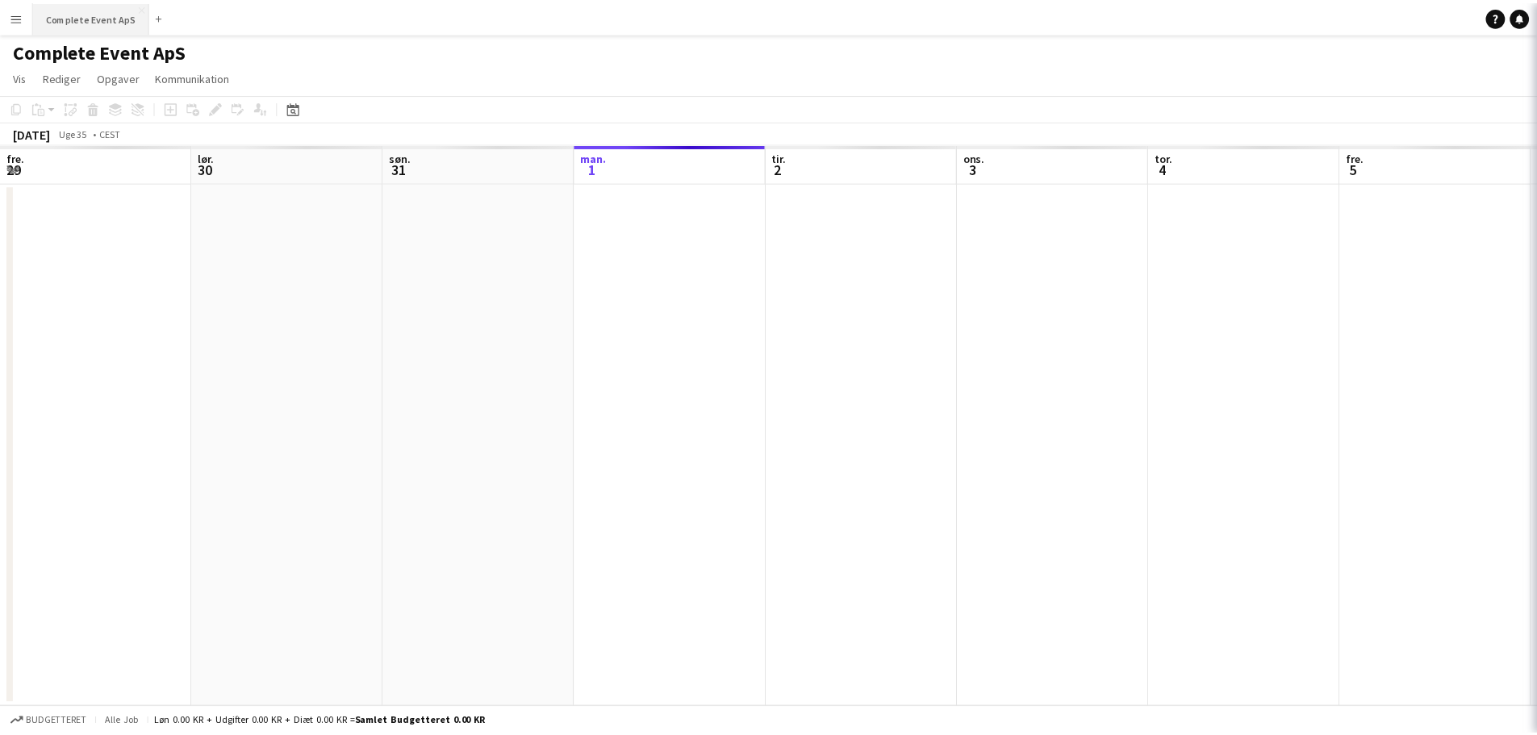
scroll to position [0, 386]
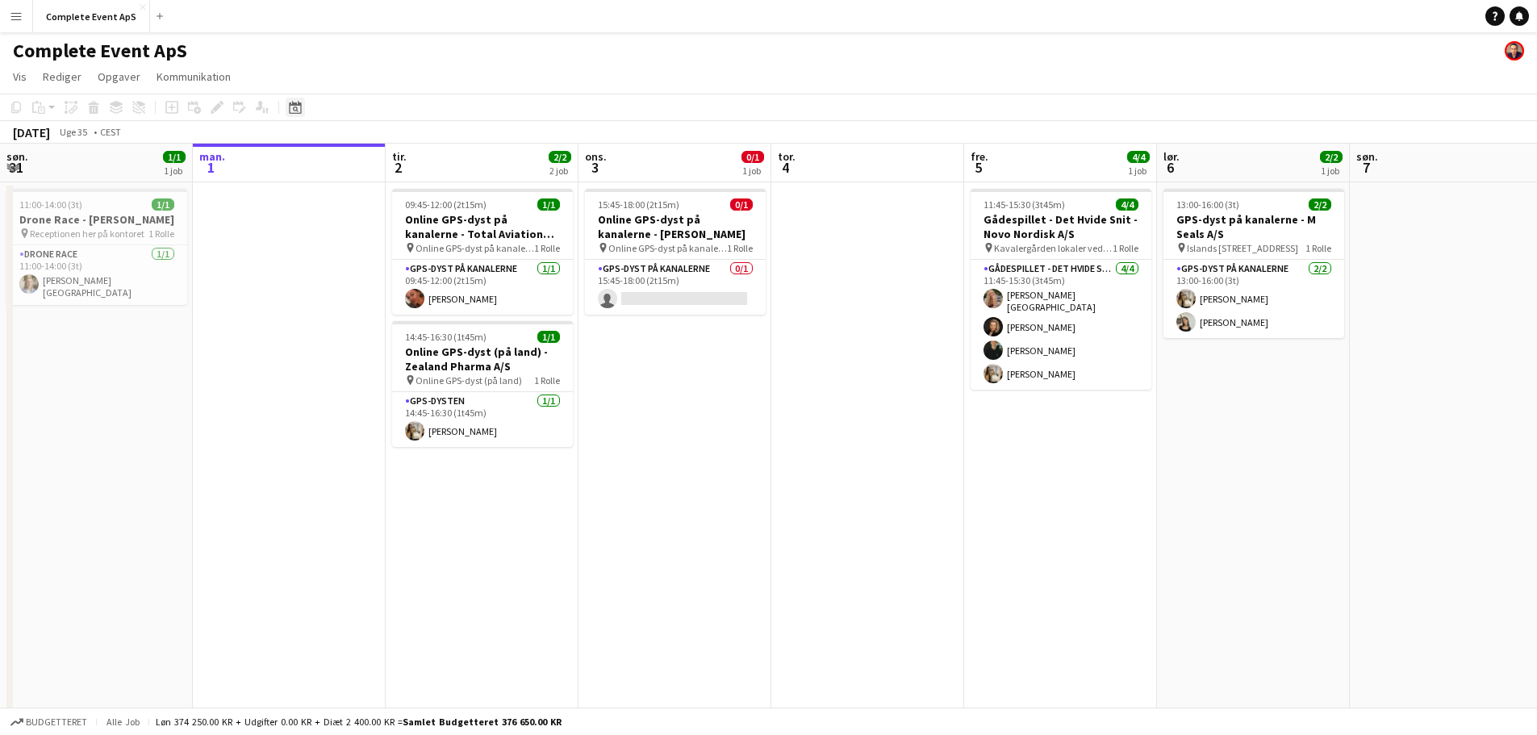
click at [302, 106] on div "Datovælger" at bounding box center [295, 107] width 19 height 19
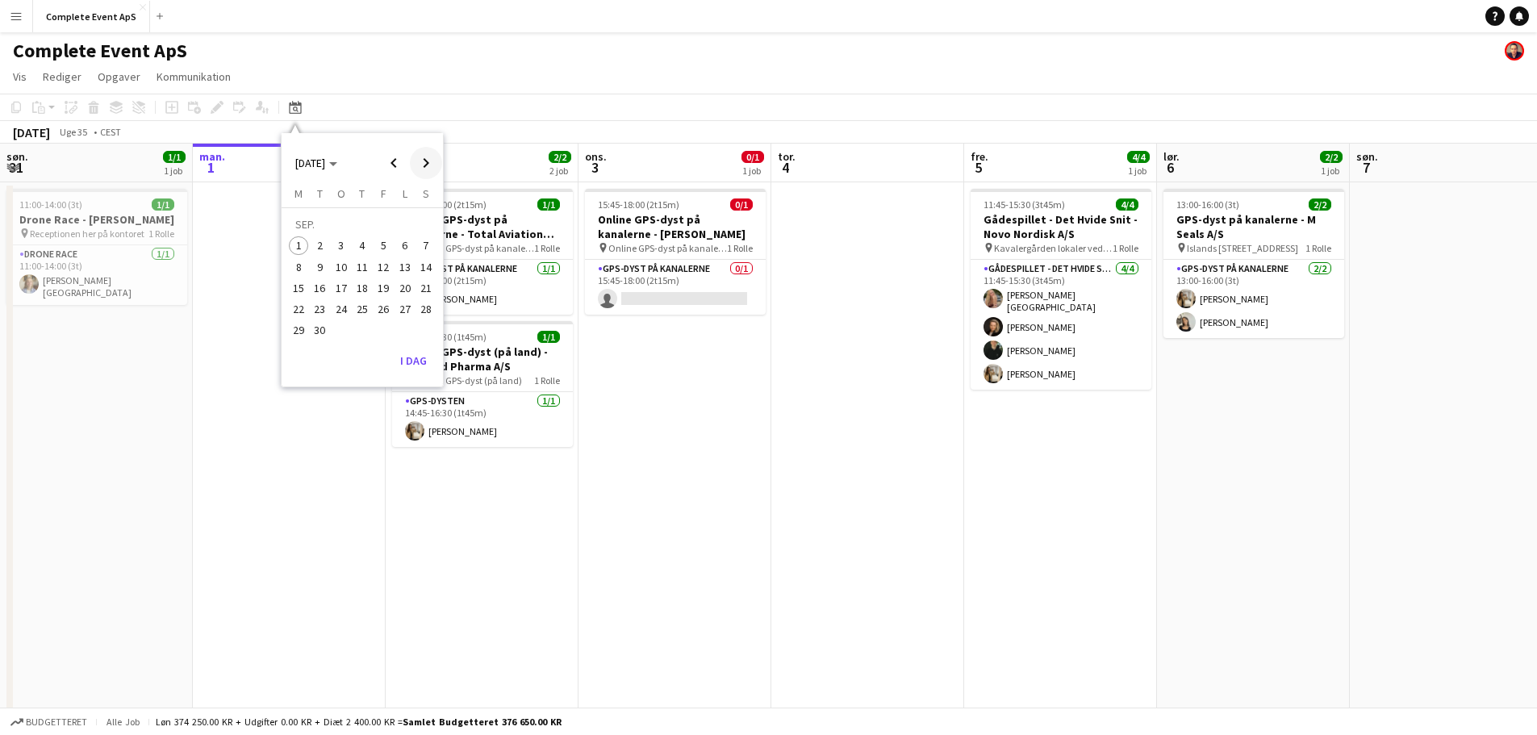
click at [423, 163] on span "Next month" at bounding box center [426, 163] width 32 height 32
click at [378, 306] on span "24" at bounding box center [383, 308] width 19 height 19
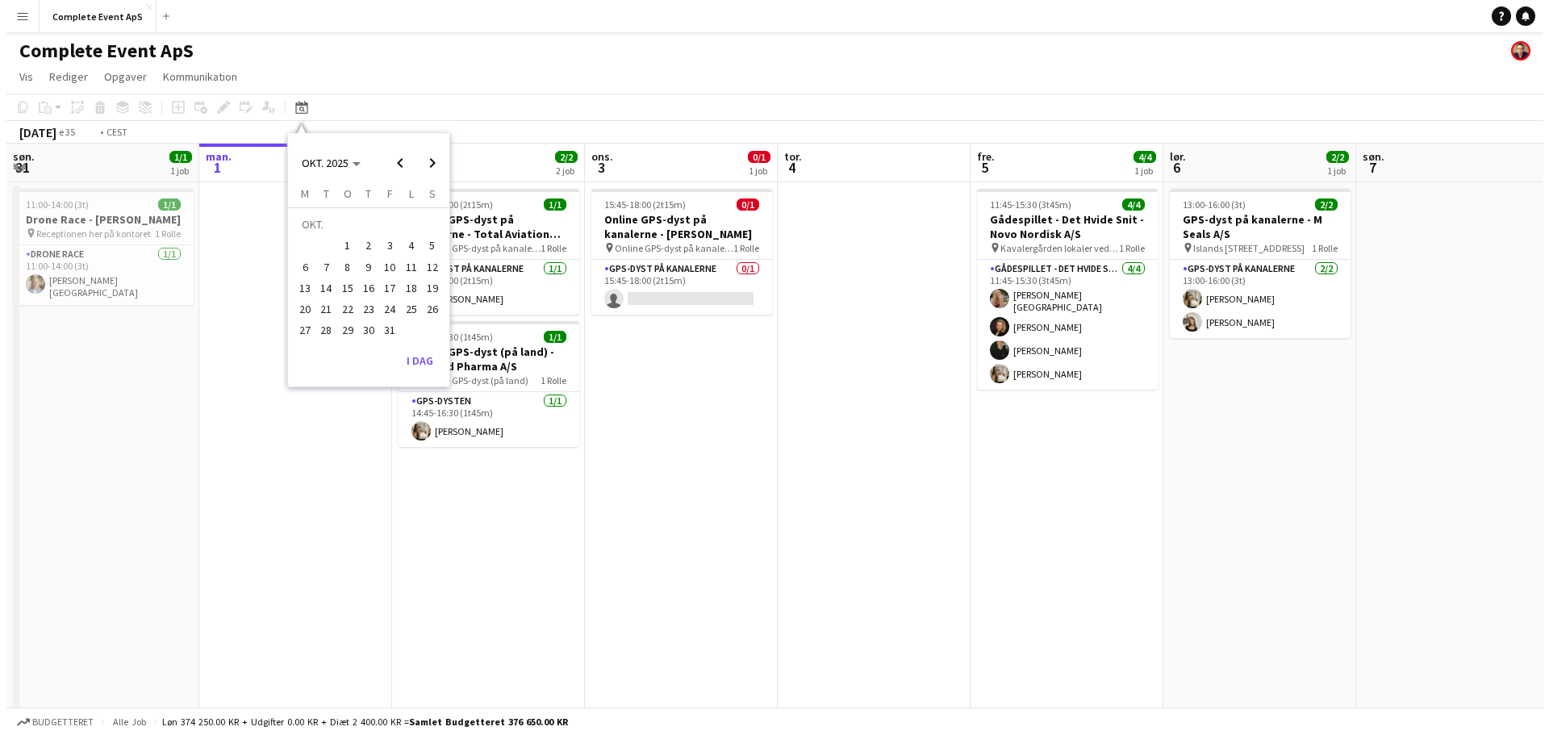
scroll to position [0, 555]
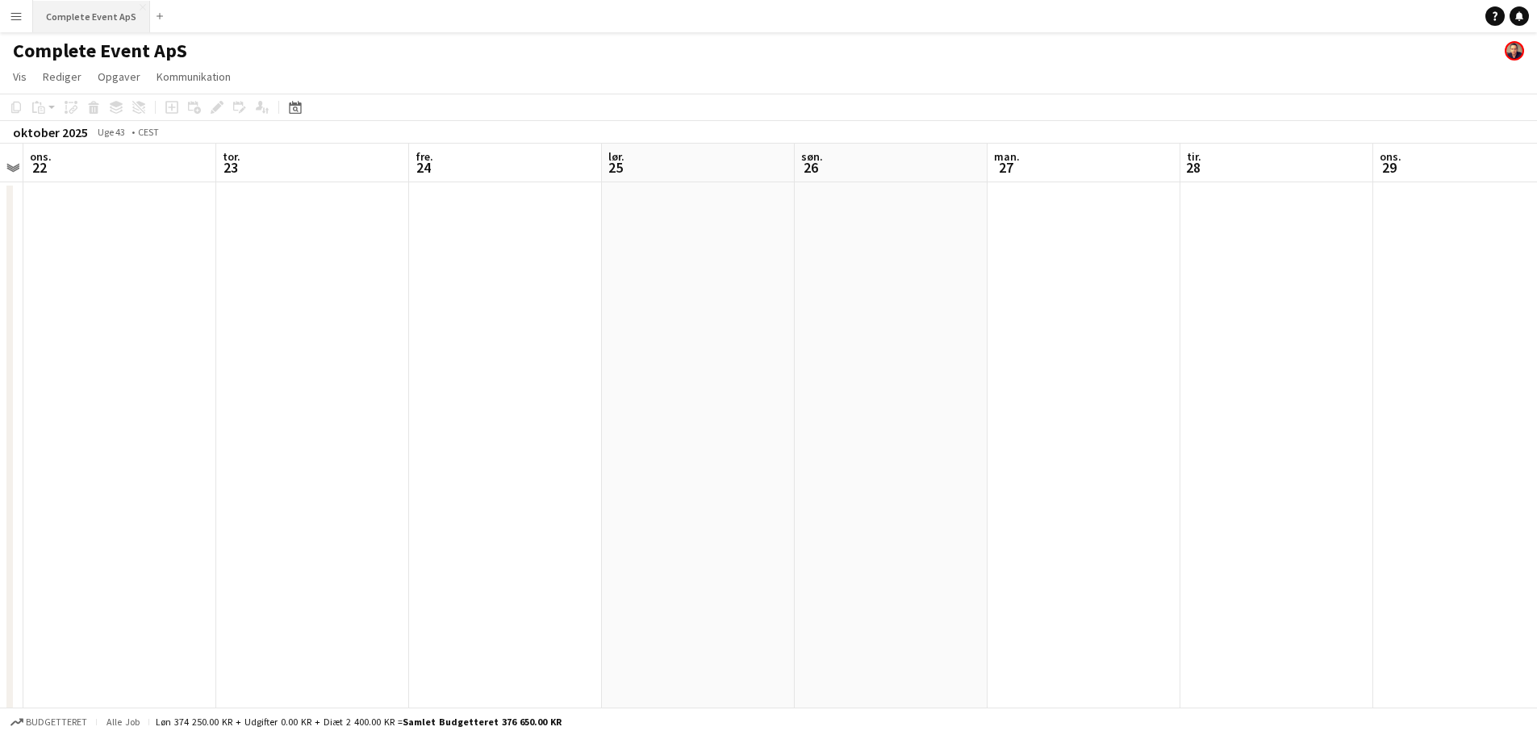
click at [94, 18] on button "Complete Event ApS Luk" at bounding box center [91, 16] width 117 height 31
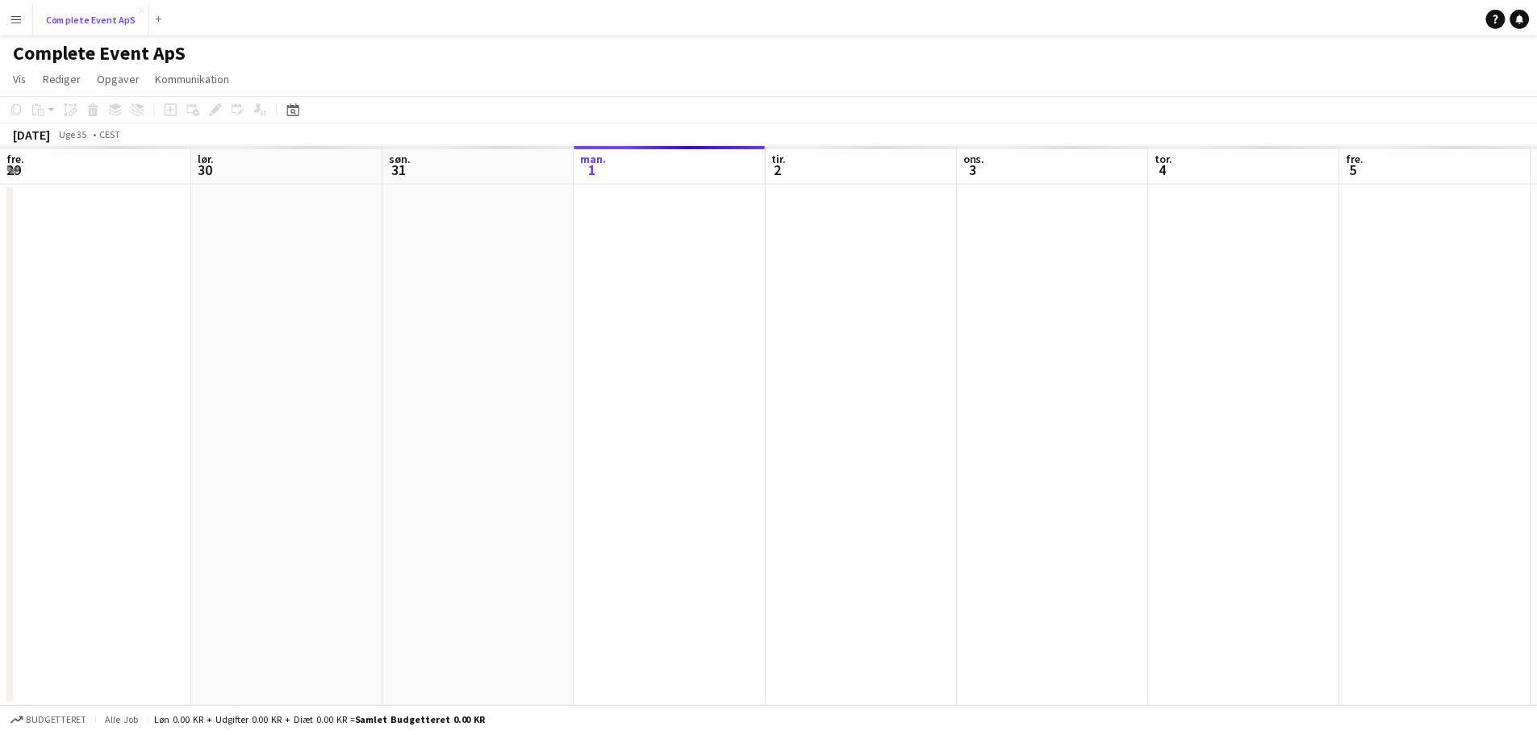
scroll to position [0, 386]
